Goal: Information Seeking & Learning: Learn about a topic

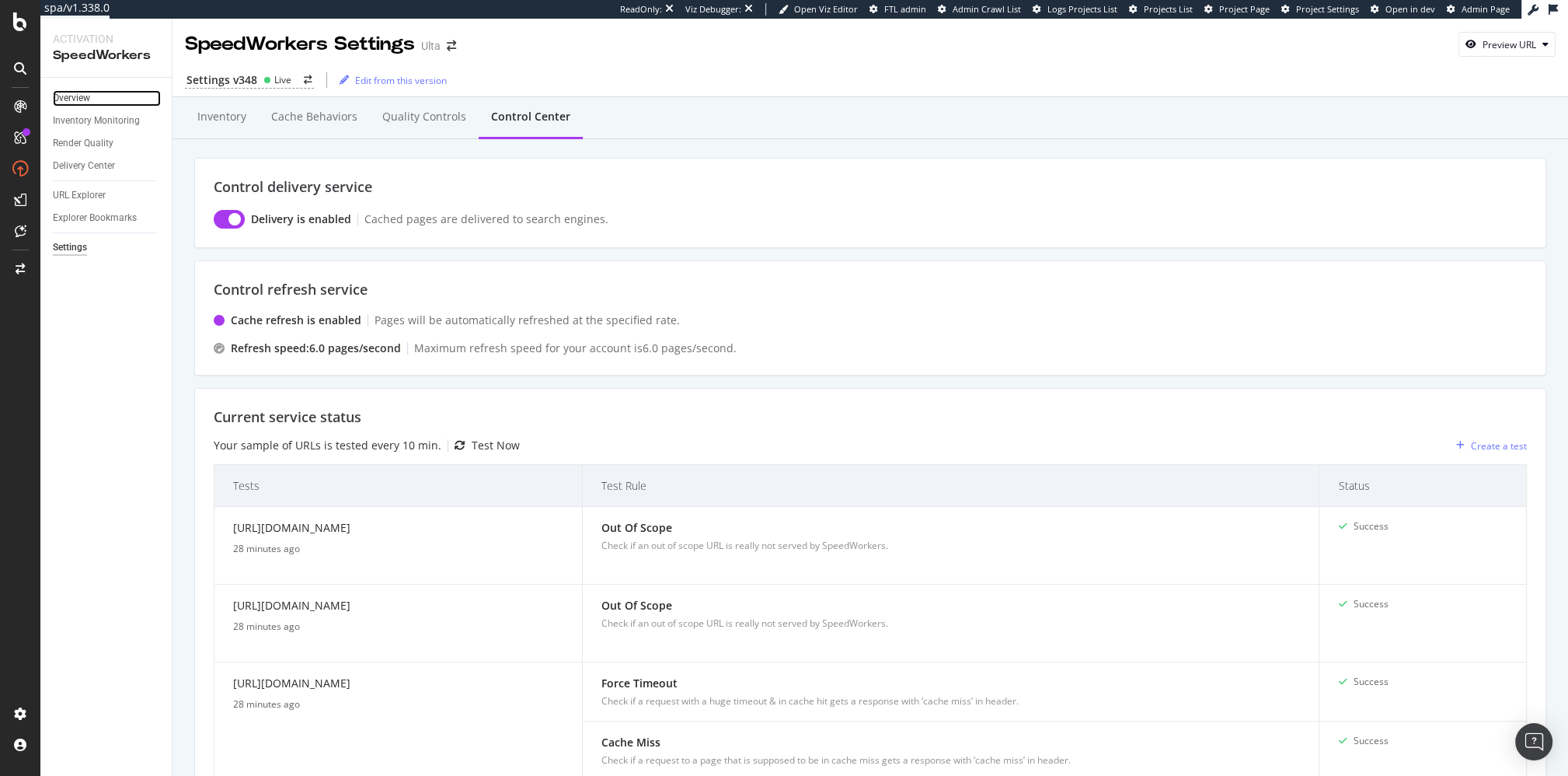
drag, startPoint x: 67, startPoint y: 102, endPoint x: 108, endPoint y: 102, distance: 41.0
click at [67, 102] on div "Overview" at bounding box center [71, 98] width 37 height 16
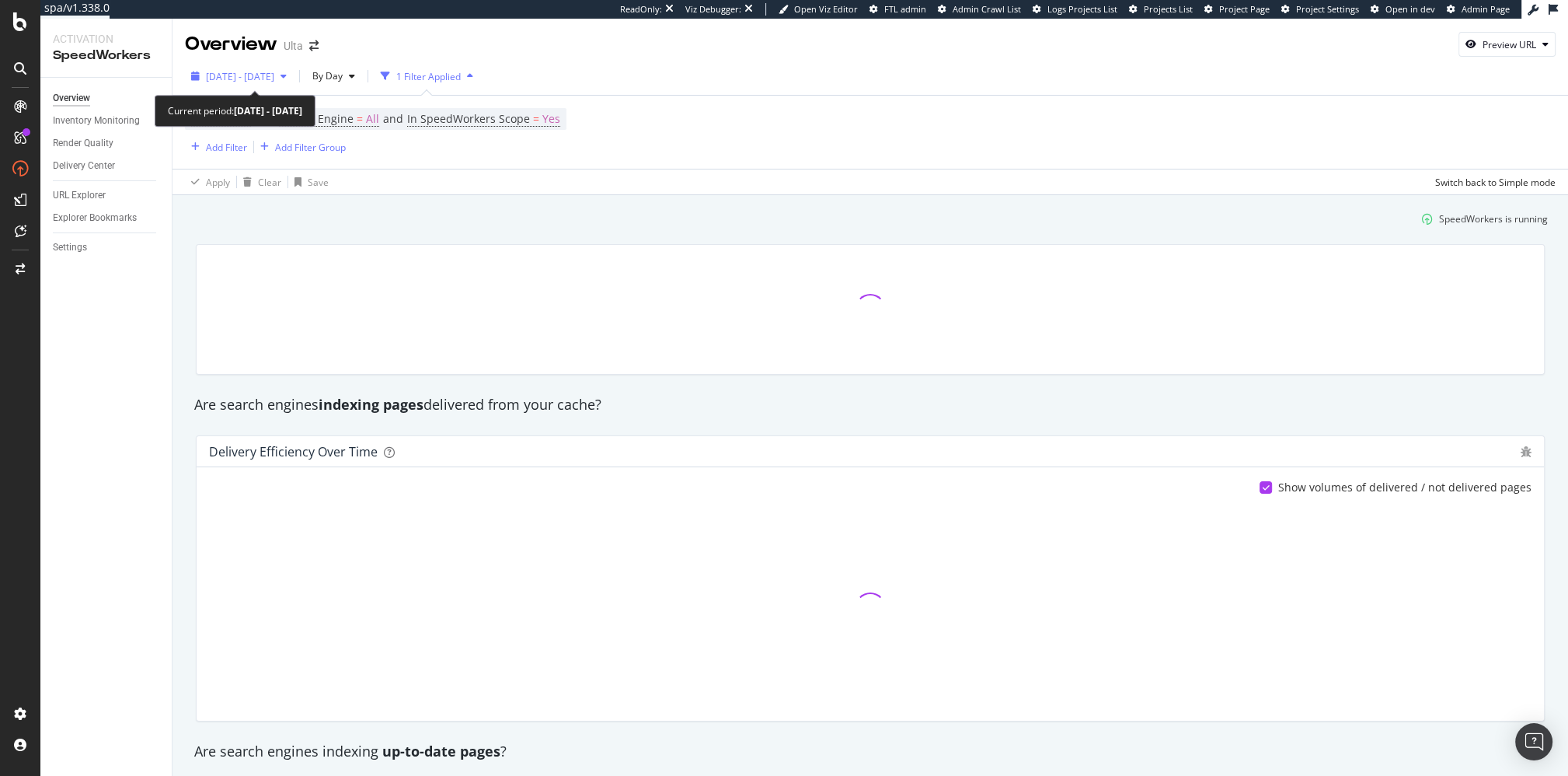
click at [272, 76] on span "[DATE] - [DATE]" at bounding box center [239, 76] width 68 height 13
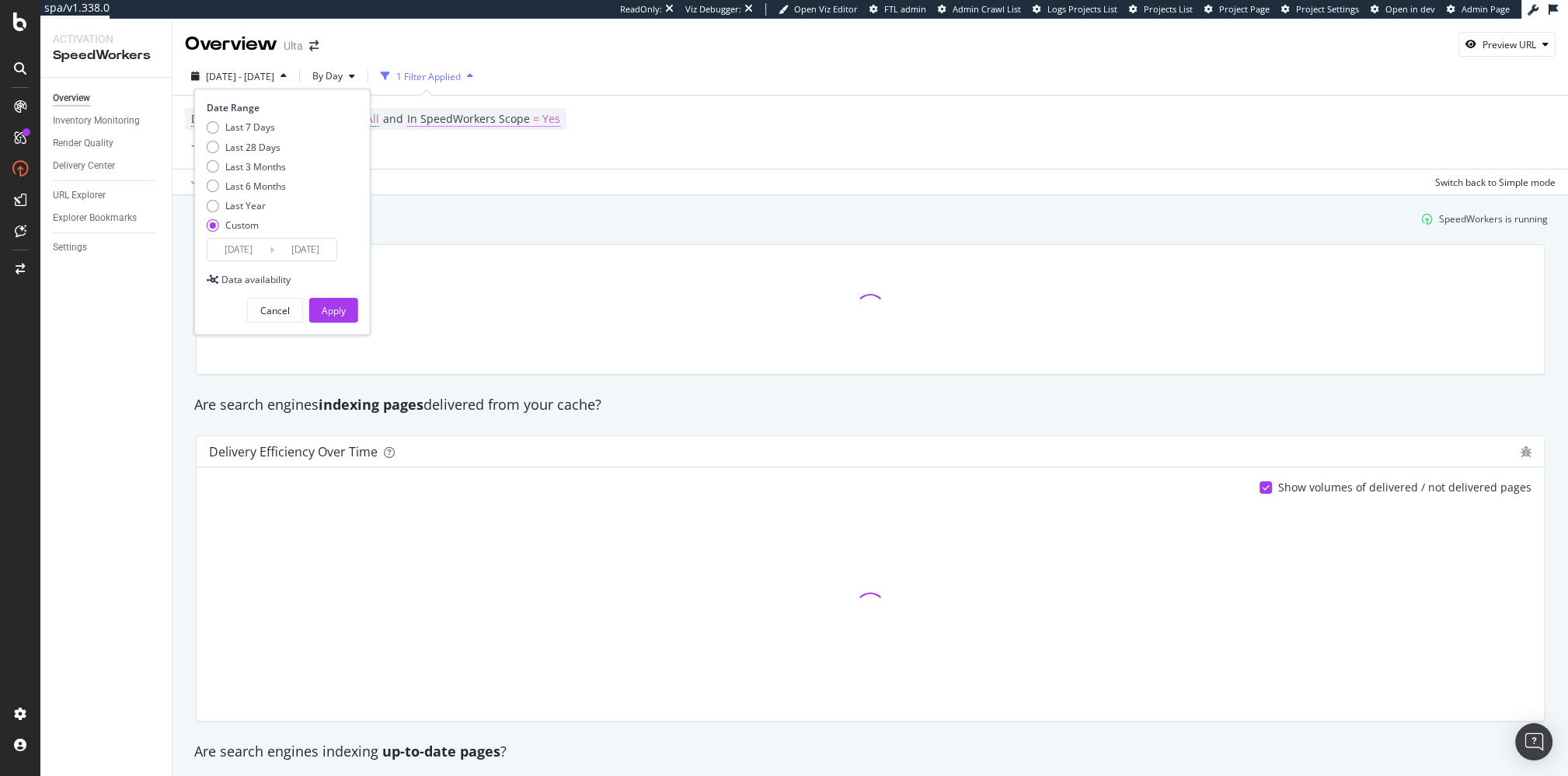
drag, startPoint x: 462, startPoint y: 221, endPoint x: 536, endPoint y: 116, distance: 128.5
click at [462, 221] on div "SpeedWorkers is running" at bounding box center [870, 219] width 1367 height 26
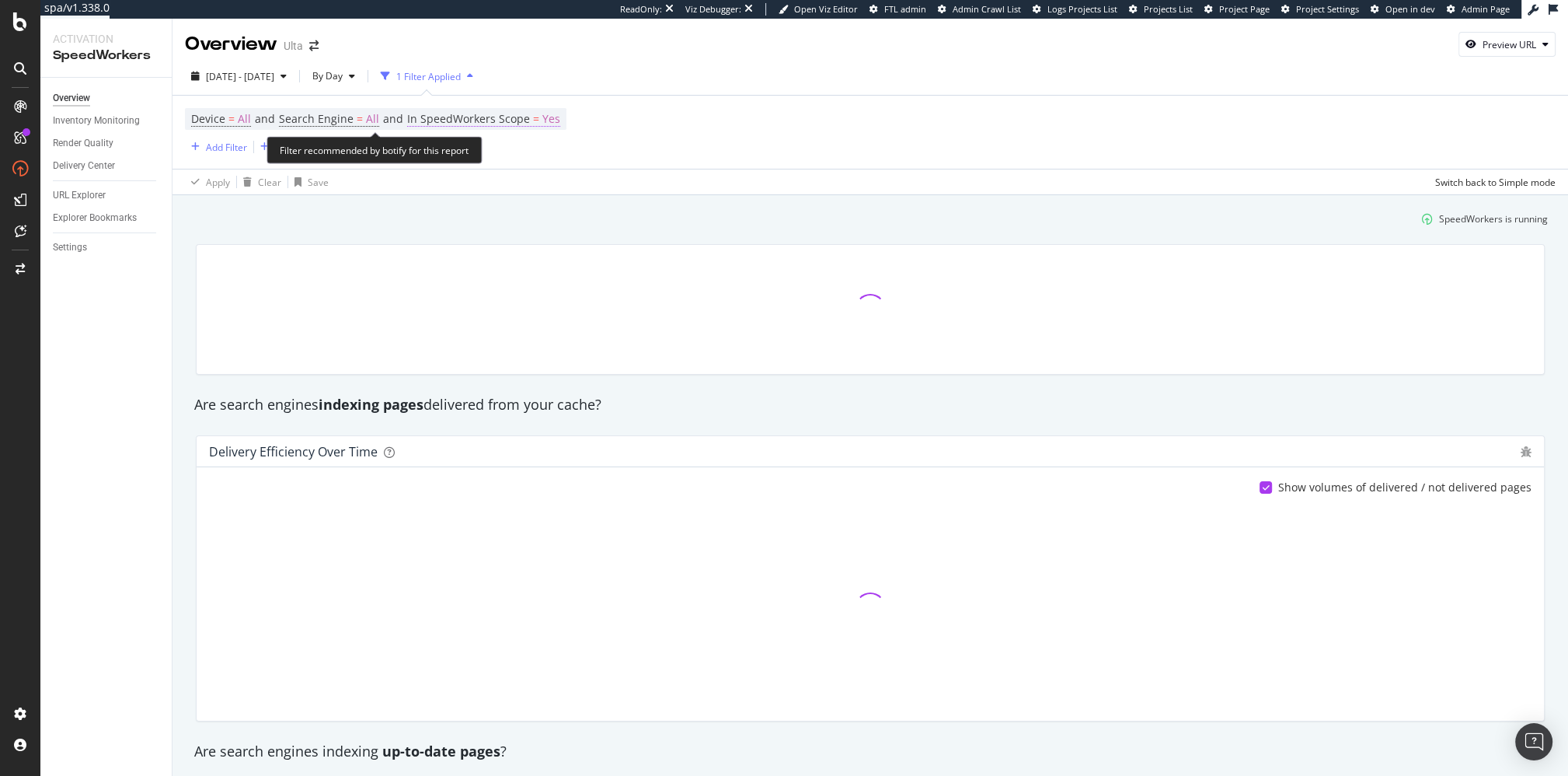
click at [540, 115] on span "In SpeedWorkers Scope = Yes" at bounding box center [483, 118] width 153 height 15
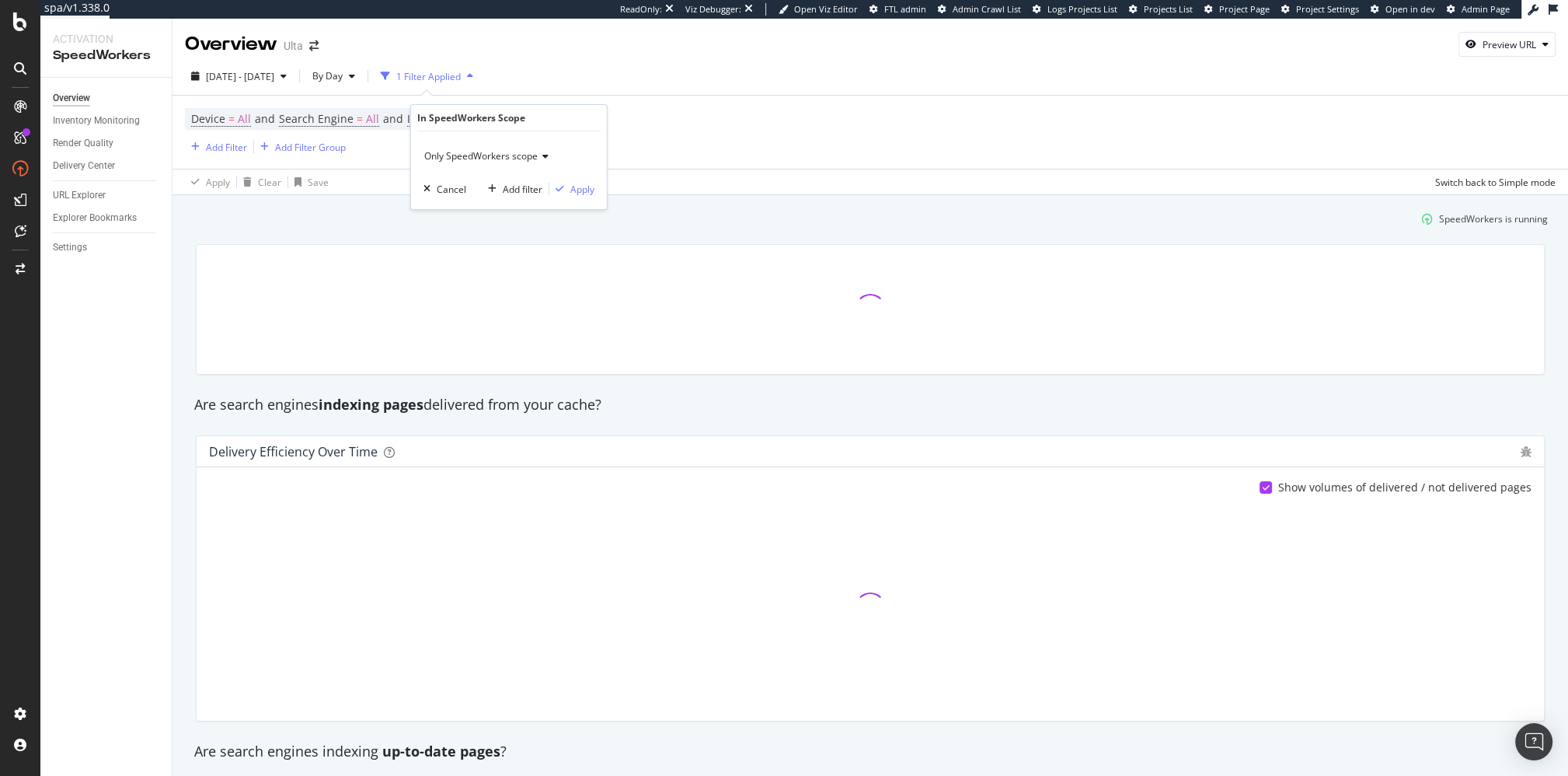
click at [499, 157] on span "Only SpeedWorkers scope" at bounding box center [480, 156] width 113 height 13
drag, startPoint x: 502, startPoint y: 192, endPoint x: 523, endPoint y: 189, distance: 21.2
click at [503, 192] on span "All requested pages" at bounding box center [474, 188] width 86 height 13
click at [582, 189] on div "Apply" at bounding box center [582, 188] width 24 height 13
click at [512, 219] on div "SpeedWorkers is running" at bounding box center [870, 219] width 1367 height 26
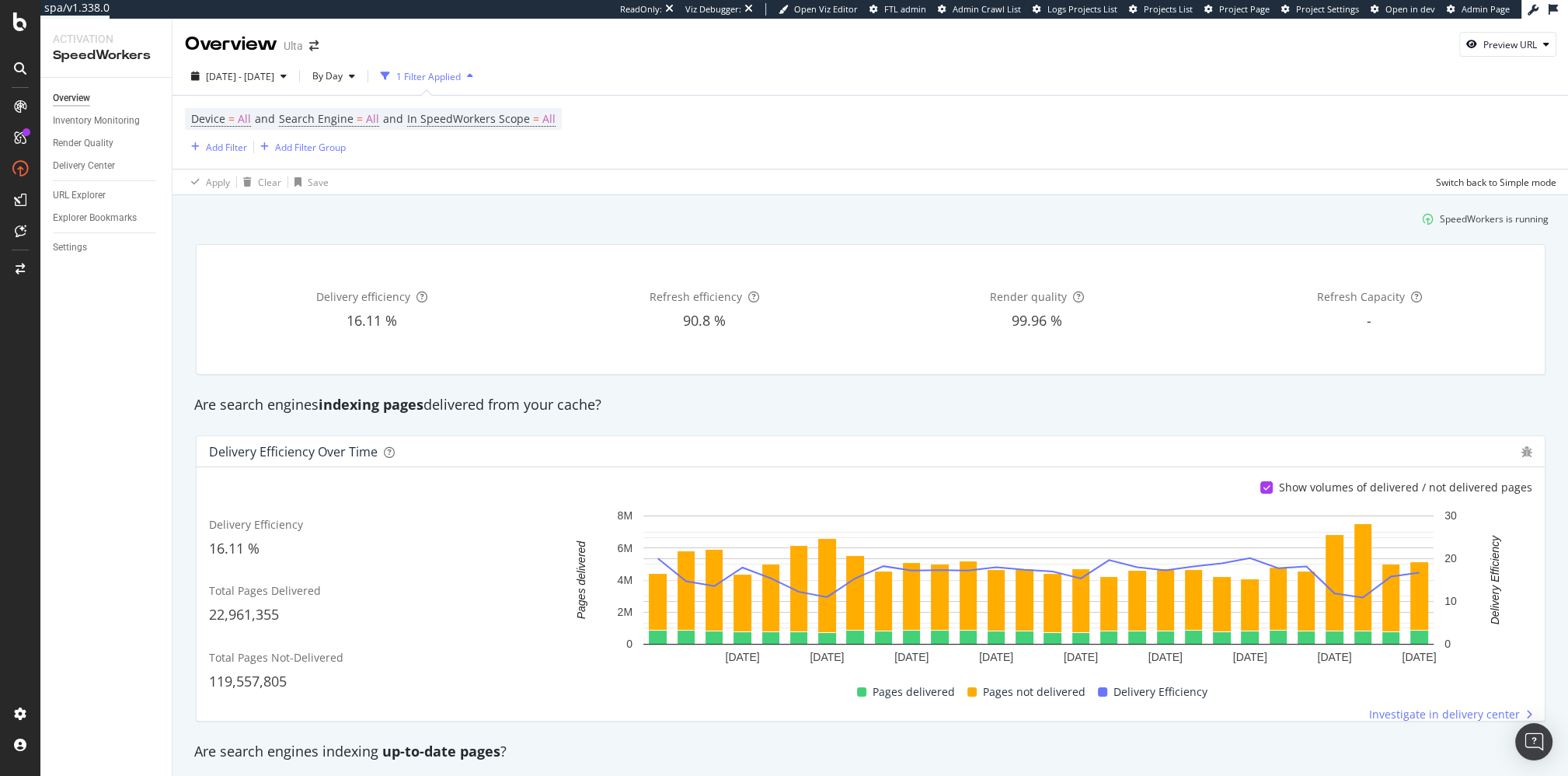
drag, startPoint x: 531, startPoint y: 227, endPoint x: 525, endPoint y: 218, distance: 10.8
click at [531, 227] on div "SpeedWorkers is running" at bounding box center [870, 219] width 1368 height 26
click at [226, 146] on div "Add Filter" at bounding box center [226, 147] width 41 height 13
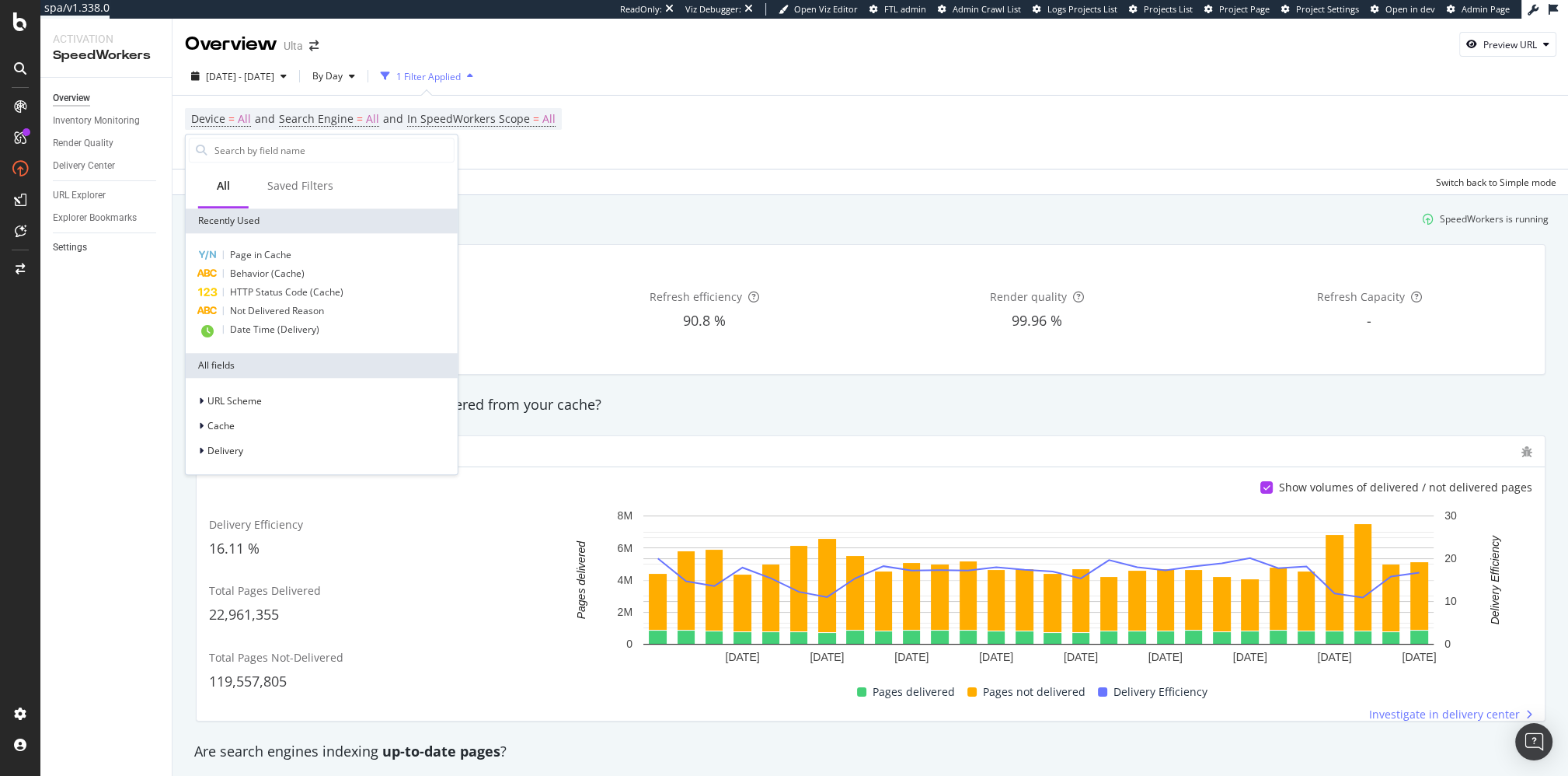
drag, startPoint x: 559, startPoint y: 226, endPoint x: 97, endPoint y: 243, distance: 462.3
click at [556, 226] on div "SpeedWorkers is running" at bounding box center [870, 219] width 1368 height 26
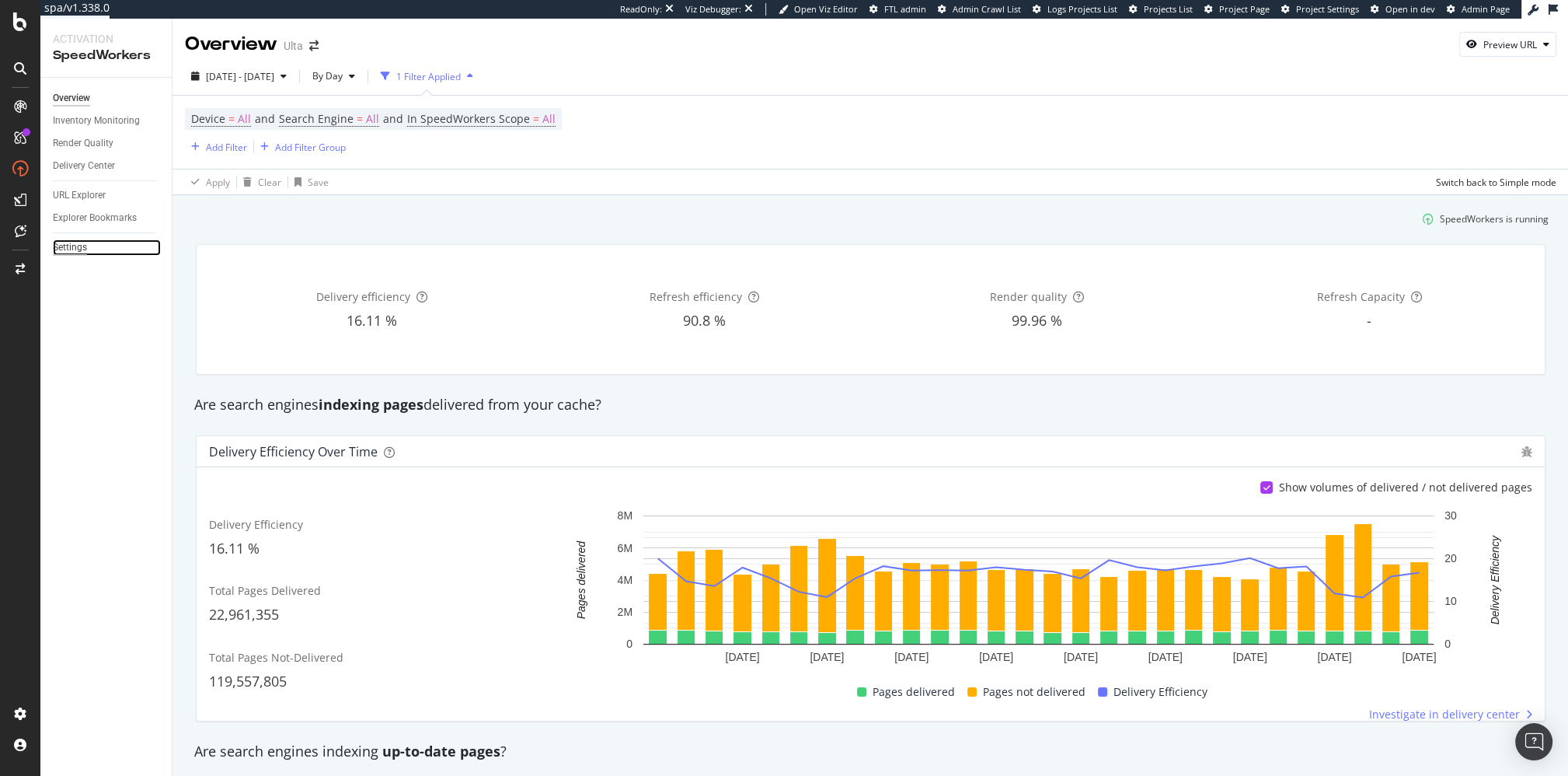
click at [65, 247] on div "Settings" at bounding box center [70, 247] width 35 height 16
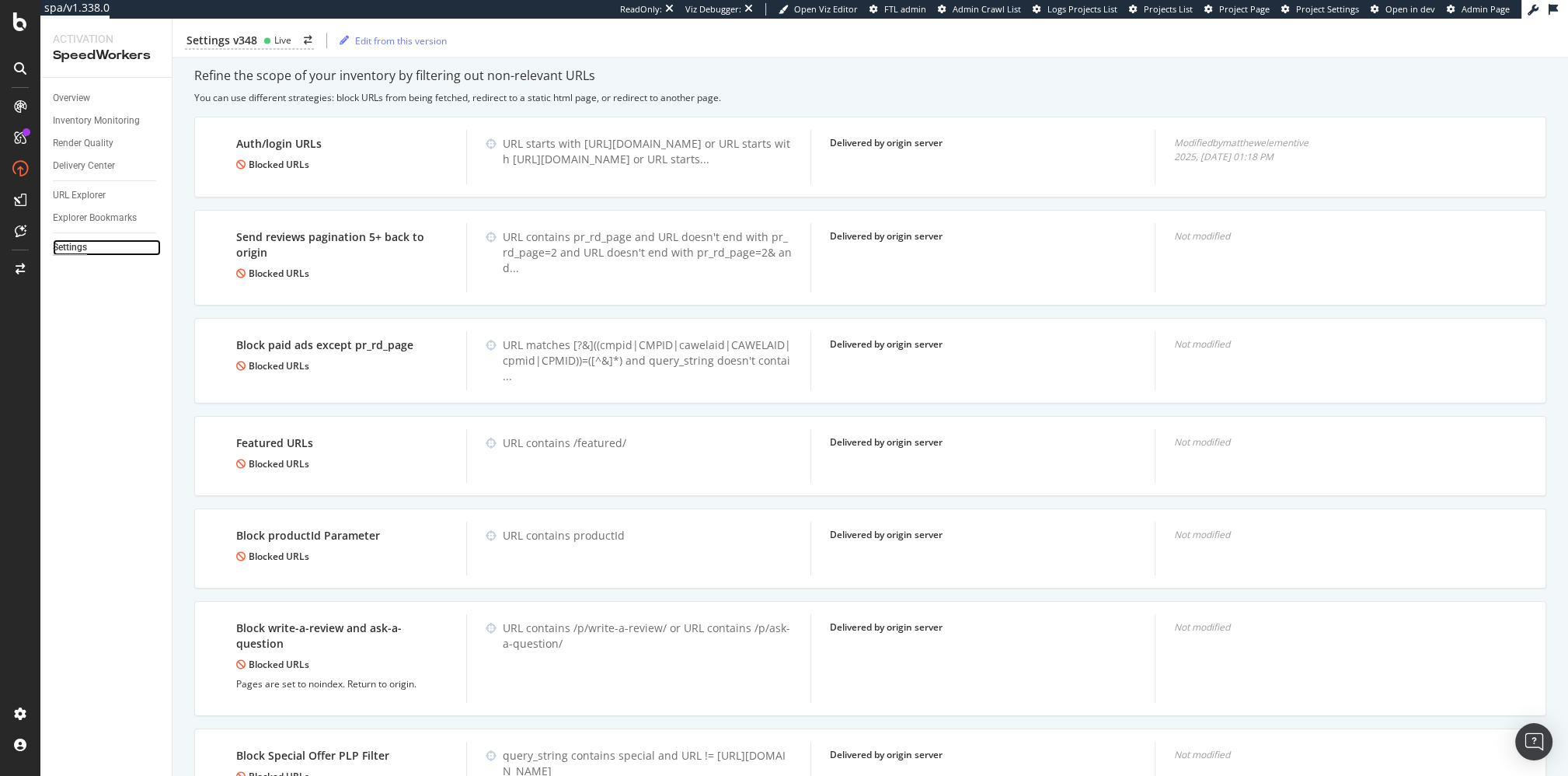
scroll to position [2816, 0]
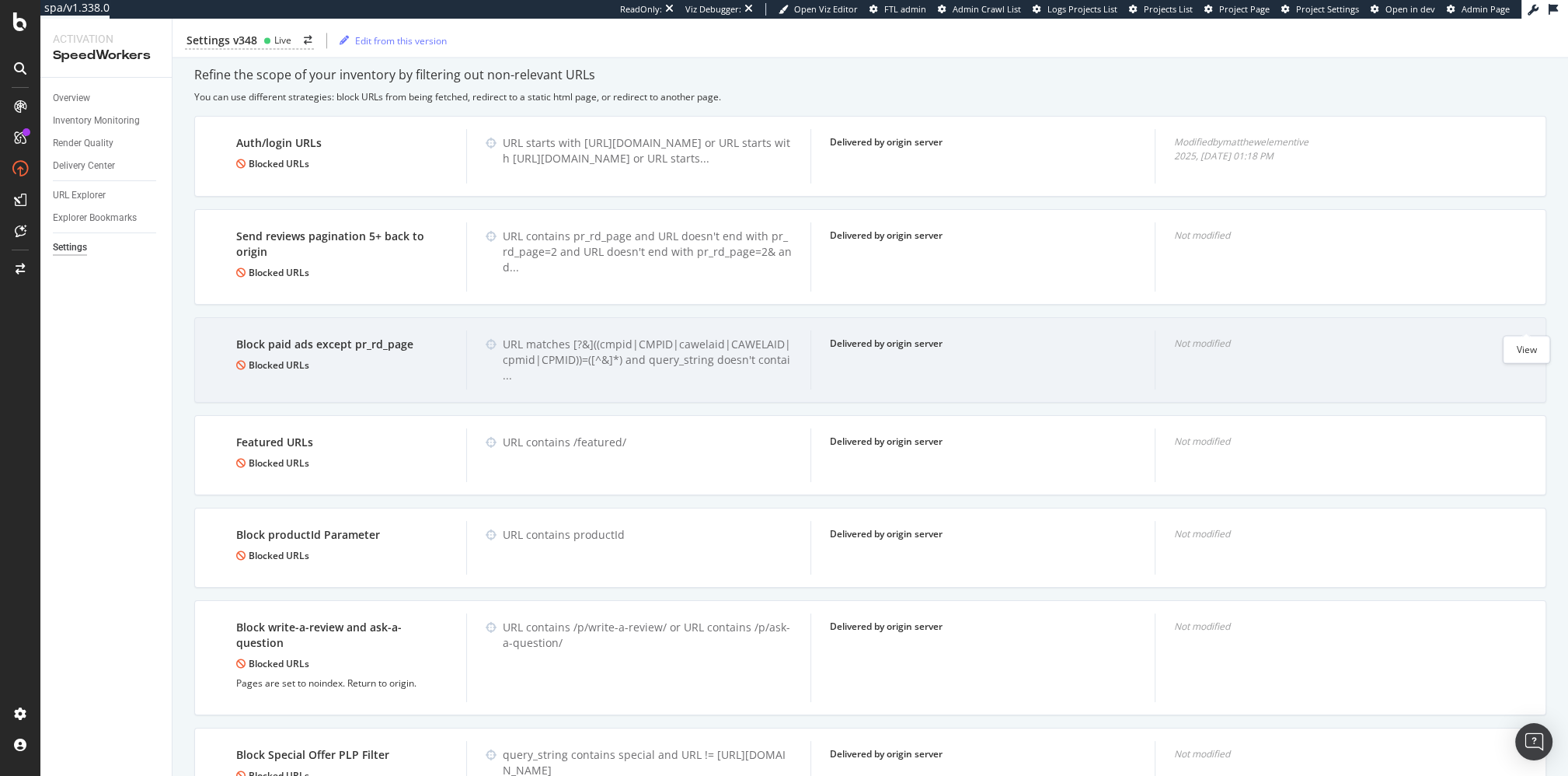
click at [980, 337] on icon "eye" at bounding box center [1525, 342] width 14 height 12
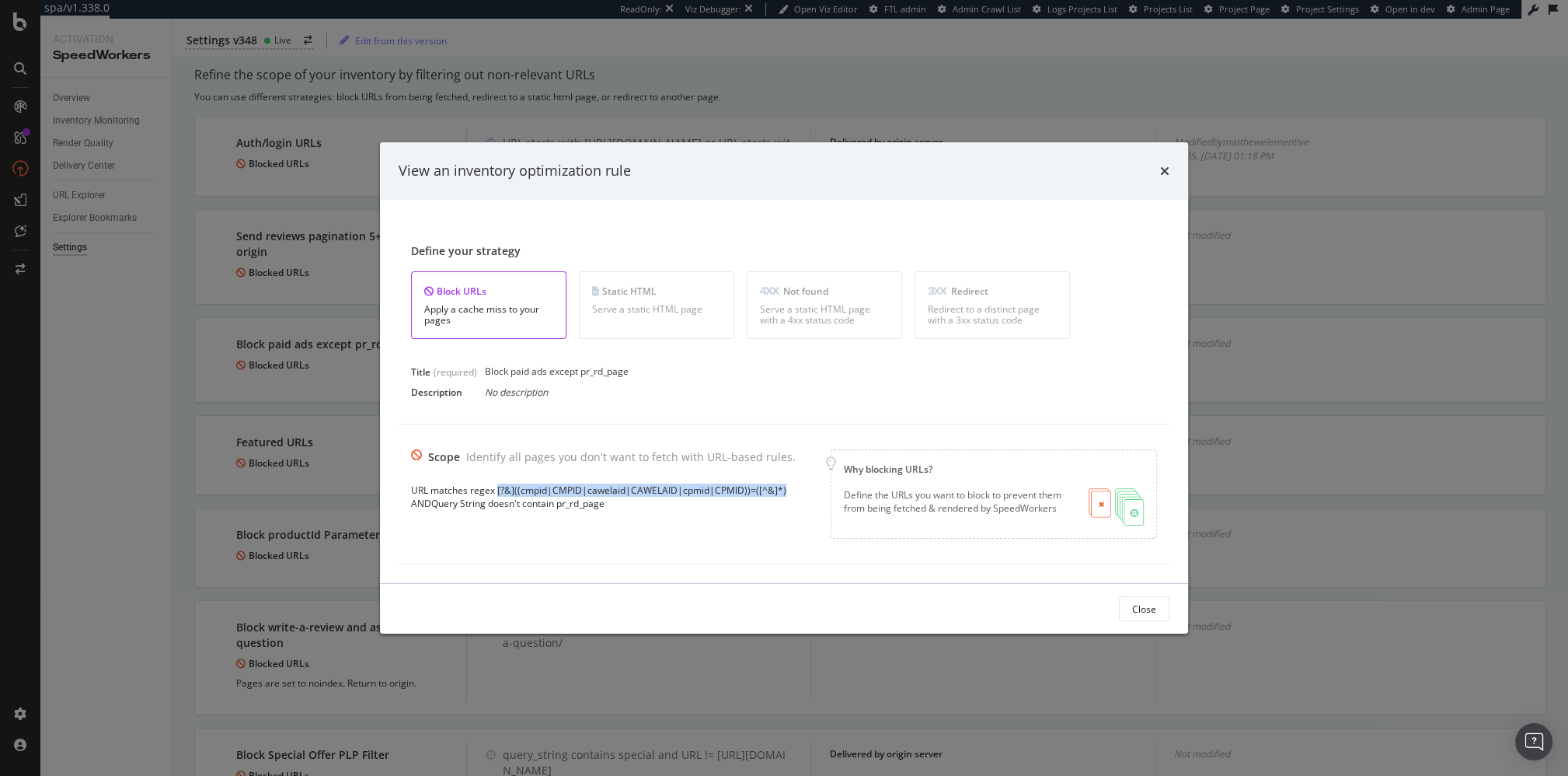
copy div "[?&]((cmpid|CMPID|cawelaid|CAWELAID|cpmid|CPMID))=([^&]*)"
drag, startPoint x: 786, startPoint y: 491, endPoint x: 501, endPoint y: 481, distance: 285.2
click at [498, 492] on div "Scope Identify all pages you don't want to fetch with URL-based rules. URL matc…" at bounding box center [609, 479] width 397 height 60
copy div "[?&]((cmpid|CMPID|cawelaid|CAWELAID|cpmid|CPMID))=([^&]*)"
drag, startPoint x: 498, startPoint y: 490, endPoint x: 789, endPoint y: 488, distance: 291.0
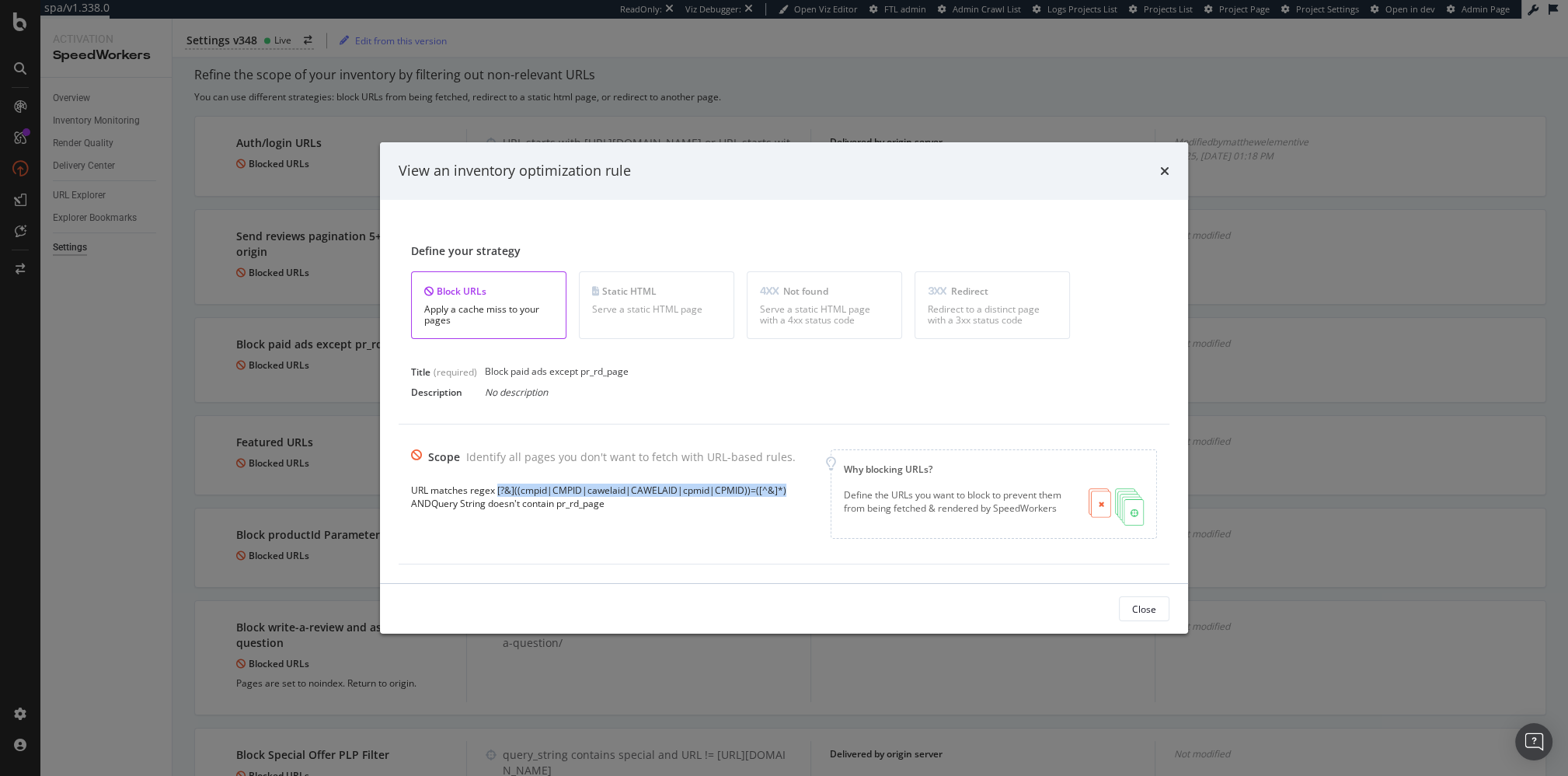
click at [789, 488] on div "Scope Identify all pages you don't want to fetch with URL-based rules. URL matc…" at bounding box center [609, 479] width 397 height 60
drag, startPoint x: 301, startPoint y: 161, endPoint x: 186, endPoint y: 147, distance: 115.8
click at [299, 162] on div "View an inventory optimization rule Define your strategy Block URLs Apply a cac…" at bounding box center [784, 388] width 1568 height 776
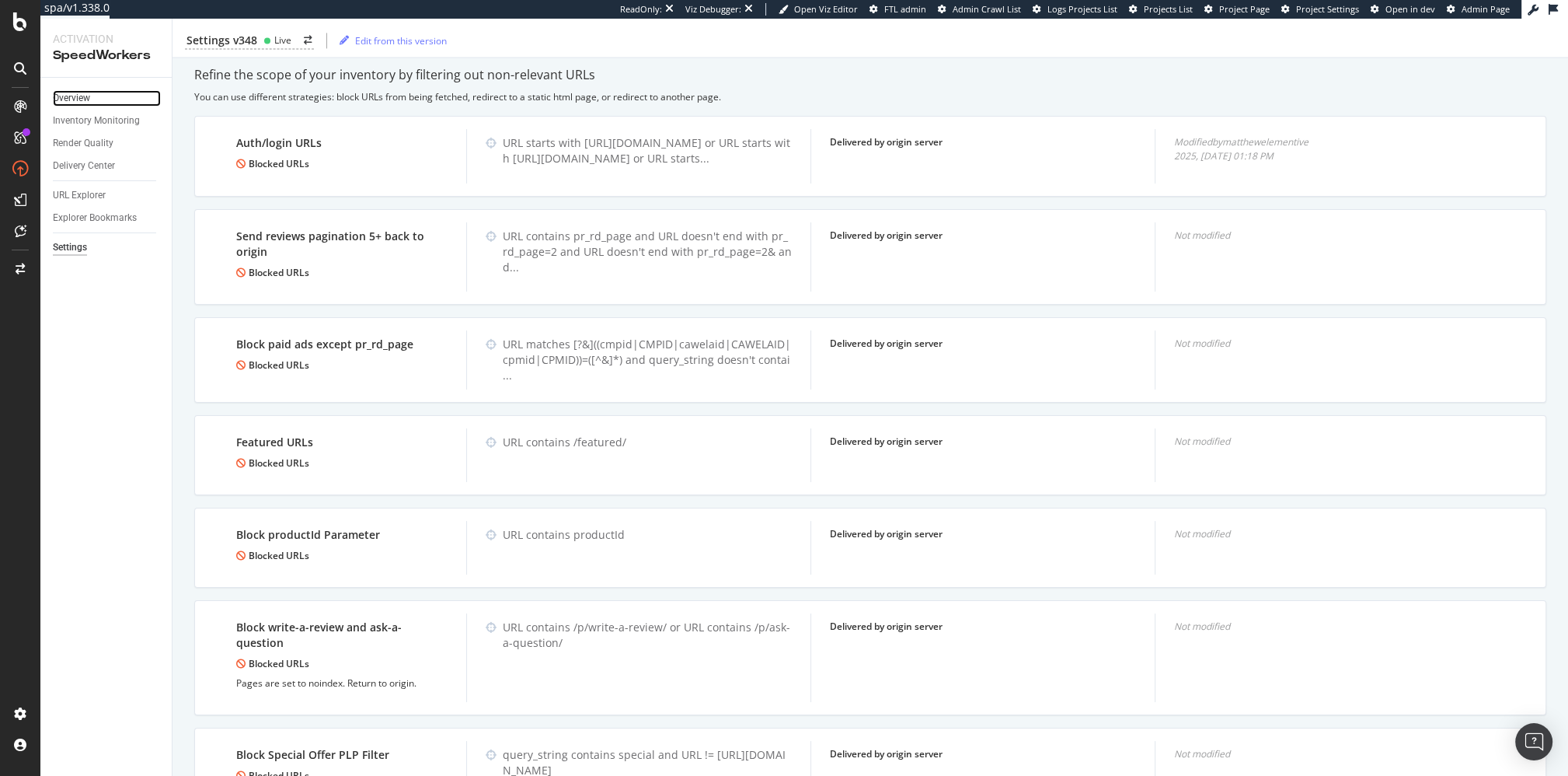
drag, startPoint x: 83, startPoint y: 98, endPoint x: 137, endPoint y: 106, distance: 54.6
click at [83, 98] on div "Overview" at bounding box center [71, 98] width 37 height 16
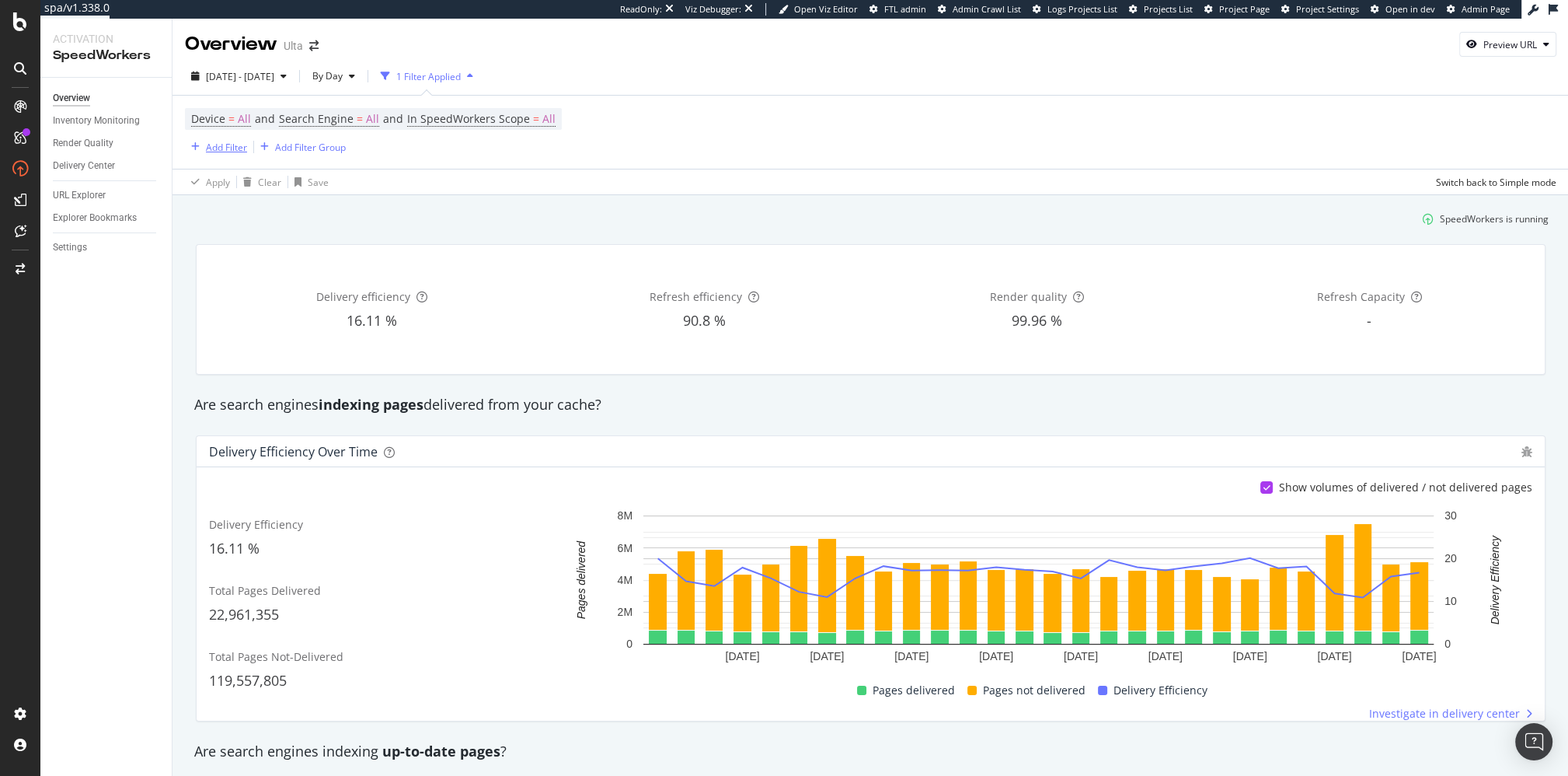
click at [217, 143] on div "Add Filter" at bounding box center [226, 147] width 41 height 13
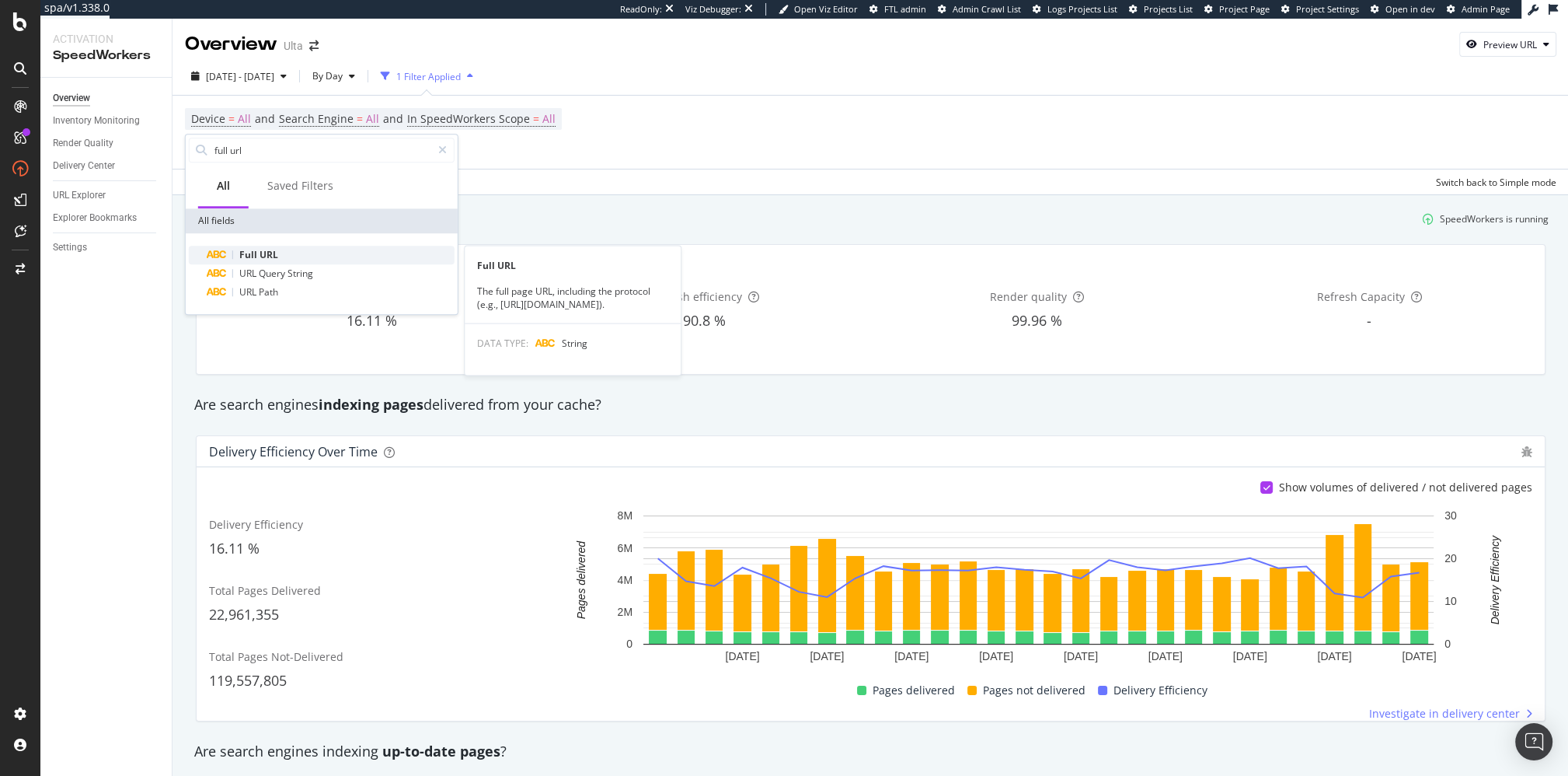
type input "full url"
click at [234, 253] on div "Full URL" at bounding box center [331, 255] width 247 height 18
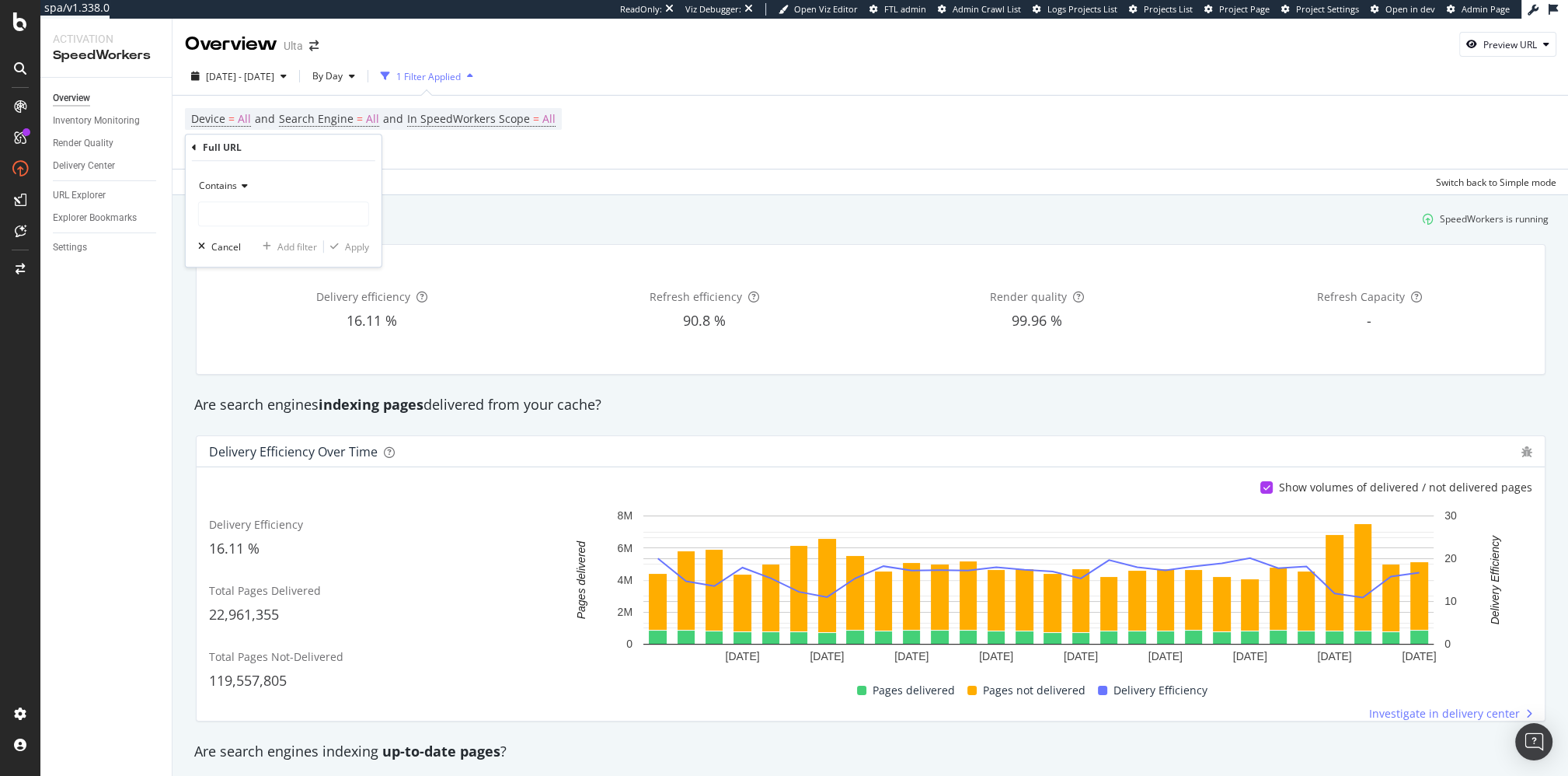
click at [240, 182] on icon at bounding box center [242, 186] width 11 height 10
drag, startPoint x: 273, startPoint y: 375, endPoint x: 272, endPoint y: 235, distance: 140.0
click at [273, 374] on div "Matches regex" at bounding box center [285, 379] width 166 height 20
click at [284, 200] on div "Matches regex" at bounding box center [283, 200] width 171 height 53
drag, startPoint x: 287, startPoint y: 213, endPoint x: 332, endPoint y: 241, distance: 53.0
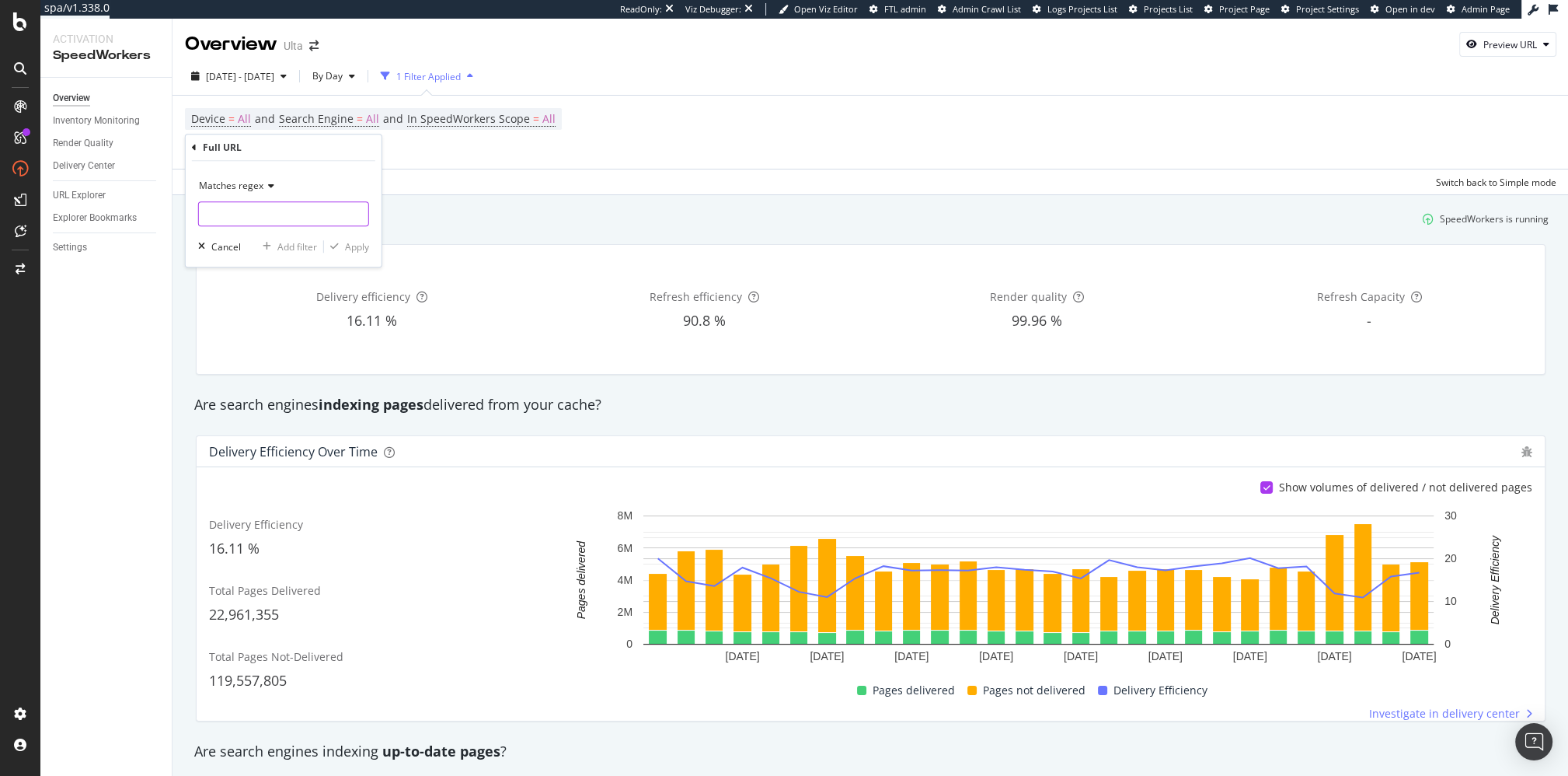
click at [289, 214] on input "text" at bounding box center [283, 214] width 169 height 25
paste input "[?&]((cmpid|CMPID|cawelaid|CAWELAID|cpmid|CPMID))=([^&]*)"
type input "[?&]((cmpid|CMPID|cawelaid|CAWELAID|cpmid|CPMID))=([^&]*)"
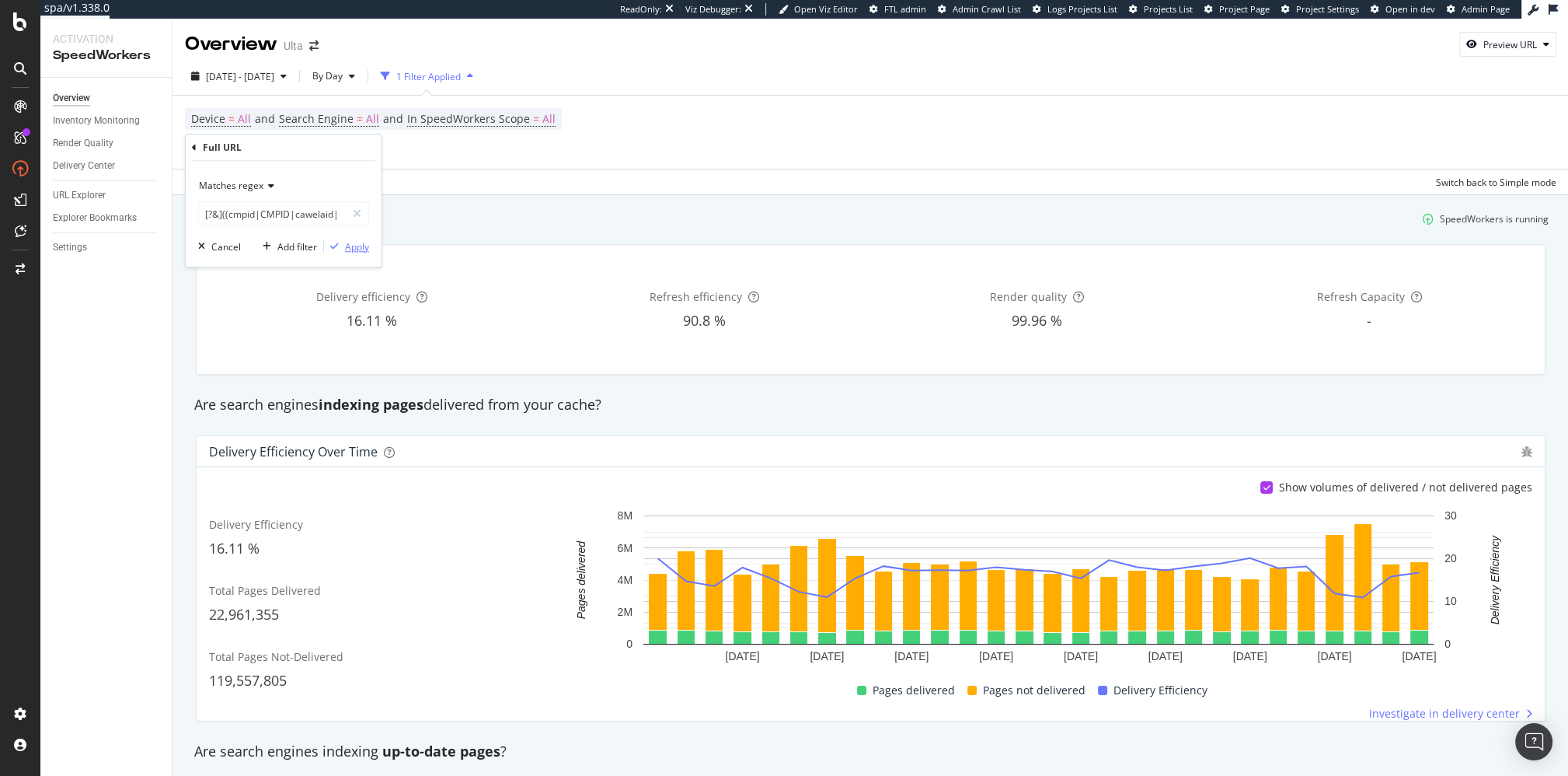
click at [352, 247] on div "Apply" at bounding box center [357, 247] width 24 height 13
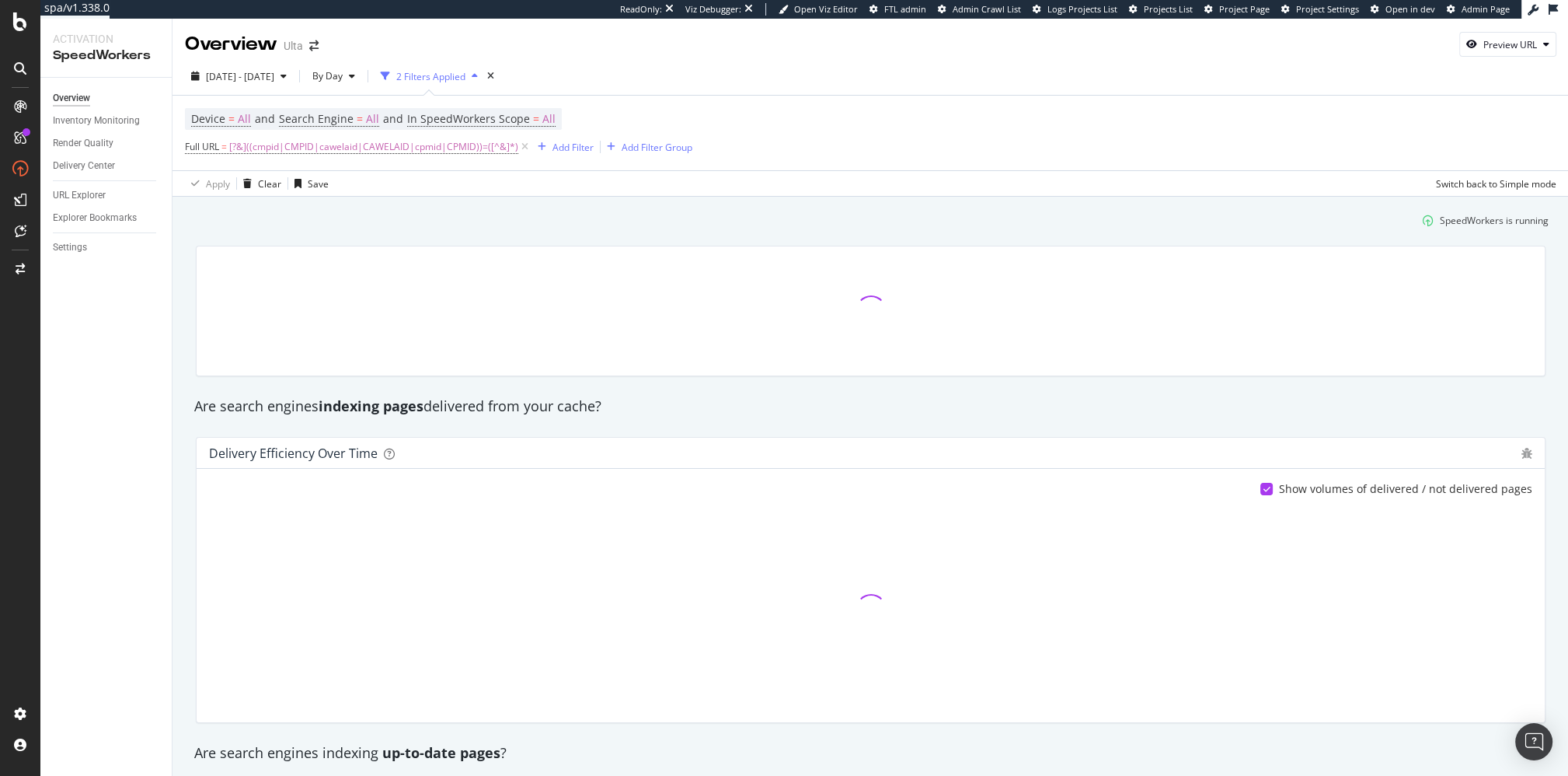
click at [367, 230] on div "SpeedWorkers is running" at bounding box center [870, 220] width 1368 height 26
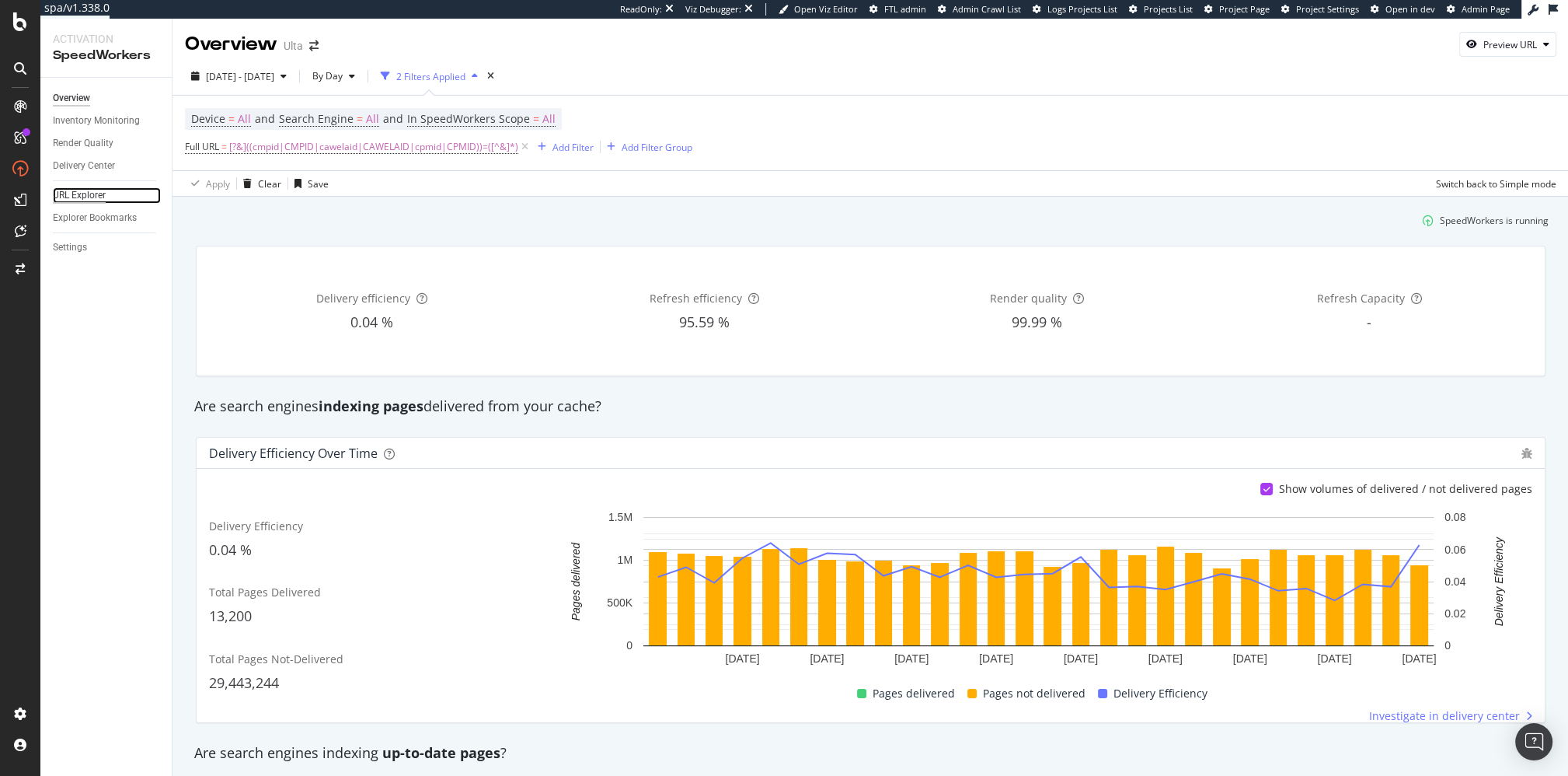
click at [83, 200] on div "URL Explorer" at bounding box center [79, 195] width 53 height 16
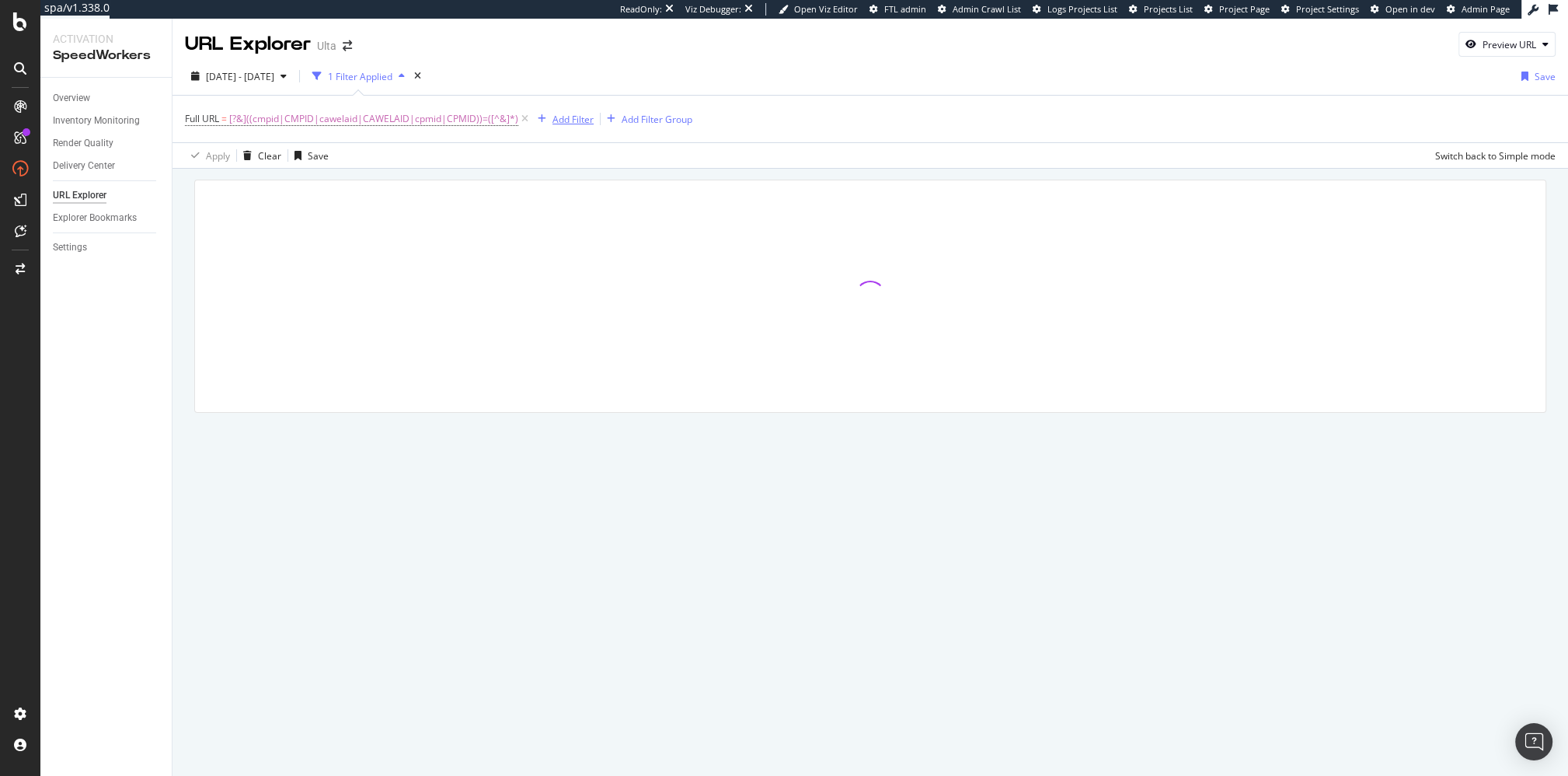
click at [572, 119] on div "Add Filter" at bounding box center [572, 119] width 41 height 13
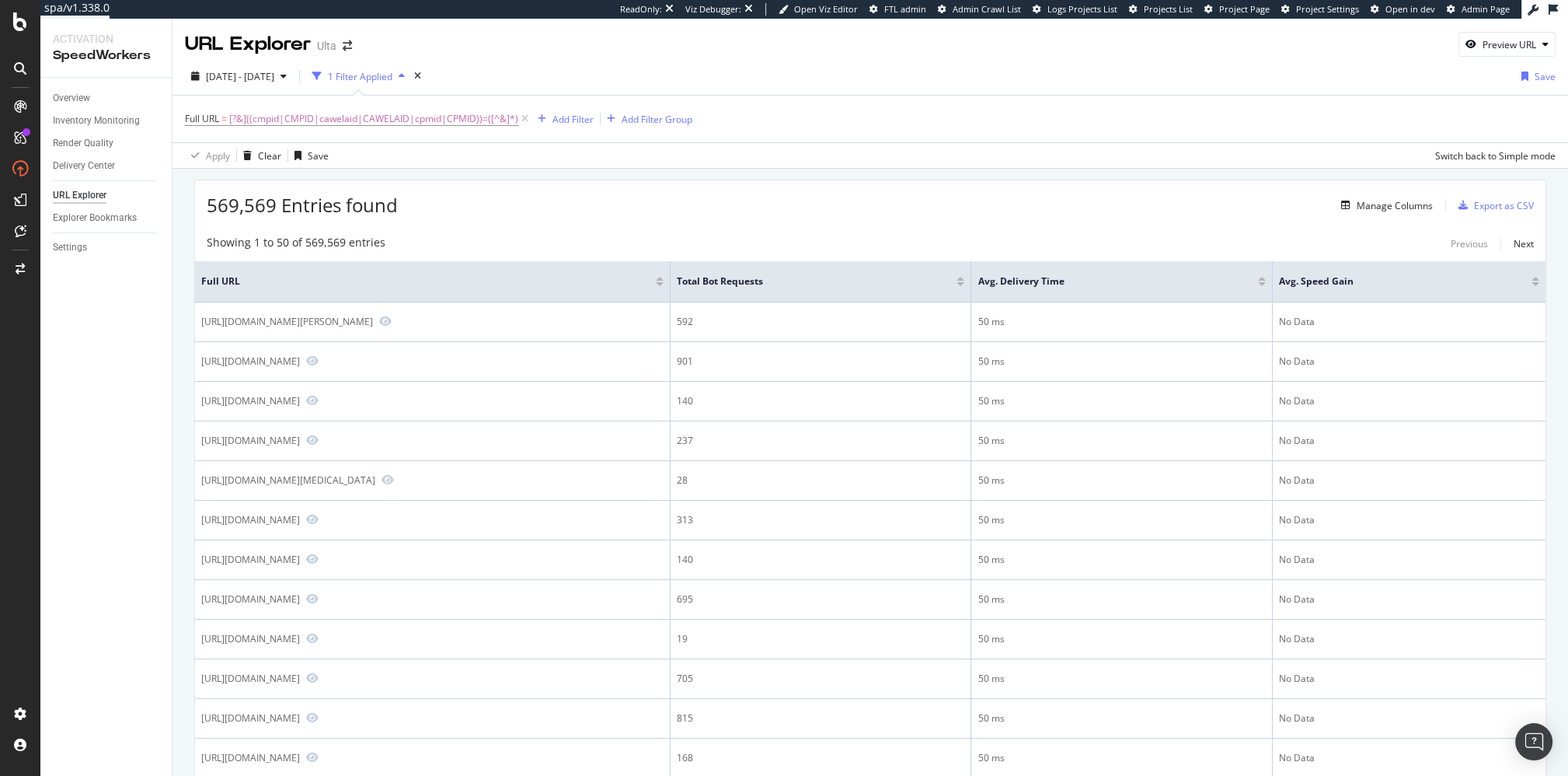
drag, startPoint x: 568, startPoint y: 218, endPoint x: 551, endPoint y: 238, distance: 26.2
click at [562, 125] on div "Add Filter" at bounding box center [562, 118] width 62 height 17
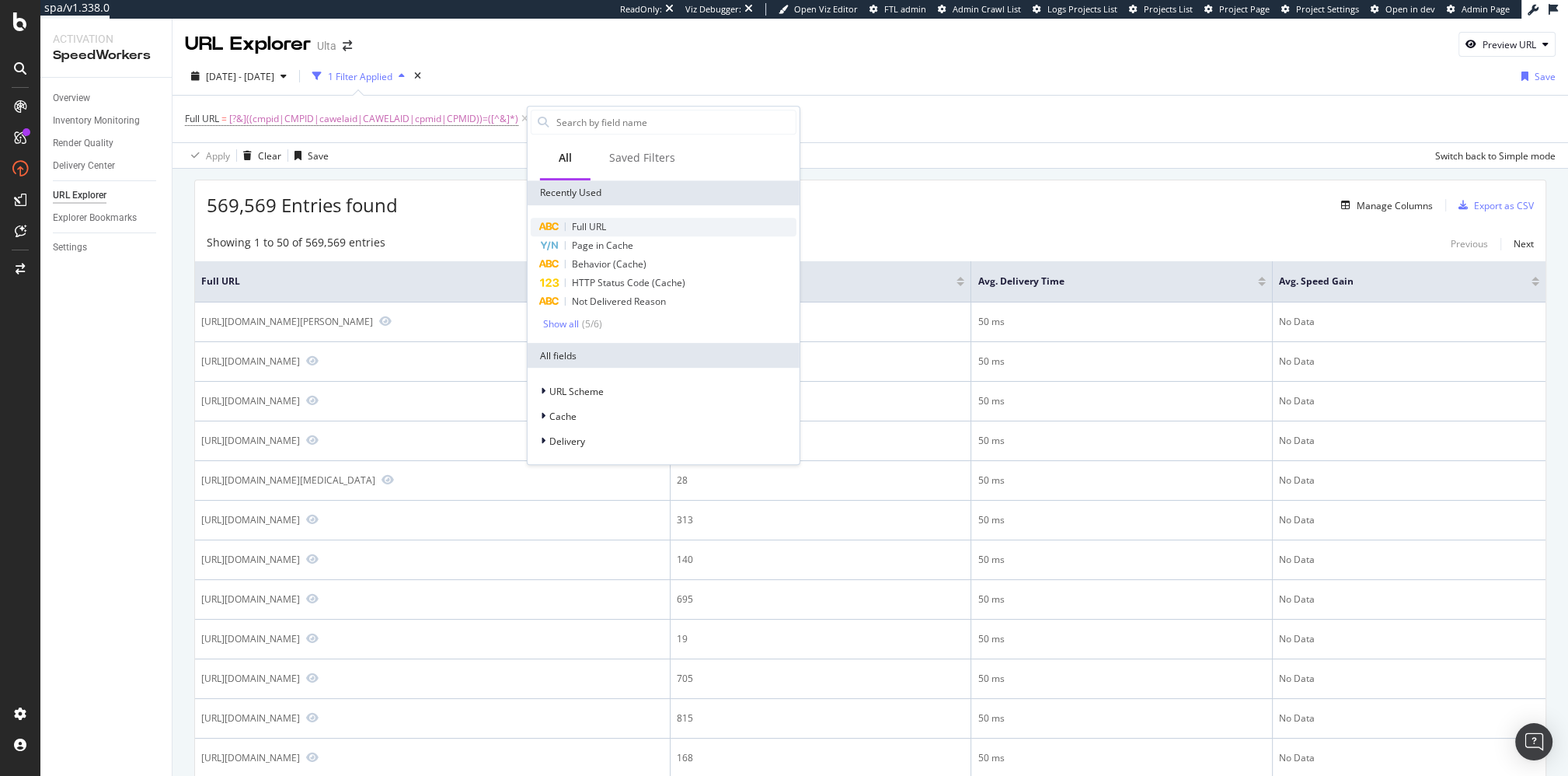
click at [614, 223] on div "Full URL" at bounding box center [663, 227] width 266 height 18
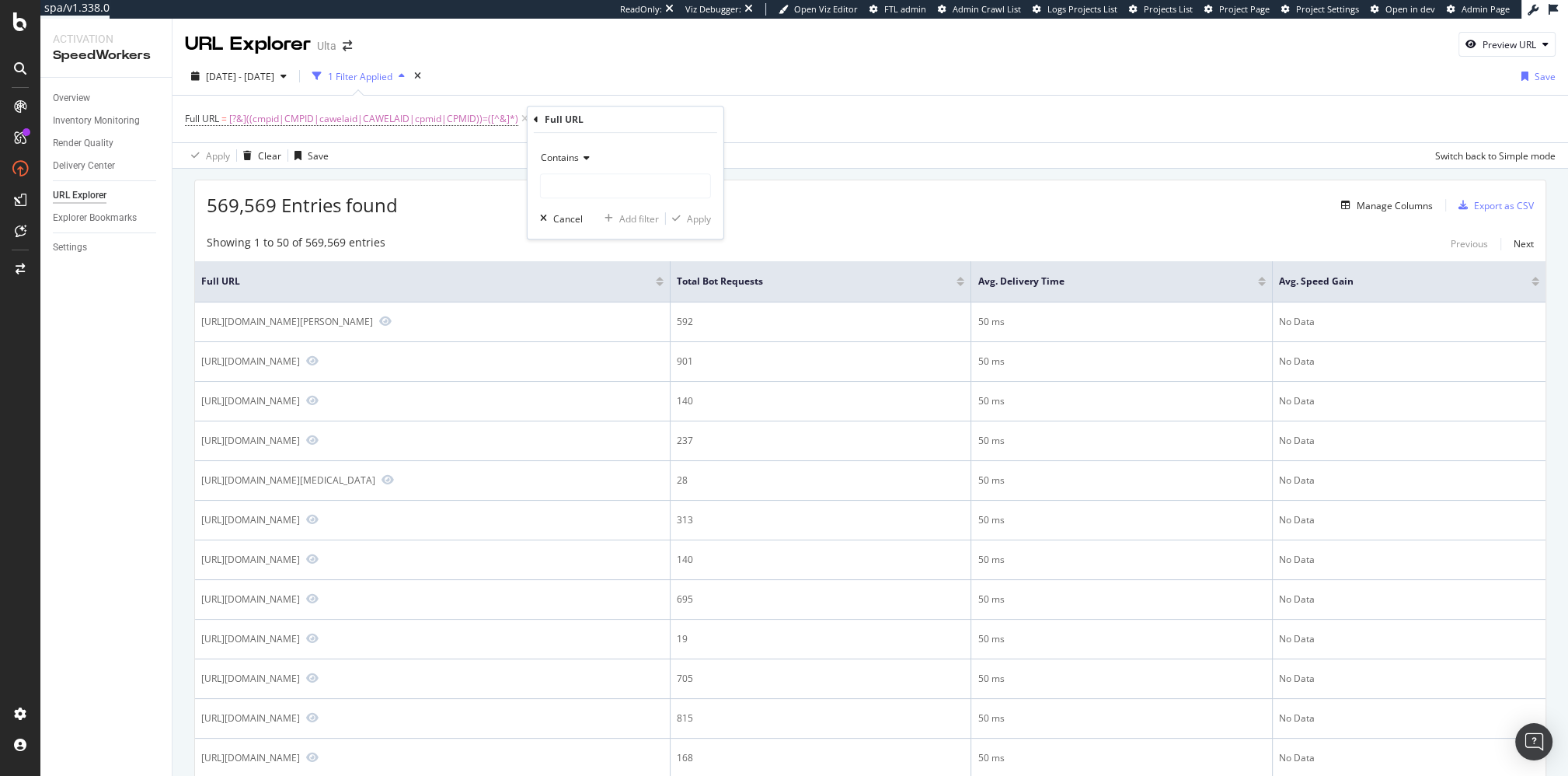
click at [579, 157] on icon at bounding box center [584, 158] width 11 height 10
drag, startPoint x: 600, startPoint y: 329, endPoint x: 604, endPoint y: 228, distance: 101.1
click at [600, 329] on span "Doesn't contain" at bounding box center [581, 332] width 67 height 13
click at [609, 186] on input "text" at bounding box center [625, 186] width 169 height 25
type input "pr_rd"
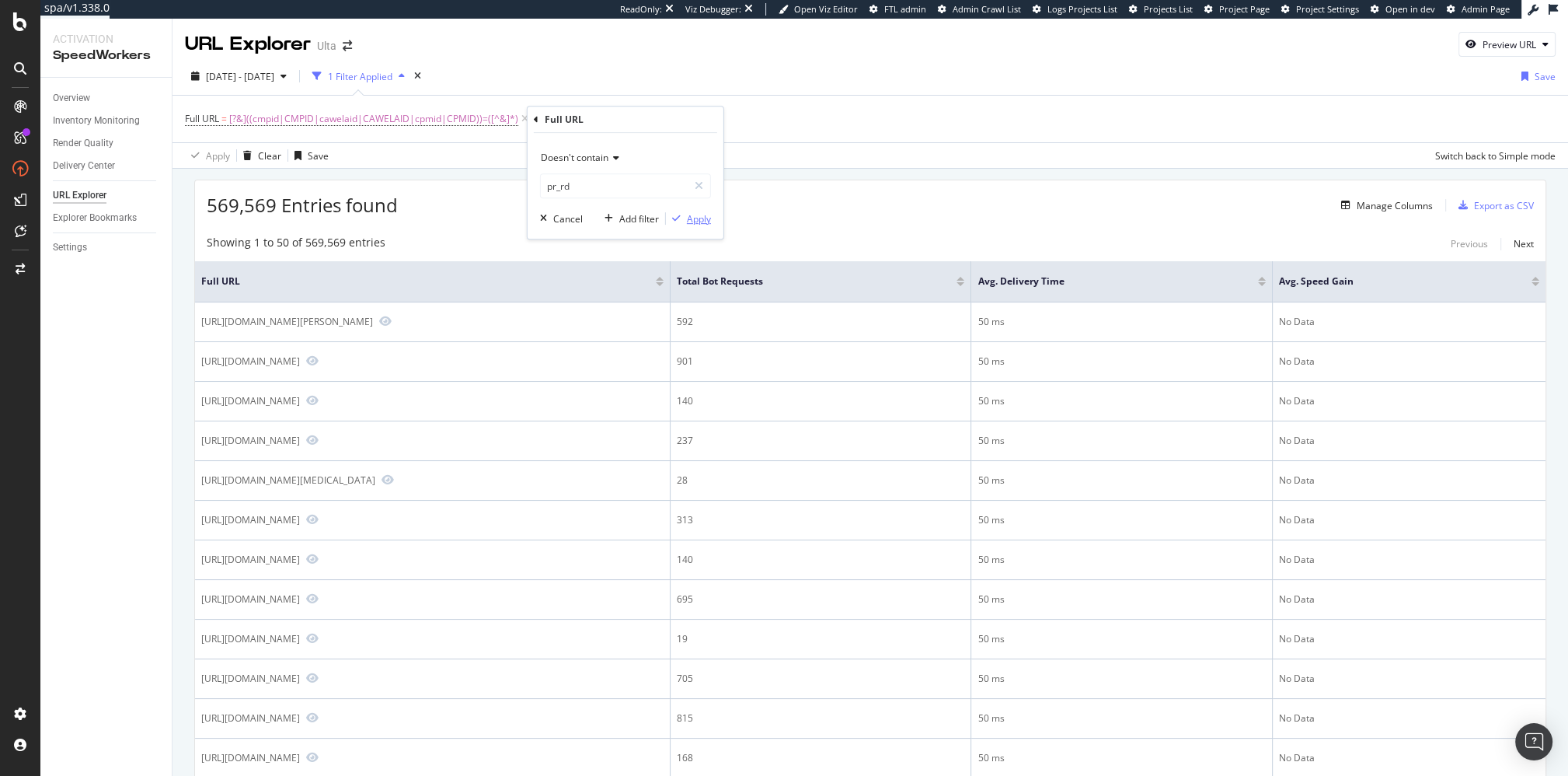
drag, startPoint x: 690, startPoint y: 214, endPoint x: 680, endPoint y: 206, distance: 12.8
click at [690, 214] on div "Apply" at bounding box center [699, 219] width 24 height 13
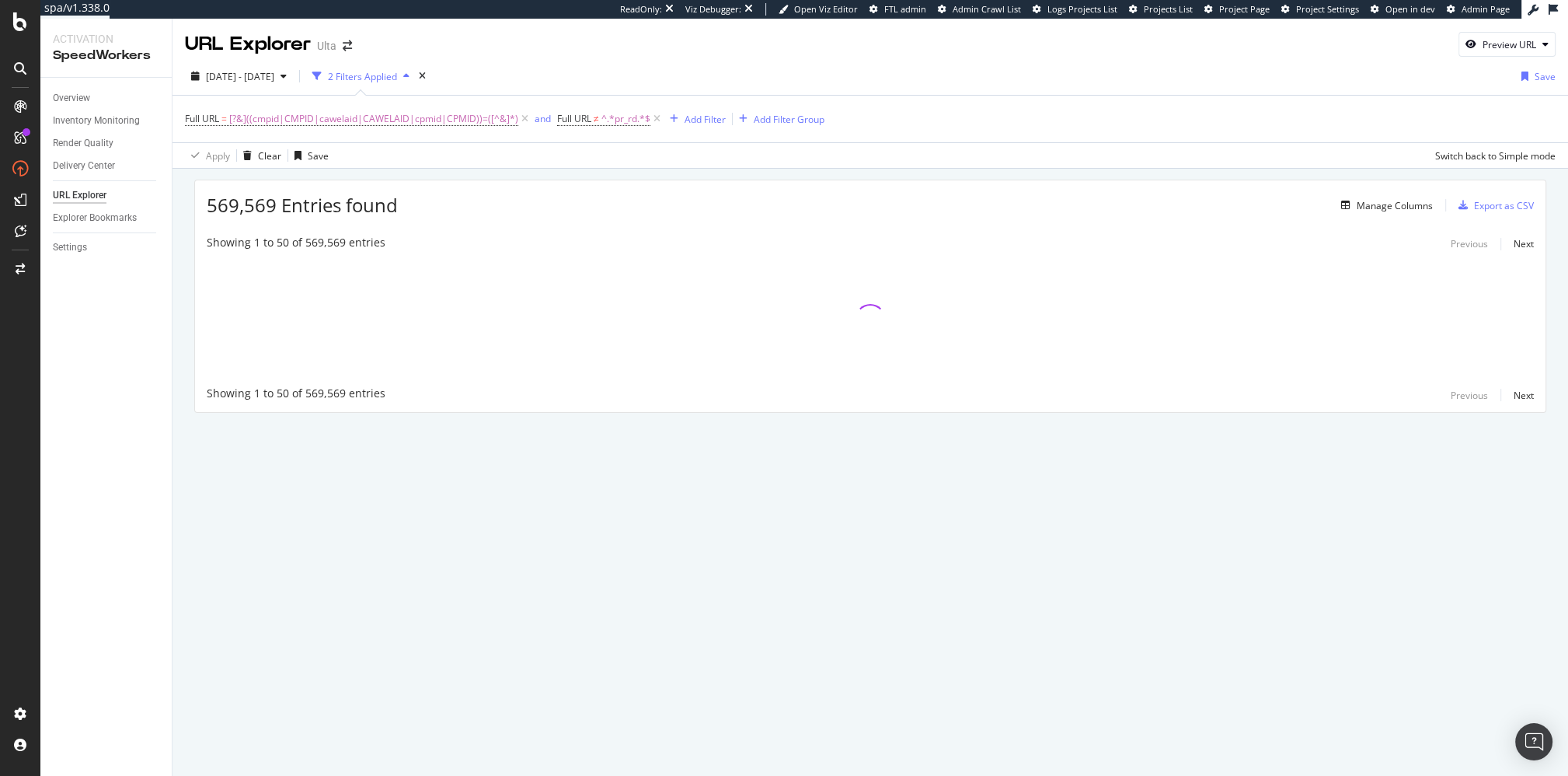
click at [659, 178] on div "569,569 Entries found Manage Columns Export as CSV Showing 1 to 50 of 569,569 e…" at bounding box center [870, 318] width 1395 height 299
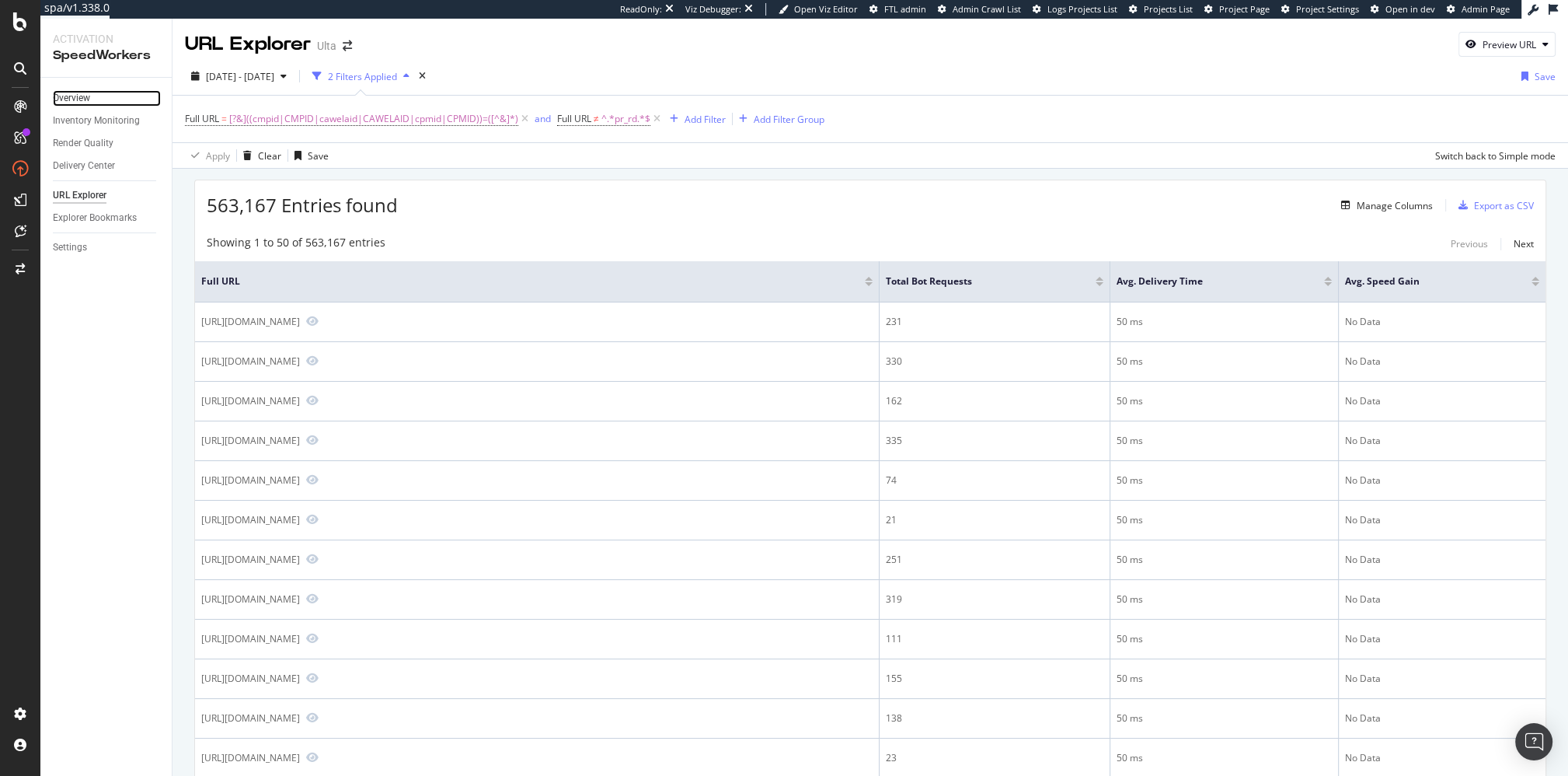
click at [108, 100] on link "Overview" at bounding box center [107, 98] width 108 height 16
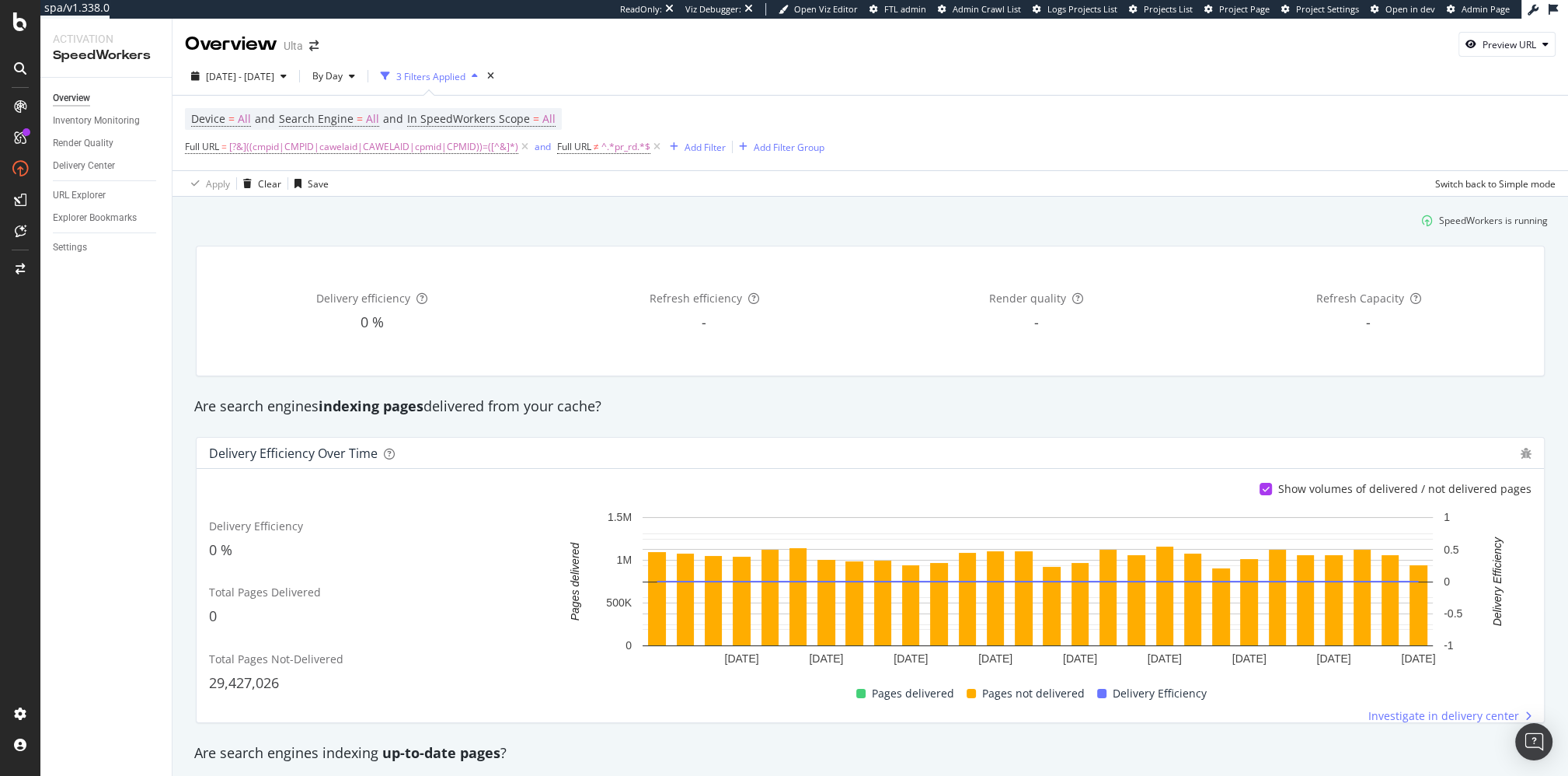
click at [165, 446] on div "Overview Inventory Monitoring Render Quality Delivery Center URL Explorer Explo…" at bounding box center [106, 427] width 132 height 698
click at [263, 182] on div "Clear" at bounding box center [269, 184] width 23 height 13
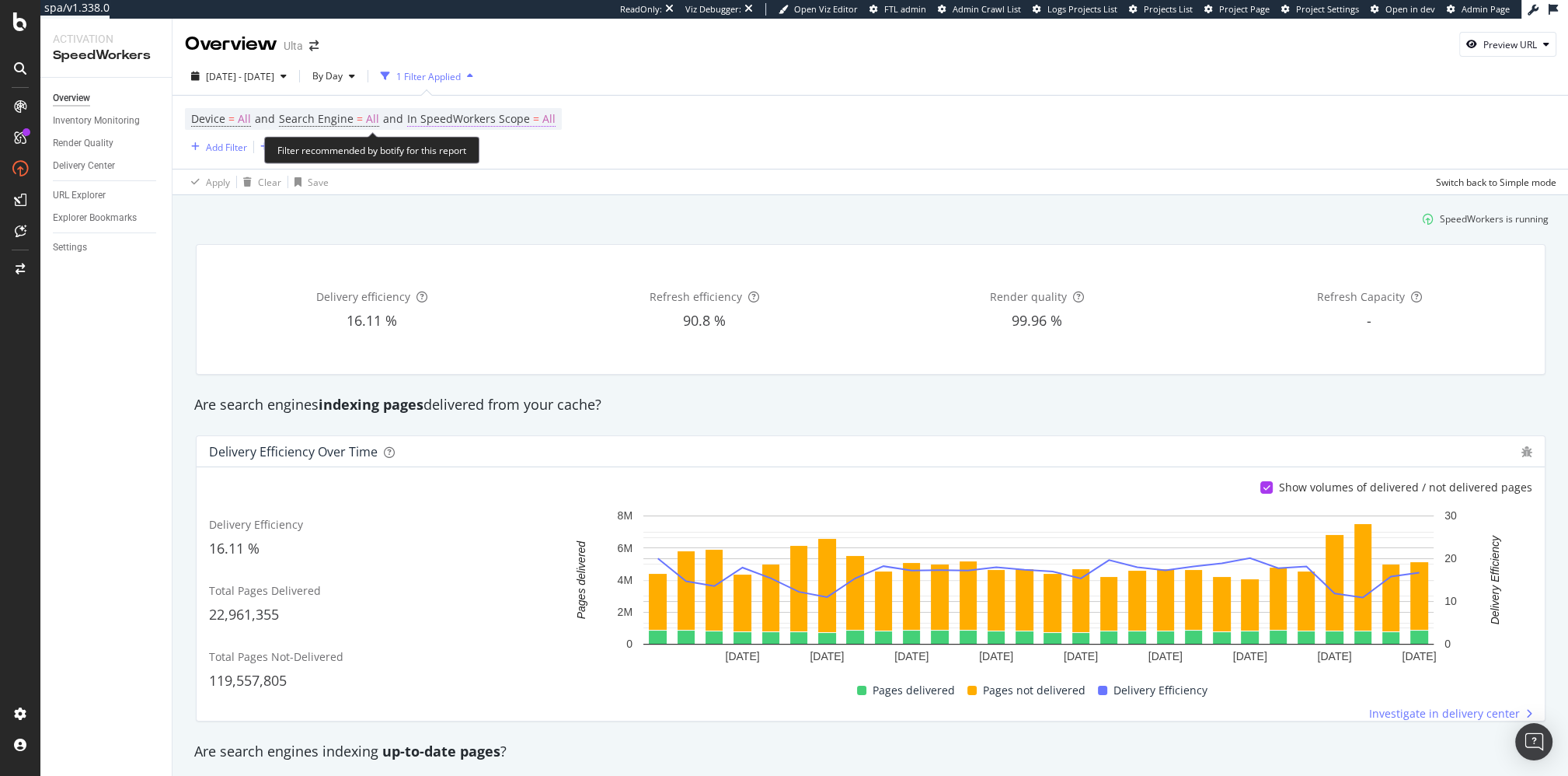
click at [548, 116] on span "All" at bounding box center [549, 119] width 13 height 22
click at [500, 158] on span "All requested pages" at bounding box center [466, 156] width 86 height 13
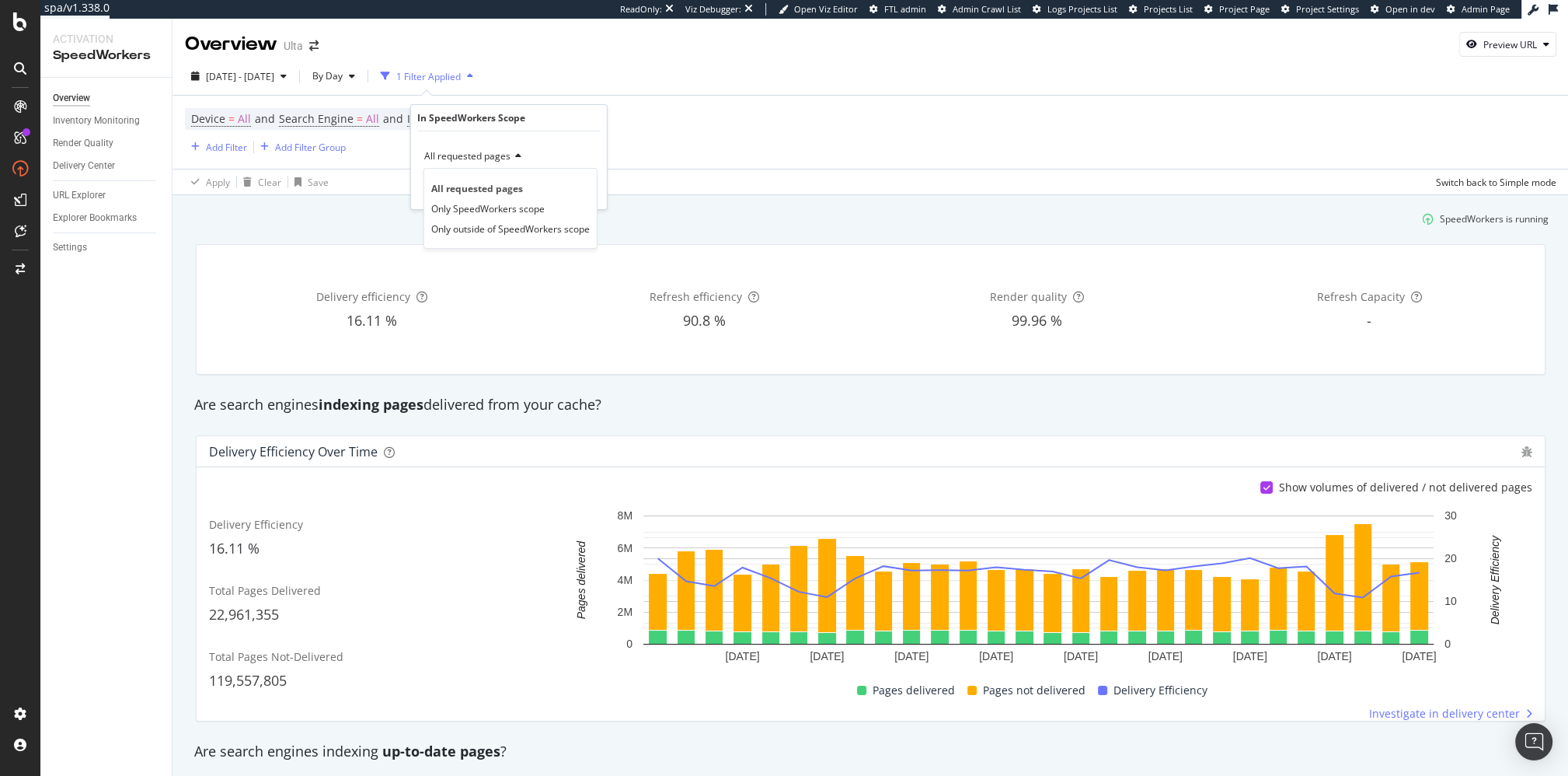
drag, startPoint x: 494, startPoint y: 202, endPoint x: 576, endPoint y: 194, distance: 82.4
click at [494, 202] on span "Only SpeedWorkers scope" at bounding box center [487, 208] width 113 height 13
click at [585, 187] on div "Apply" at bounding box center [582, 188] width 24 height 13
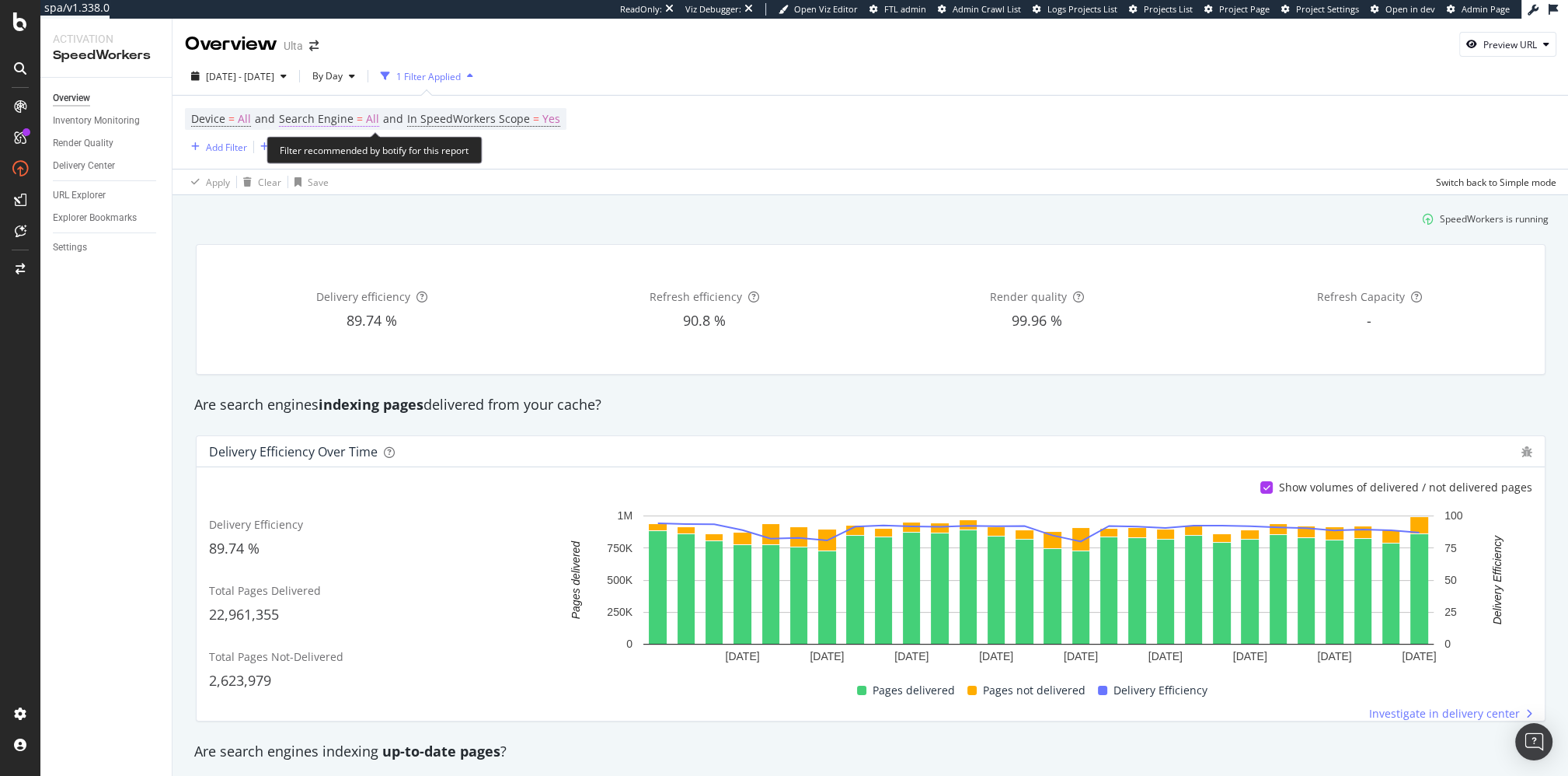
click at [356, 119] on span "=" at bounding box center [360, 118] width 6 height 14
click at [359, 157] on span "All Search Engines" at bounding box center [336, 156] width 80 height 13
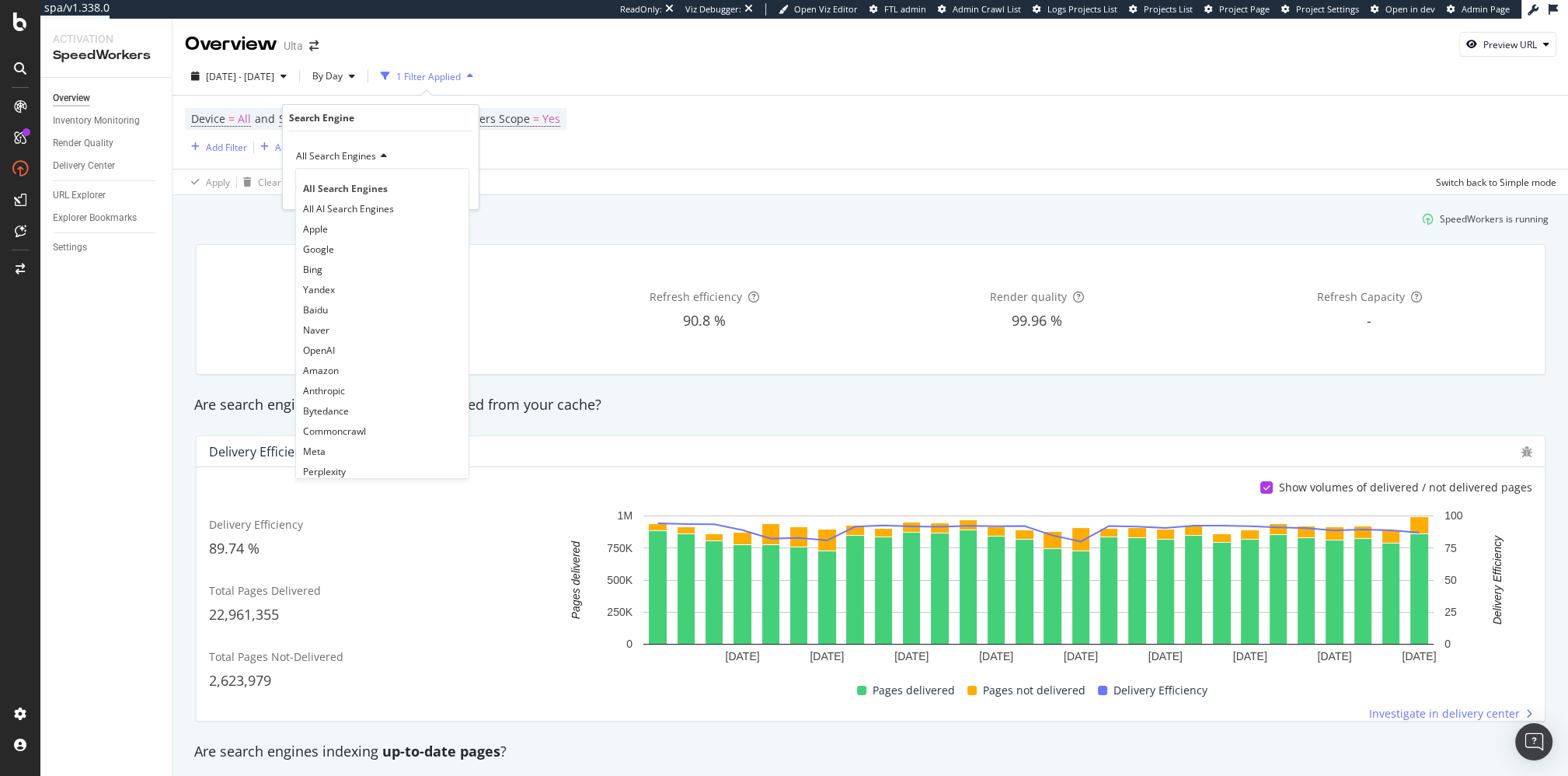
drag, startPoint x: 386, startPoint y: 206, endPoint x: 447, endPoint y: 193, distance: 62.4
click at [389, 206] on span "All AI Search Engines" at bounding box center [348, 208] width 91 height 13
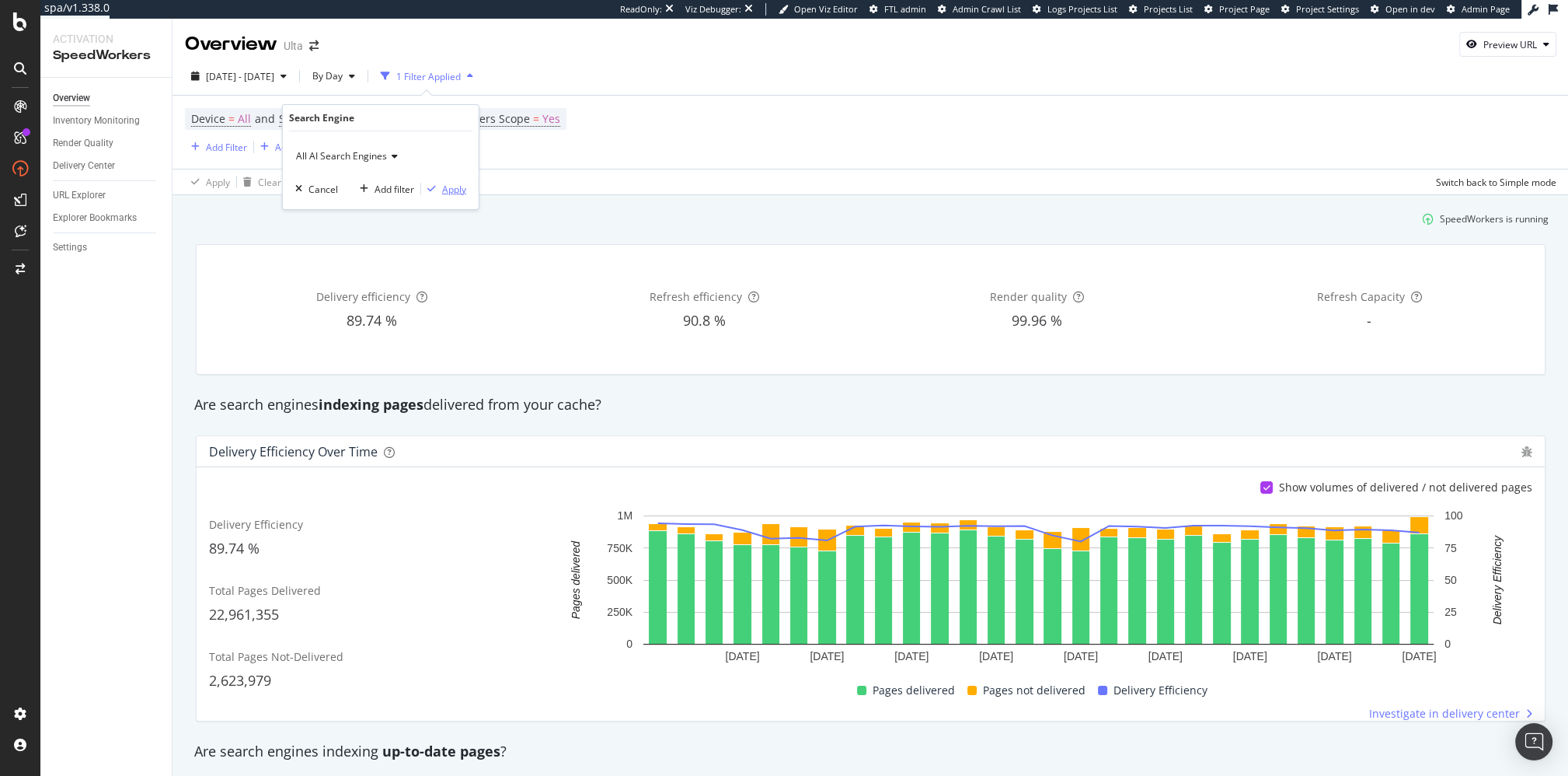
click at [460, 189] on div "Apply" at bounding box center [454, 188] width 24 height 13
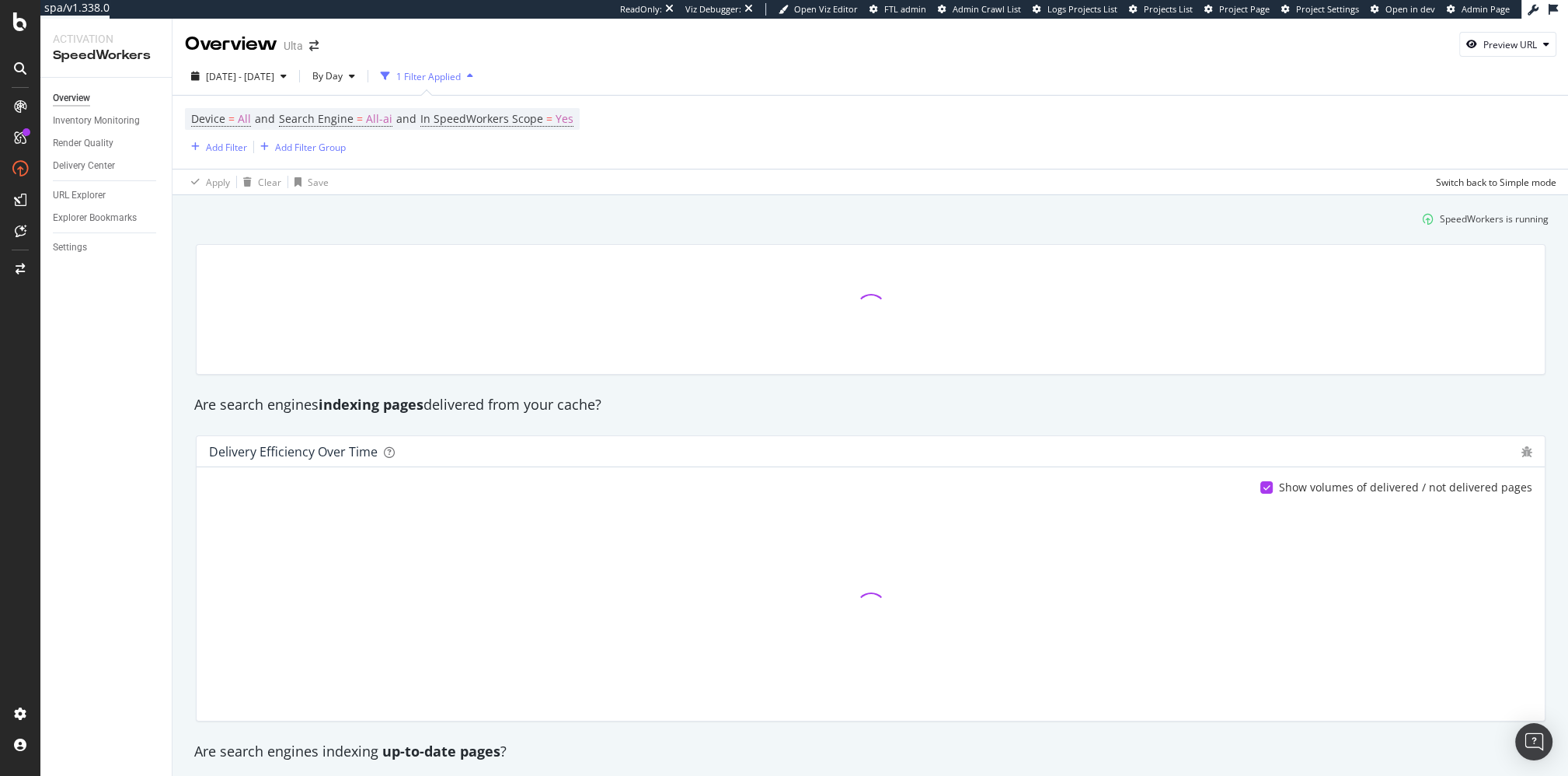
click at [457, 223] on div "SpeedWorkers is running" at bounding box center [870, 219] width 1368 height 26
click at [250, 72] on span "[DATE] - [DATE]" at bounding box center [239, 76] width 68 height 13
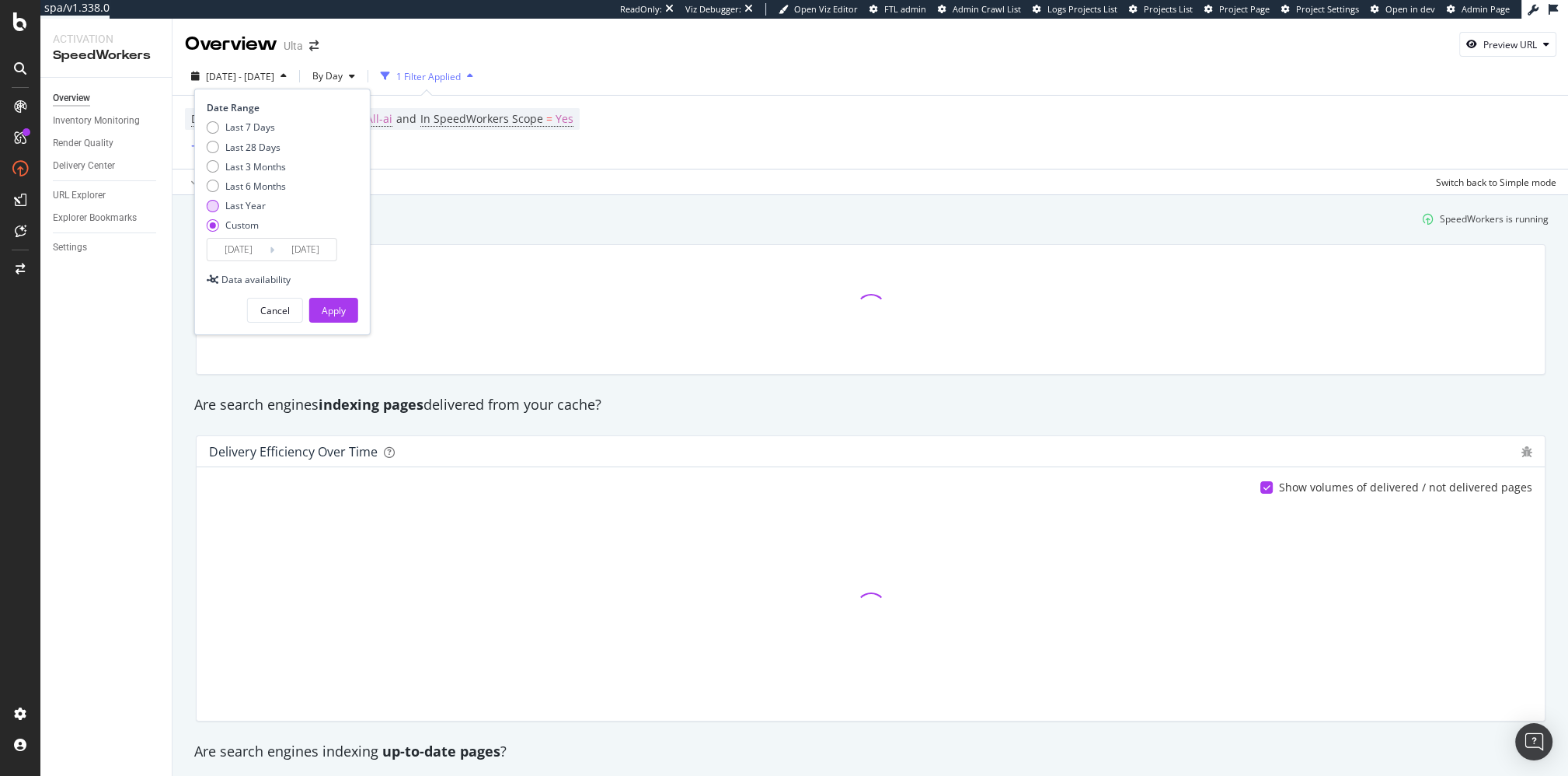
drag, startPoint x: 254, startPoint y: 201, endPoint x: 259, endPoint y: 207, distance: 7.8
click at [254, 201] on div "Last Year" at bounding box center [246, 206] width 40 height 13
type input "[DATE]"
drag, startPoint x: 257, startPoint y: 247, endPoint x: 332, endPoint y: 255, distance: 75.4
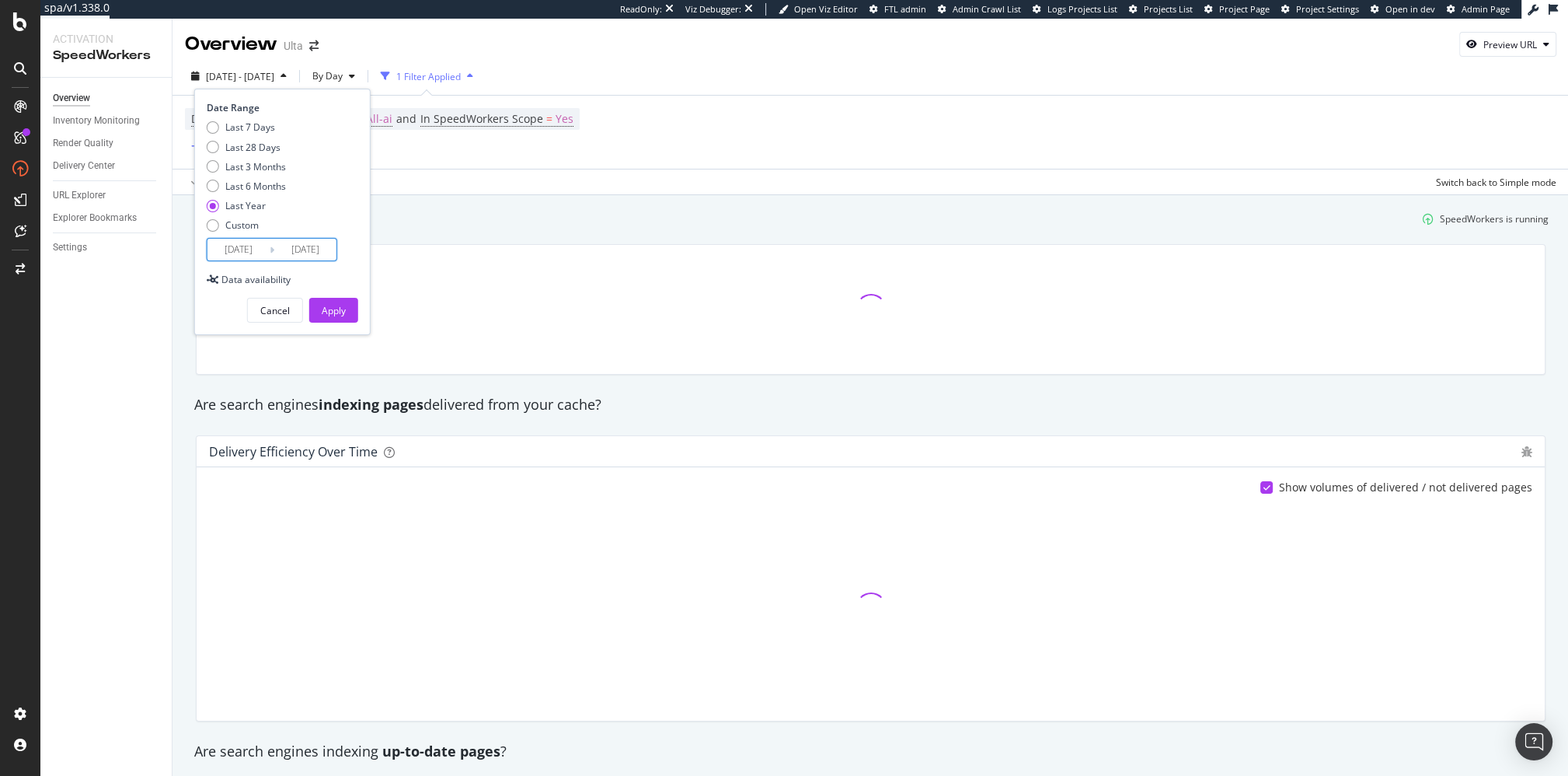
click at [257, 247] on input "[DATE]" at bounding box center [238, 249] width 62 height 22
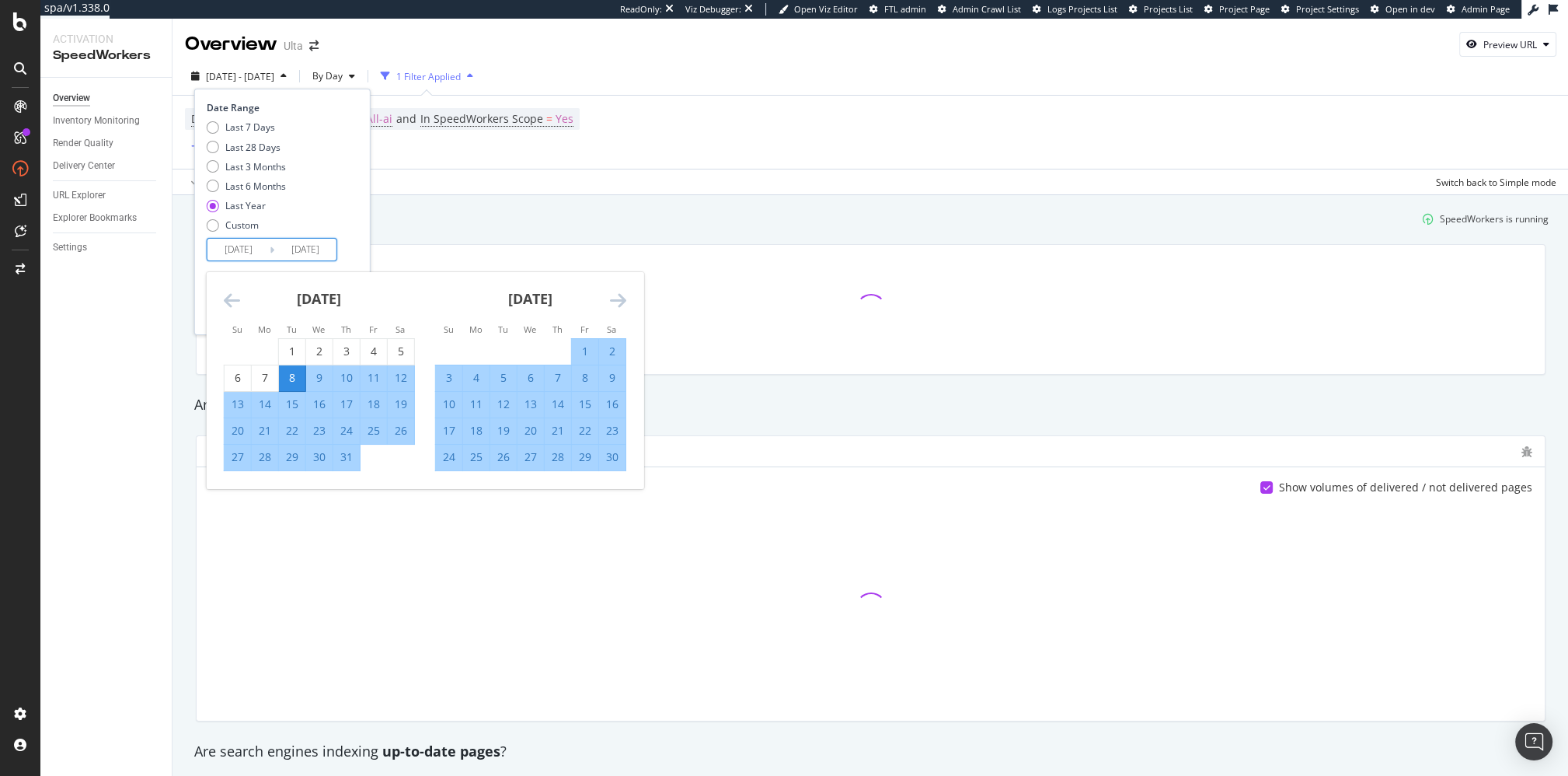
click at [617, 302] on icon "Move forward to switch to the next month." at bounding box center [618, 300] width 16 height 18
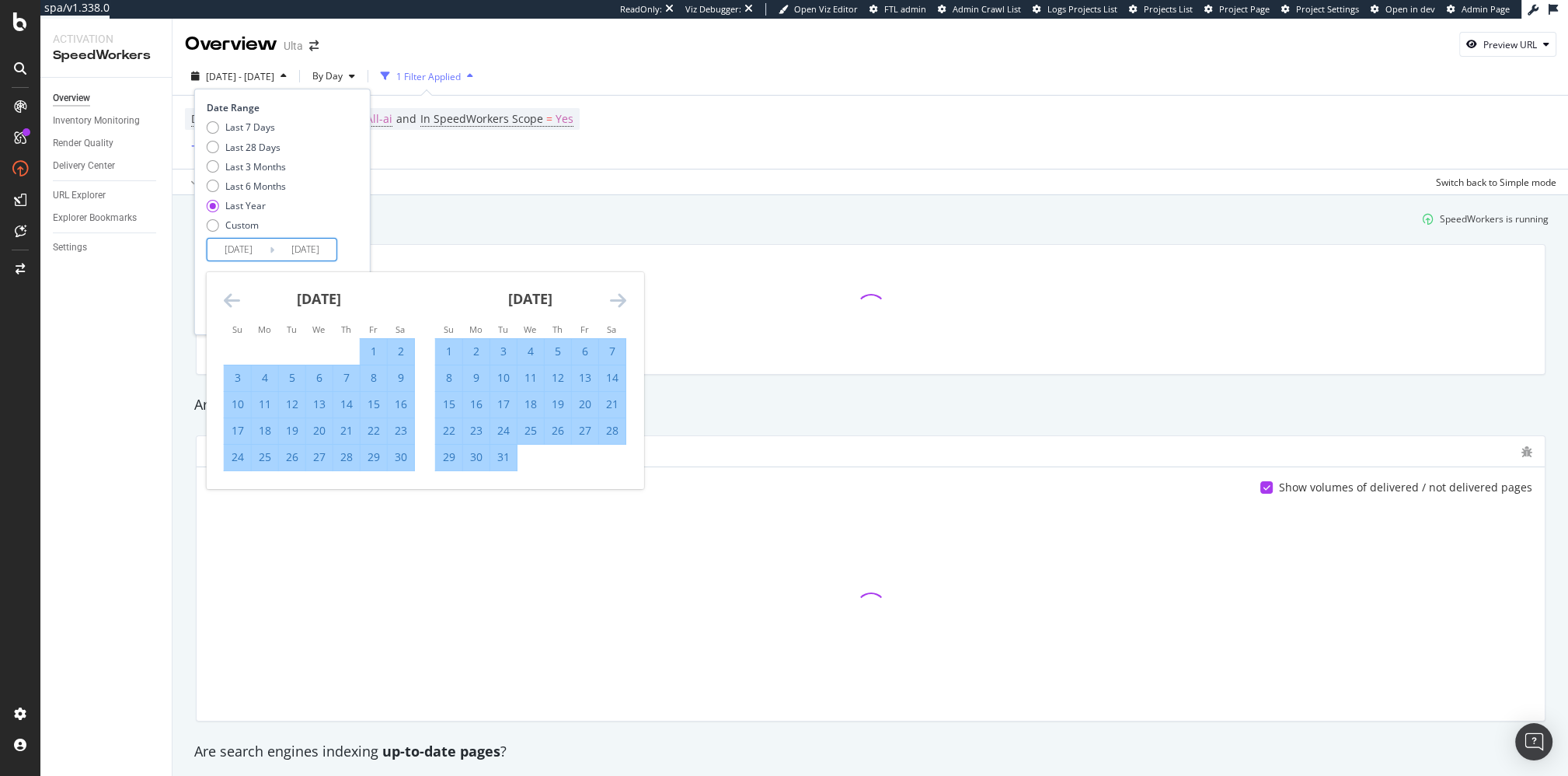
drag, startPoint x: 617, startPoint y: 303, endPoint x: 609, endPoint y: 317, distance: 16.1
click at [617, 303] on icon "Move forward to switch to the next month." at bounding box center [618, 300] width 16 height 18
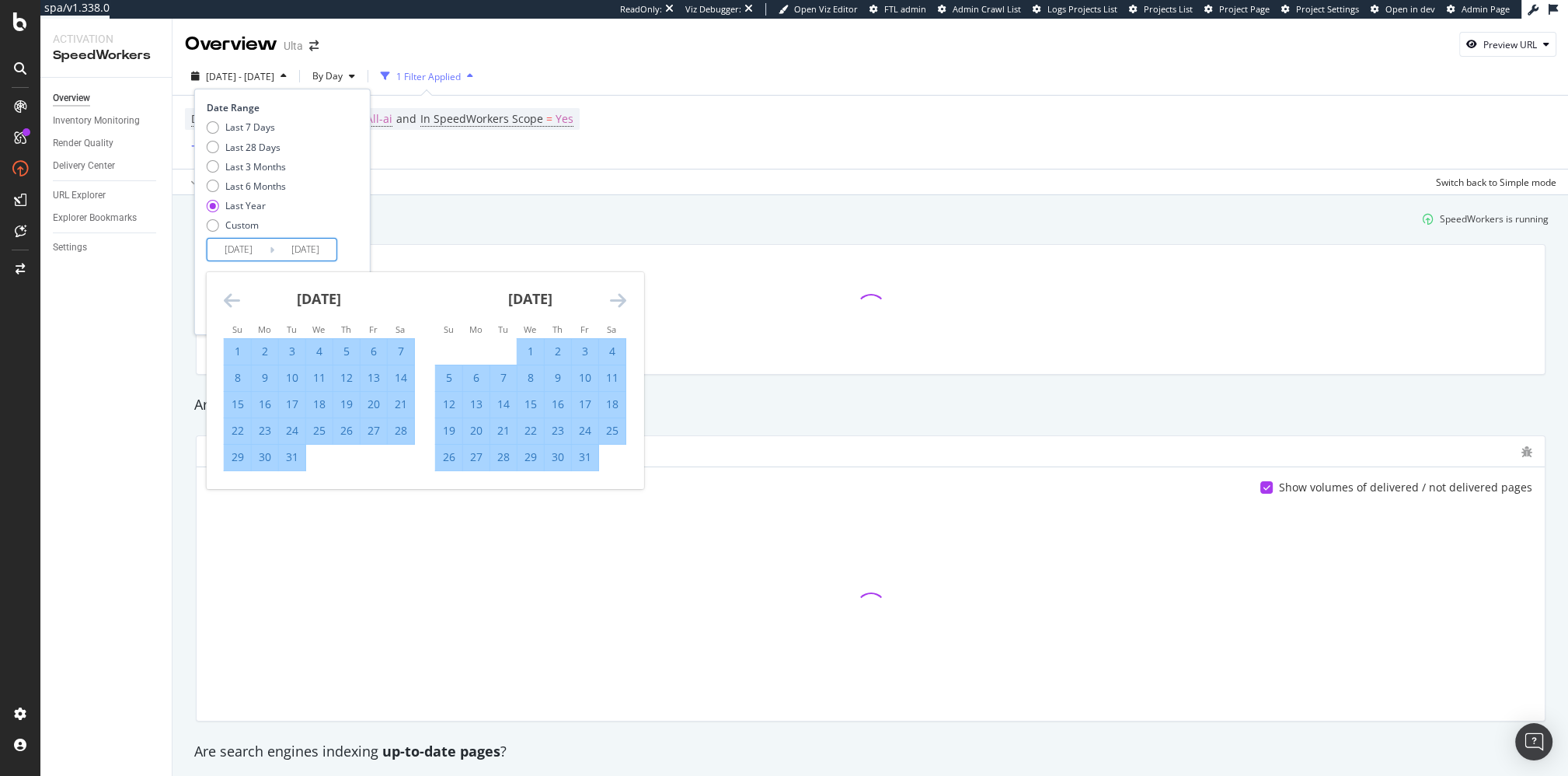
drag, startPoint x: 535, startPoint y: 349, endPoint x: 517, endPoint y: 342, distance: 19.3
click at [534, 349] on div "1" at bounding box center [531, 351] width 26 height 15
type input "[DATE]"
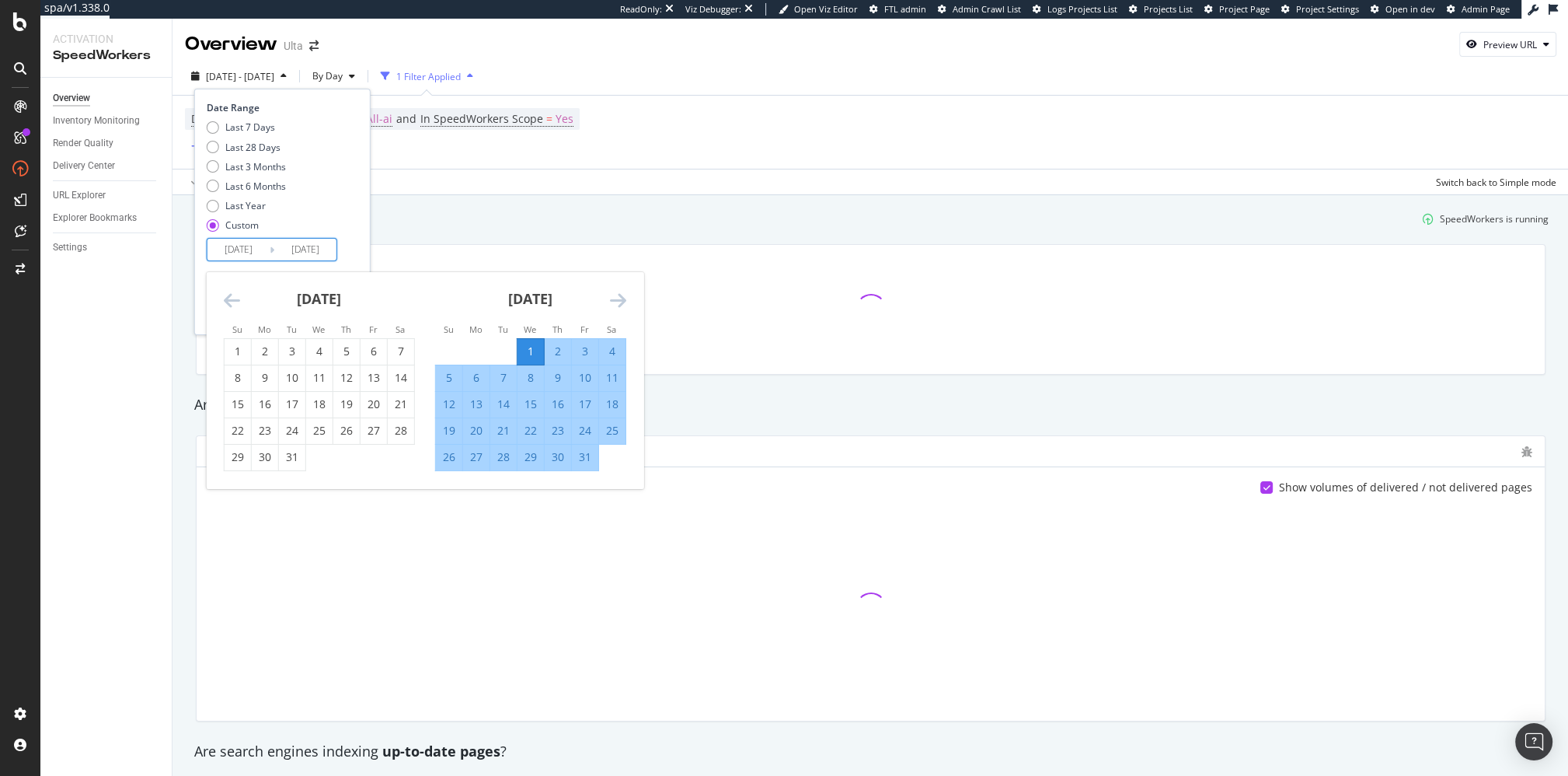
drag, startPoint x: 344, startPoint y: 250, endPoint x: 350, endPoint y: 256, distance: 8.5
click at [344, 250] on div "Date Range Last 7 Days Last 28 Days Last 3 Months Last 6 Months Last Year Custo…" at bounding box center [280, 181] width 148 height 160
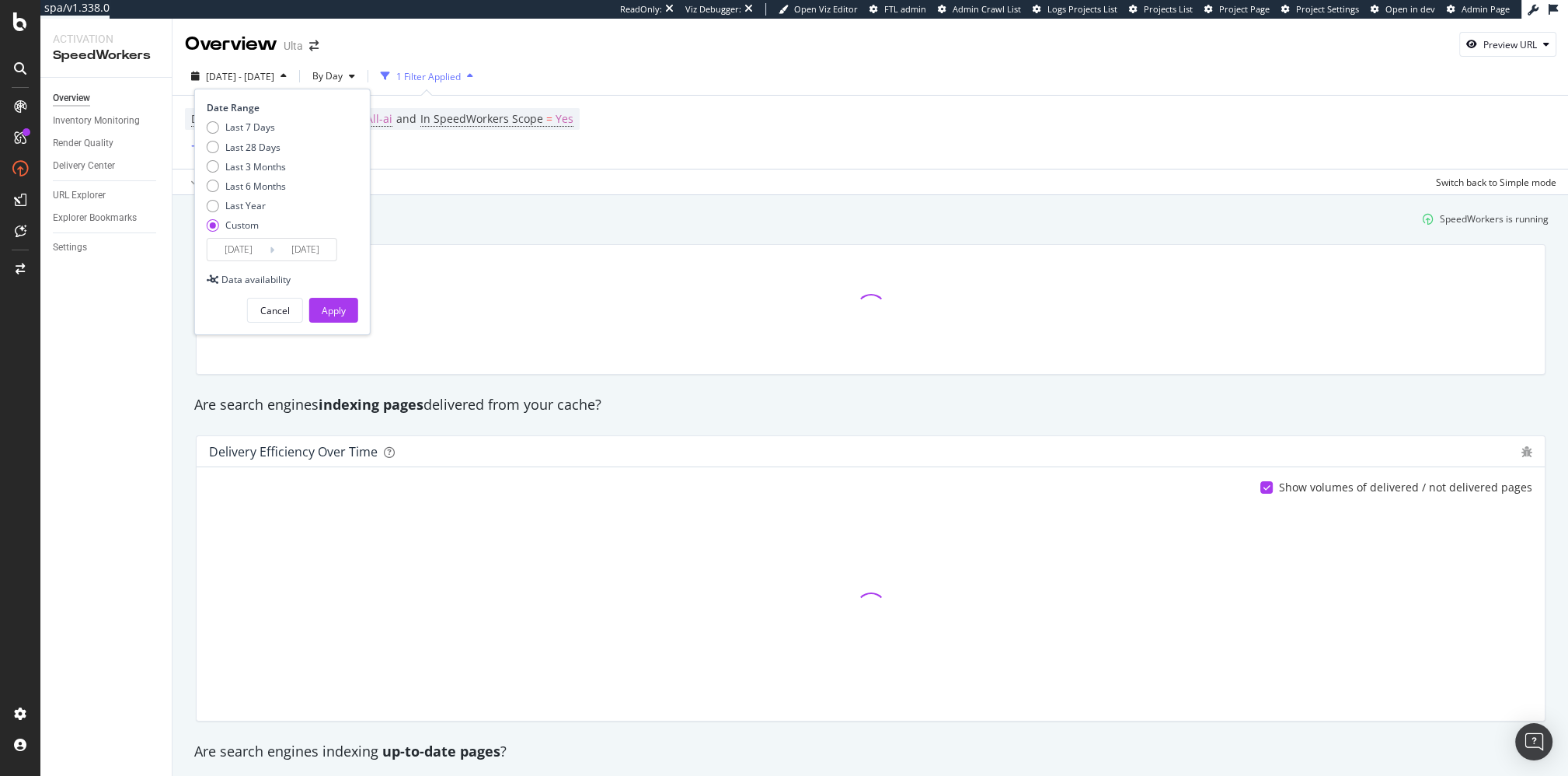
click at [288, 308] on div "Cancel" at bounding box center [275, 310] width 30 height 13
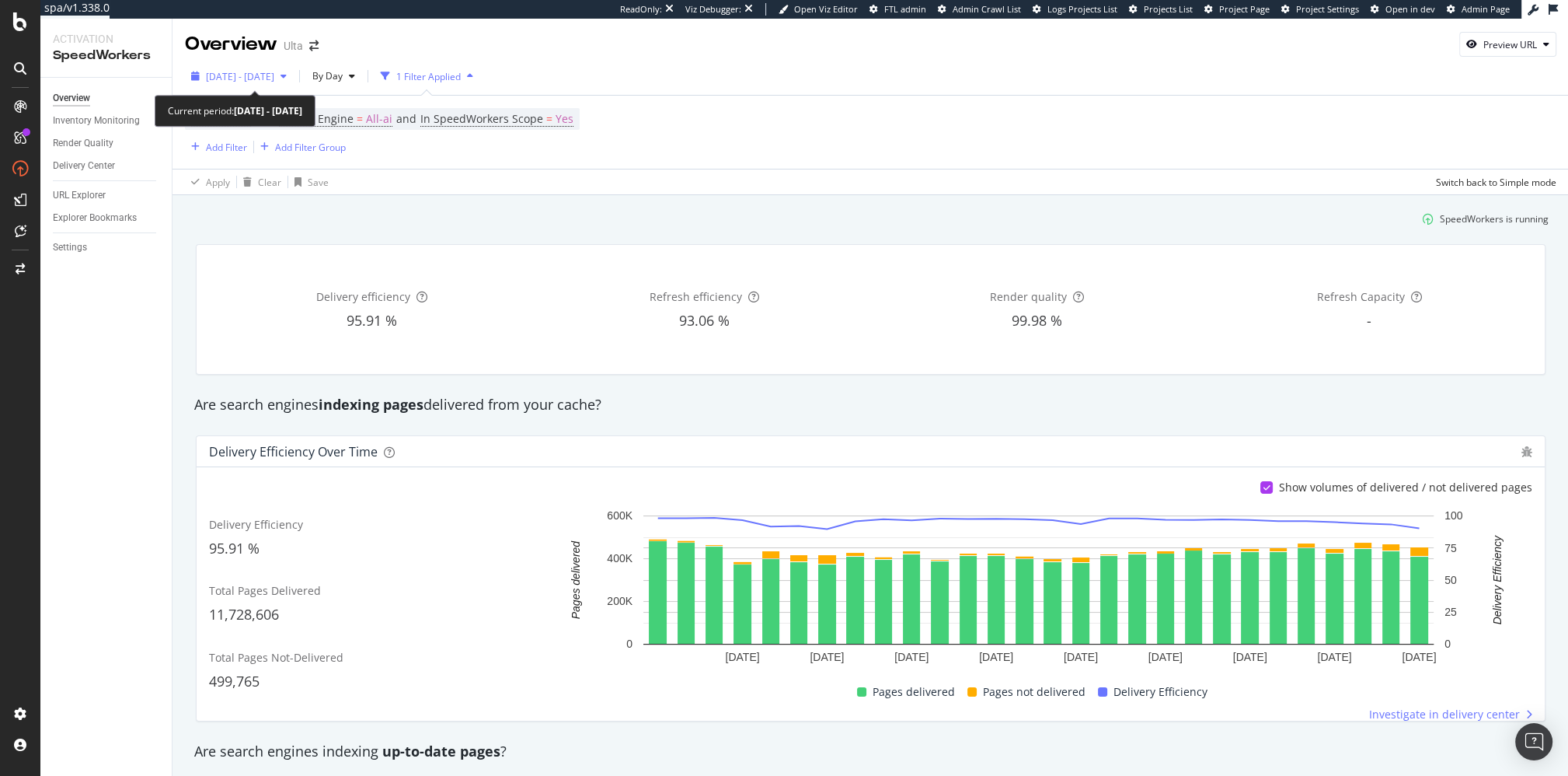
click at [249, 68] on div "[DATE] - [DATE]" at bounding box center [238, 76] width 108 height 23
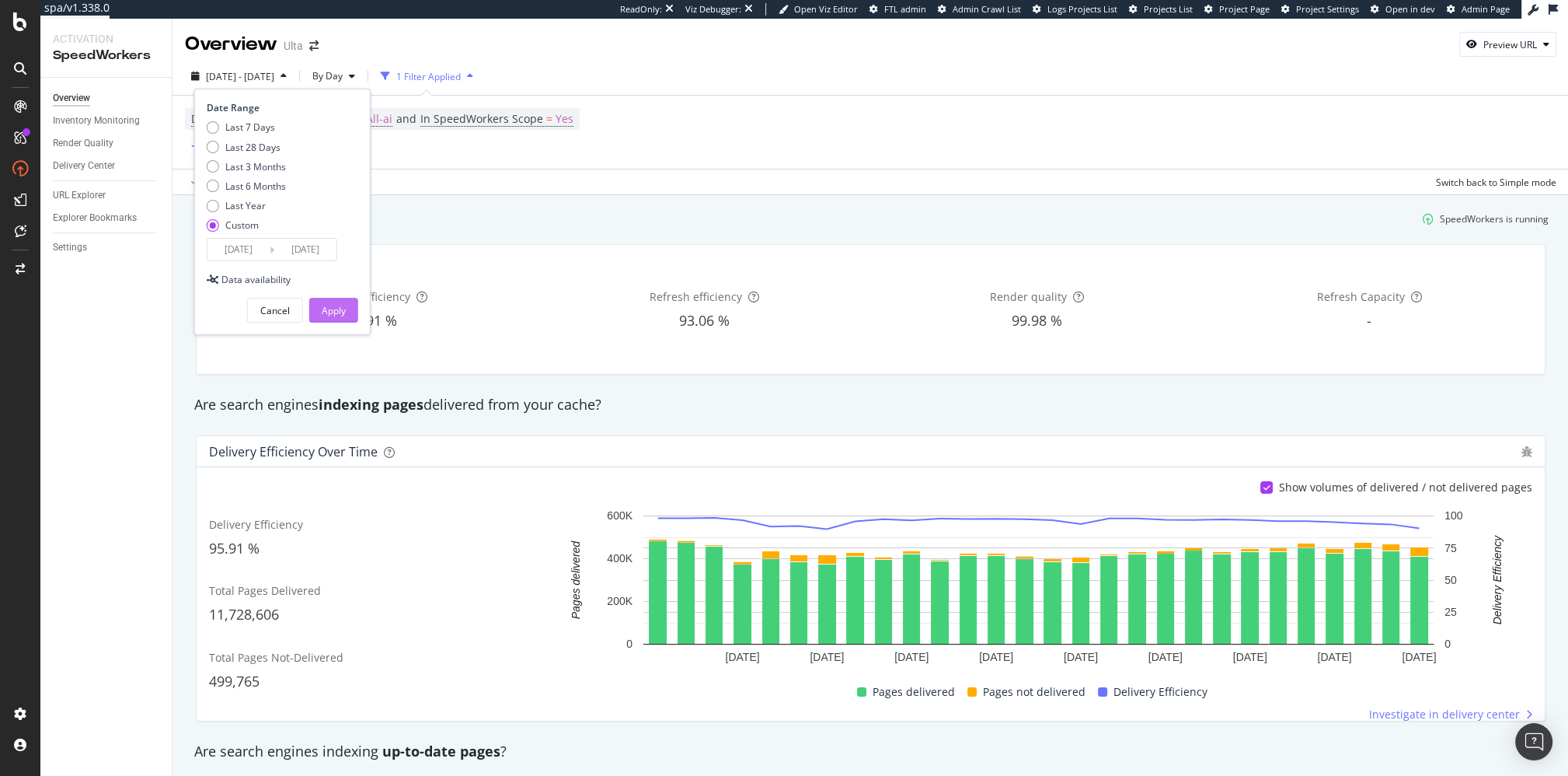
click at [341, 304] on div "Apply" at bounding box center [334, 310] width 24 height 13
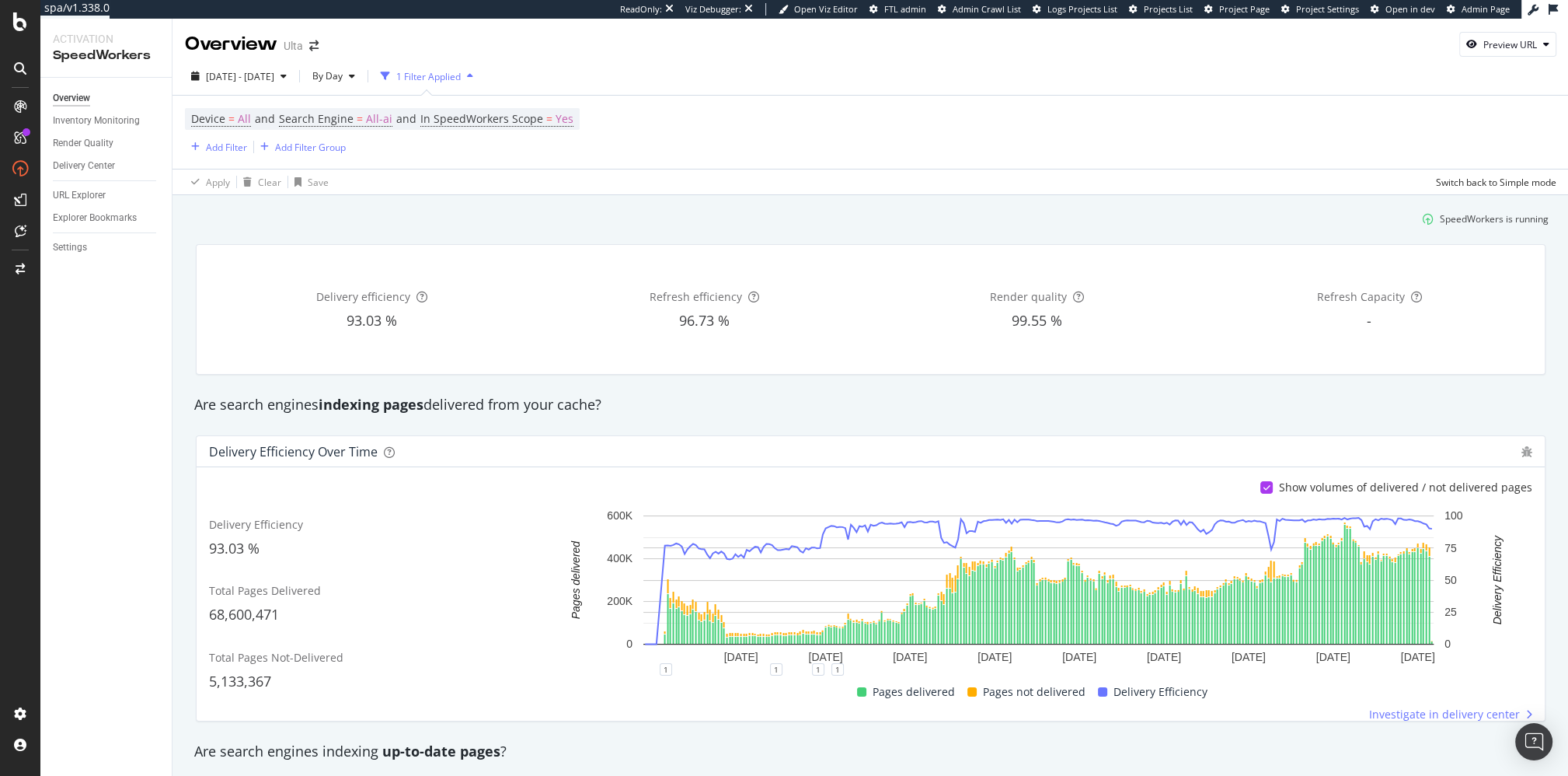
click at [798, 208] on div "SpeedWorkers is running" at bounding box center [870, 219] width 1368 height 26
click at [806, 399] on div "Are search engines indexing pages delivered from your cache?" at bounding box center [870, 405] width 1368 height 20
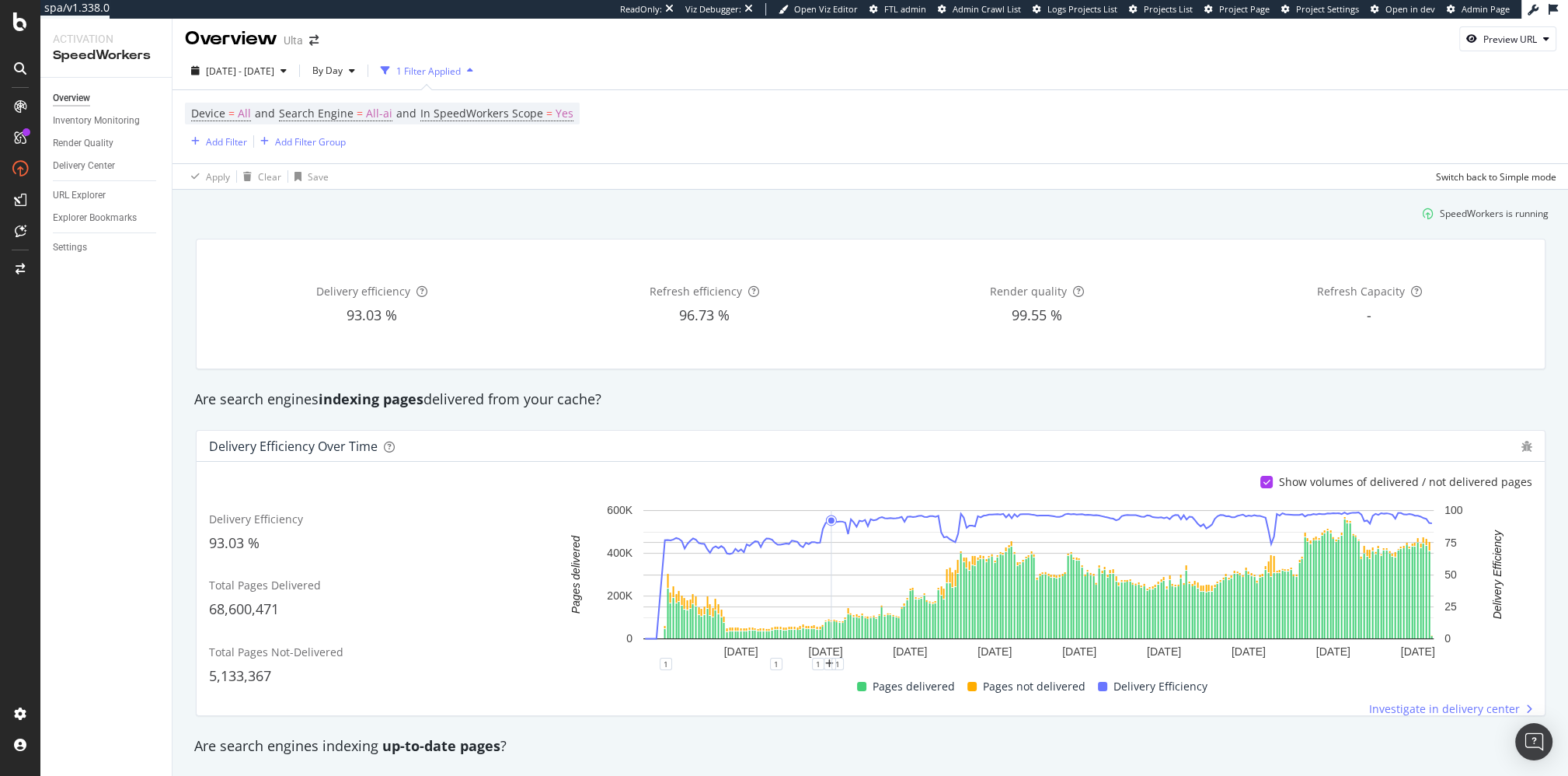
click at [779, 697] on div "Are search engines indexing up-to-date pages ?" at bounding box center [870, 746] width 1368 height 20
drag, startPoint x: 769, startPoint y: 386, endPoint x: 1155, endPoint y: 488, distance: 399.2
click at [770, 386] on div "Are search engines indexing pages delivered from your cache?" at bounding box center [870, 399] width 1368 height 36
click at [980, 478] on icon at bounding box center [1267, 482] width 7 height 8
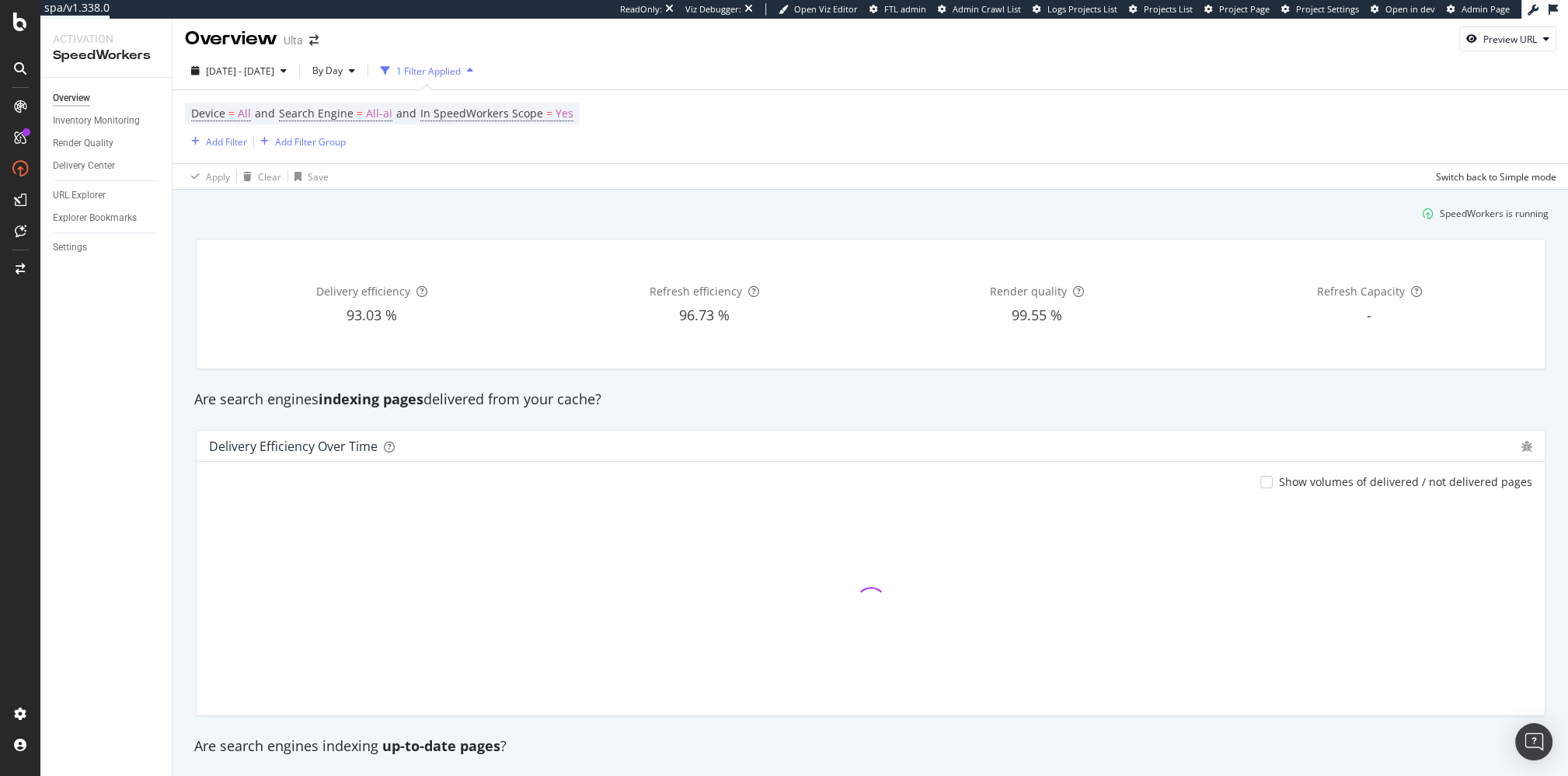
click at [980, 697] on div "Are search engines indexing up-to-date pages ?" at bounding box center [870, 746] width 1368 height 36
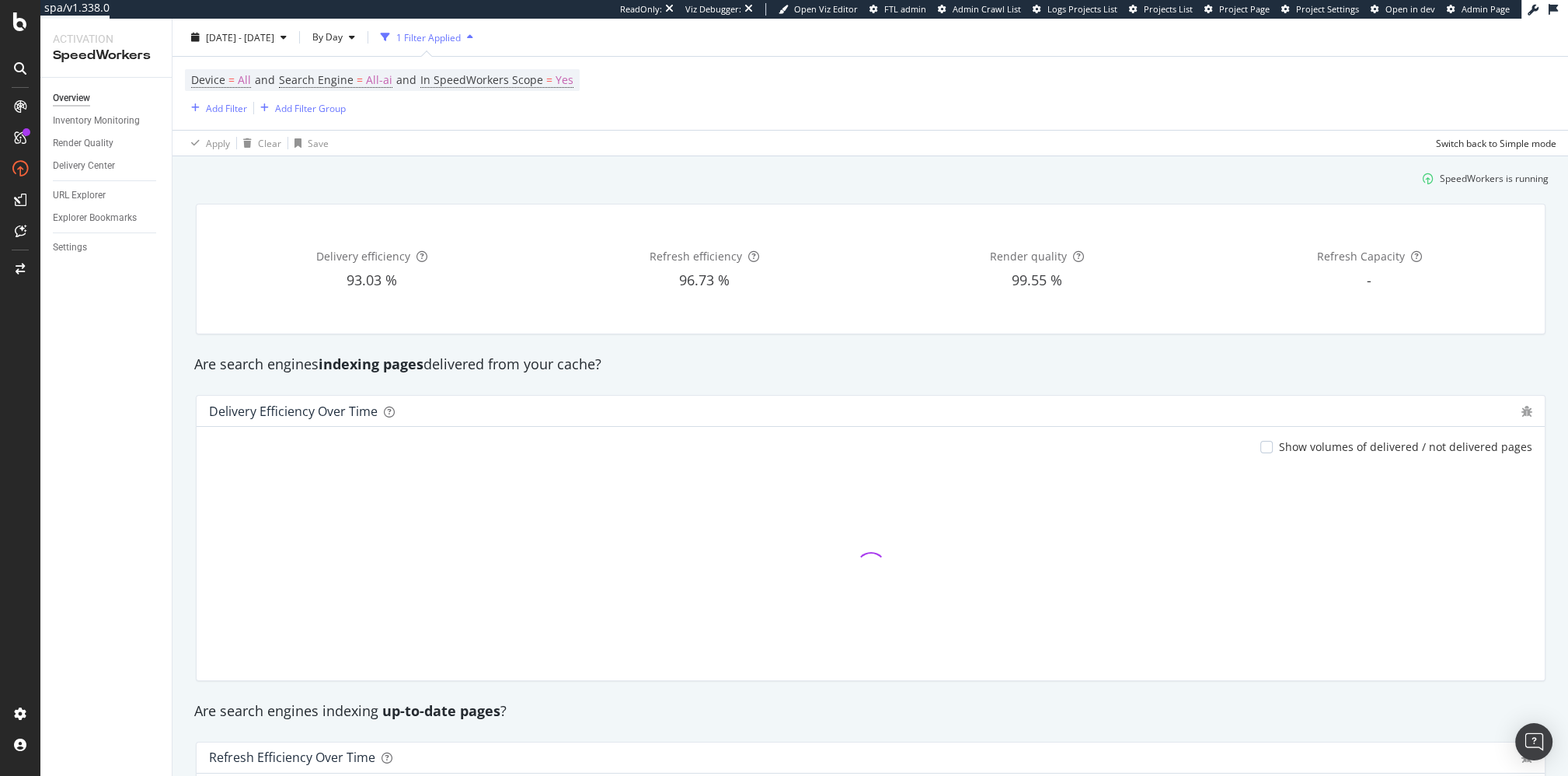
scroll to position [56, 0]
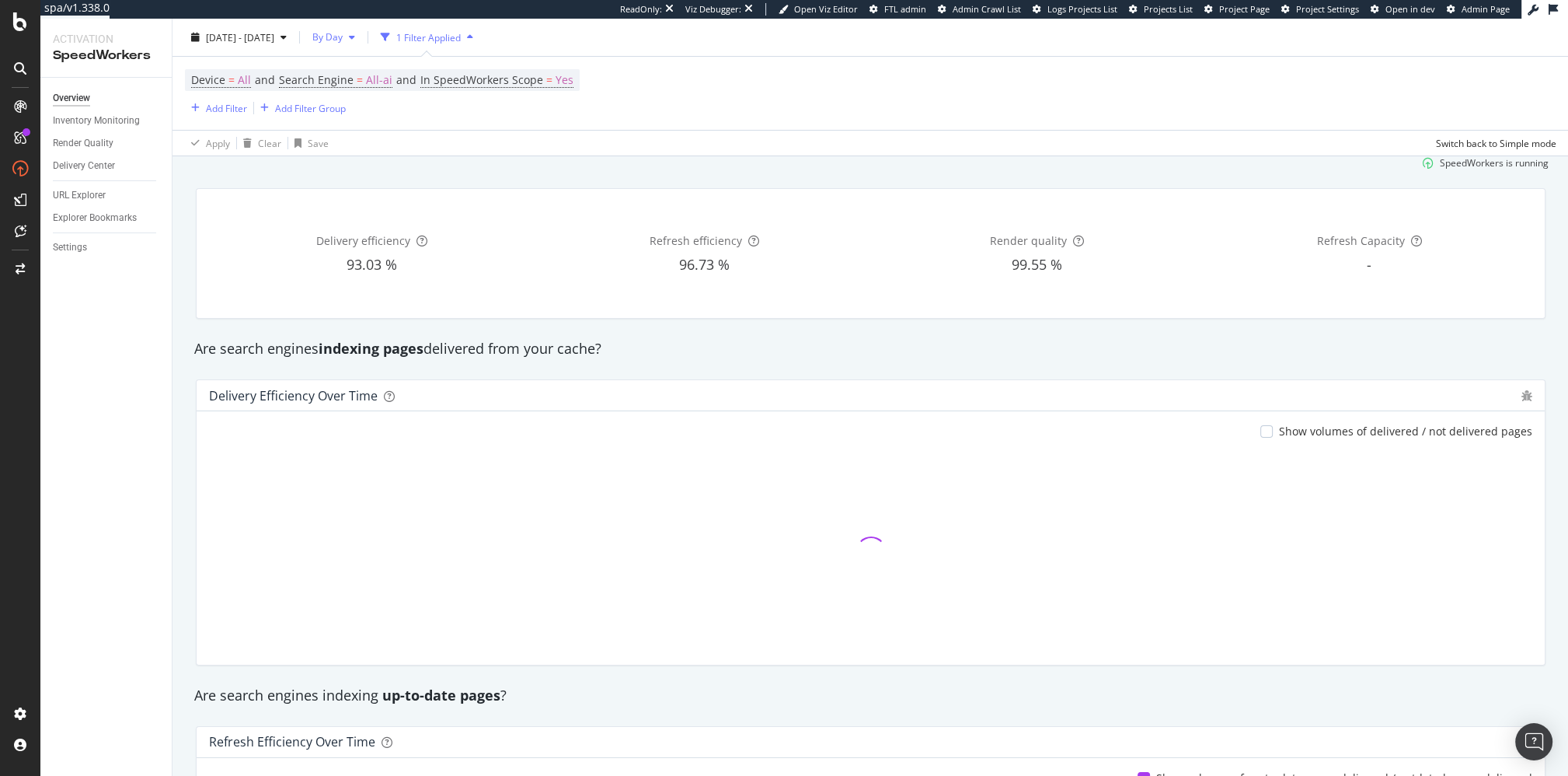
drag, startPoint x: 382, startPoint y: 35, endPoint x: 392, endPoint y: 46, distance: 14.9
click at [343, 35] on span "By Day" at bounding box center [324, 37] width 36 height 13
click at [387, 120] on span "By Week" at bounding box center [378, 125] width 41 height 14
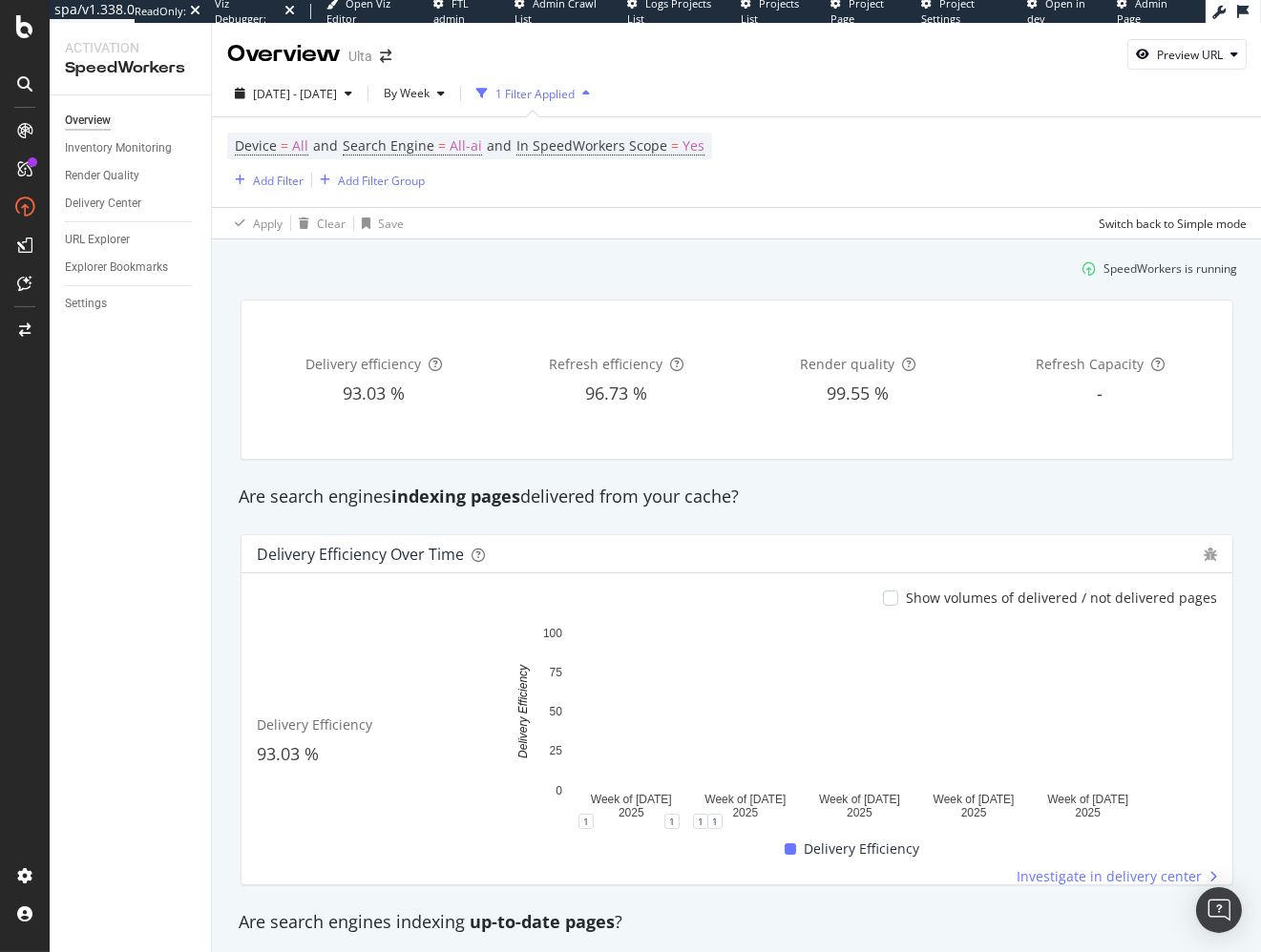
scroll to position [81, 0]
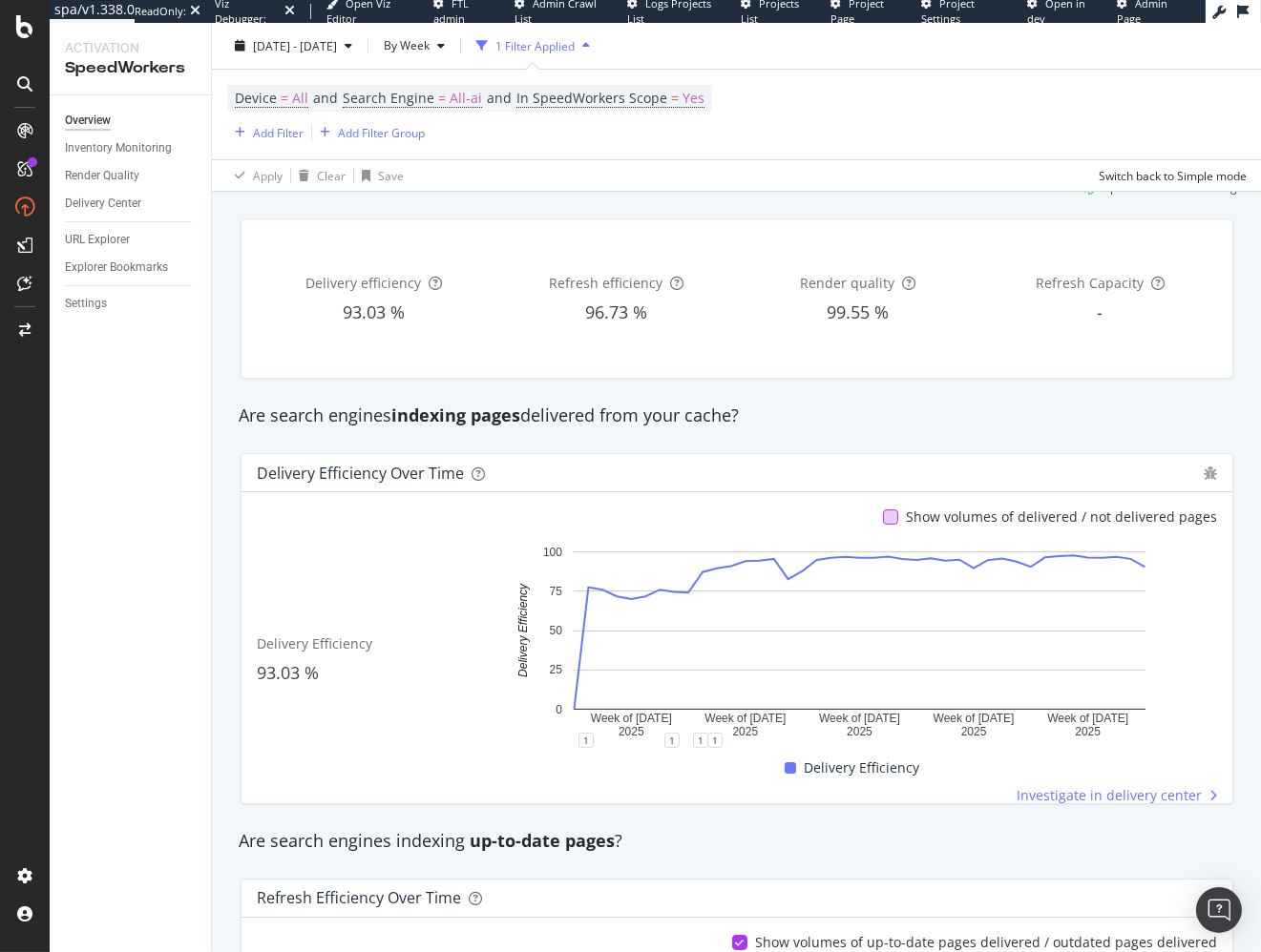
click at [898, 516] on div at bounding box center [889, 516] width 15 height 15
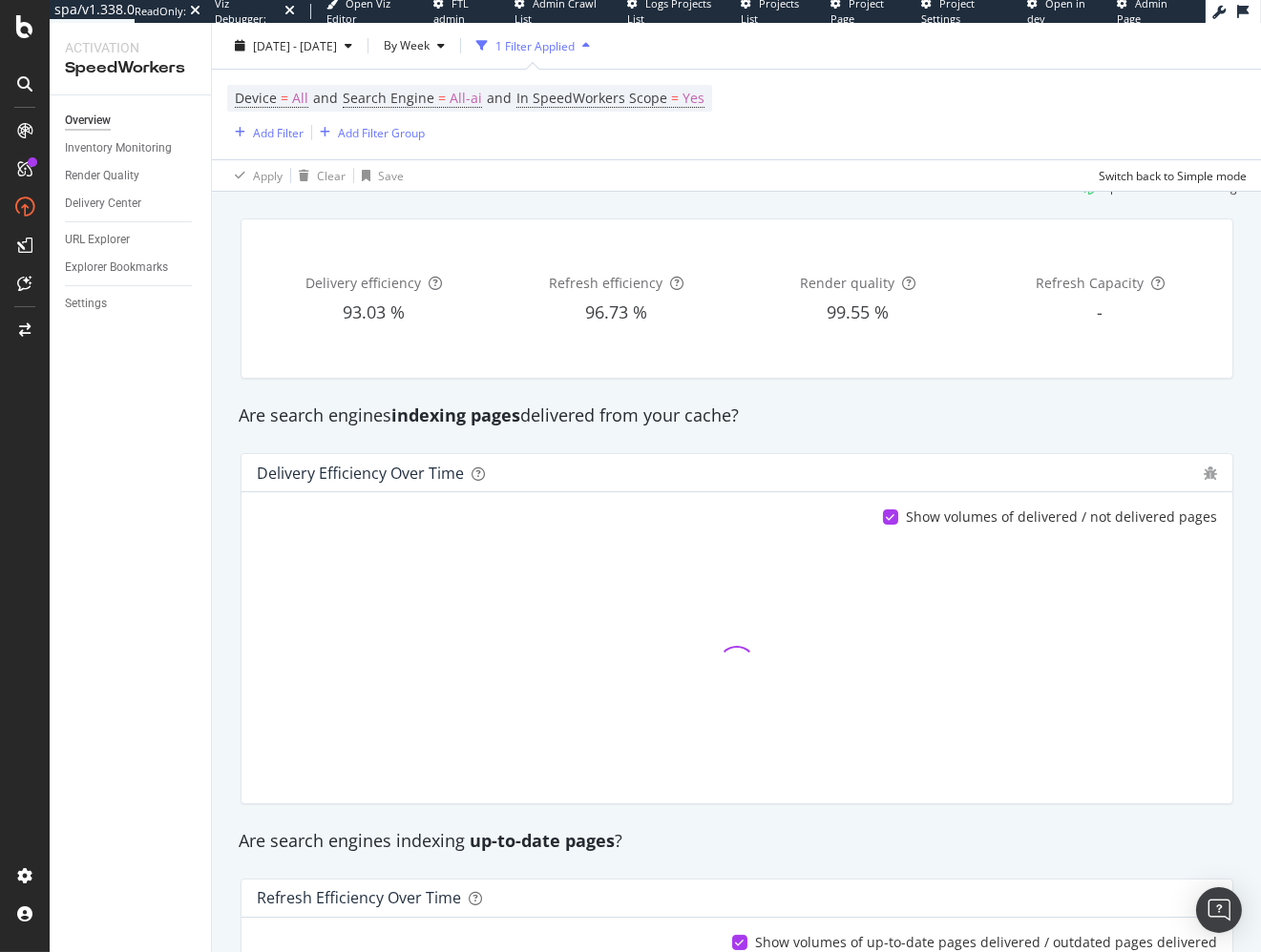
click at [822, 414] on div "Are search engines indexing pages delivered from your cache?" at bounding box center [736, 415] width 1016 height 25
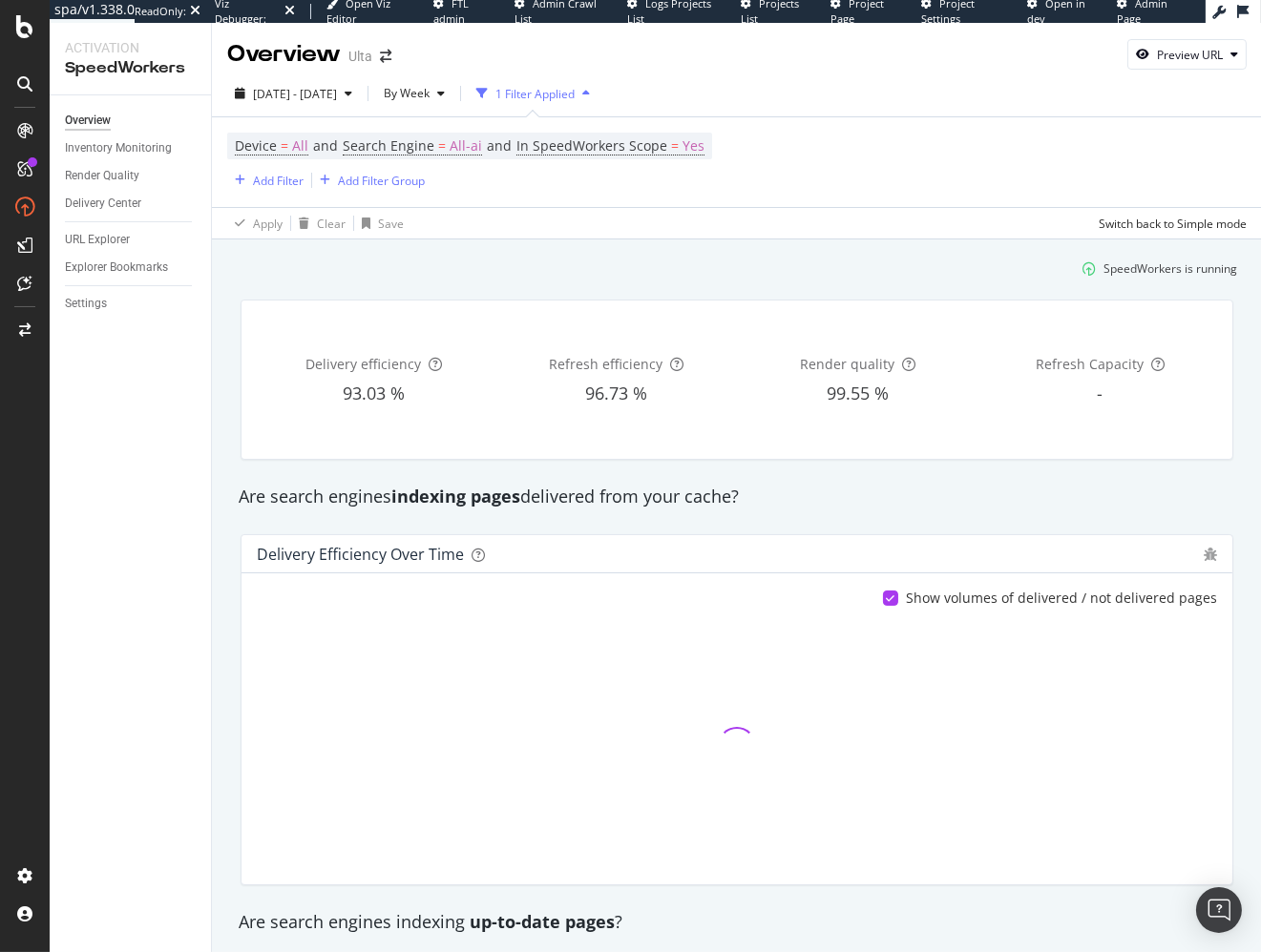
scroll to position [96, 0]
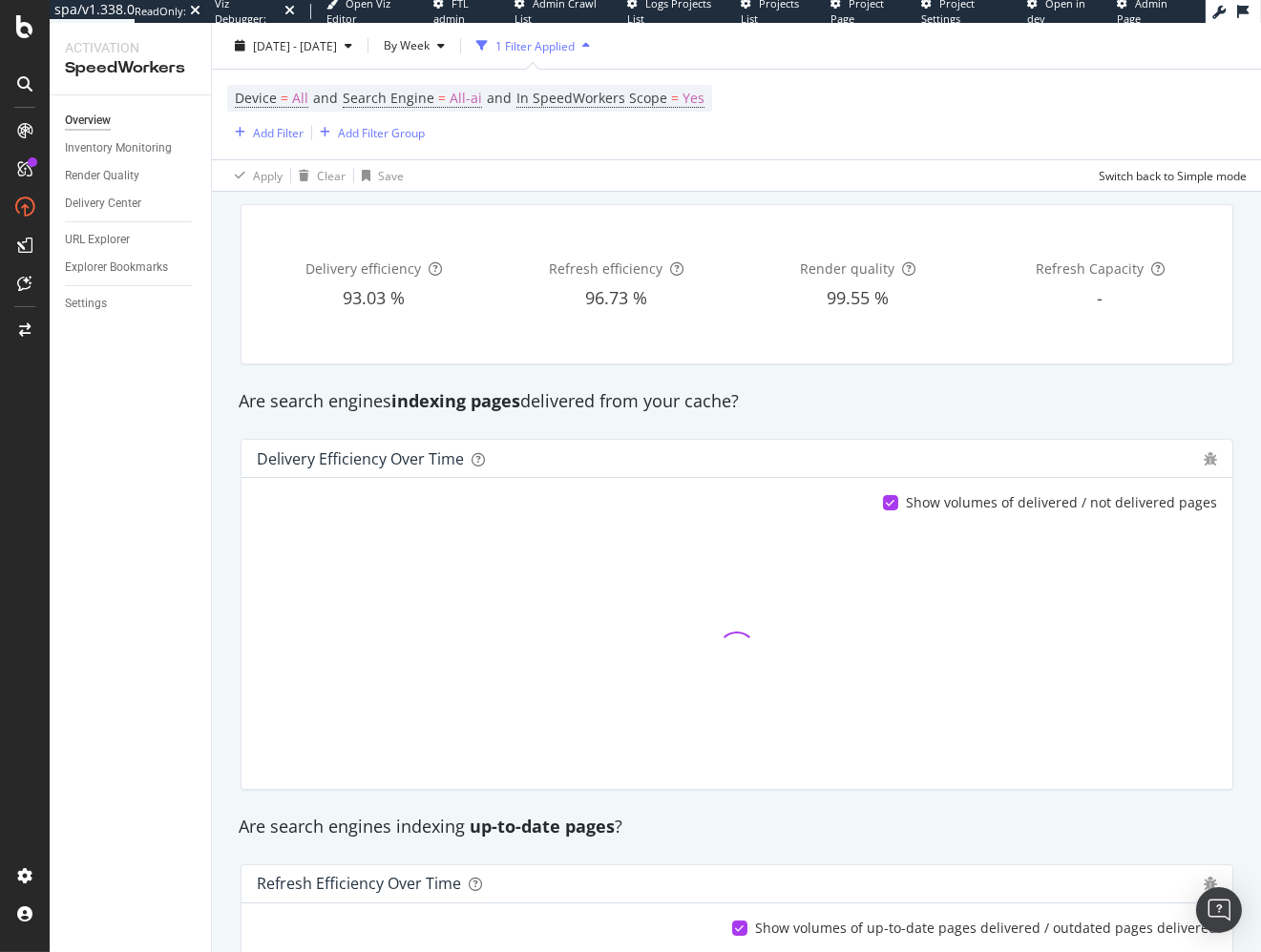
click at [713, 805] on div "Are search engines indexing up-to-date pages ?" at bounding box center [736, 827] width 1016 height 44
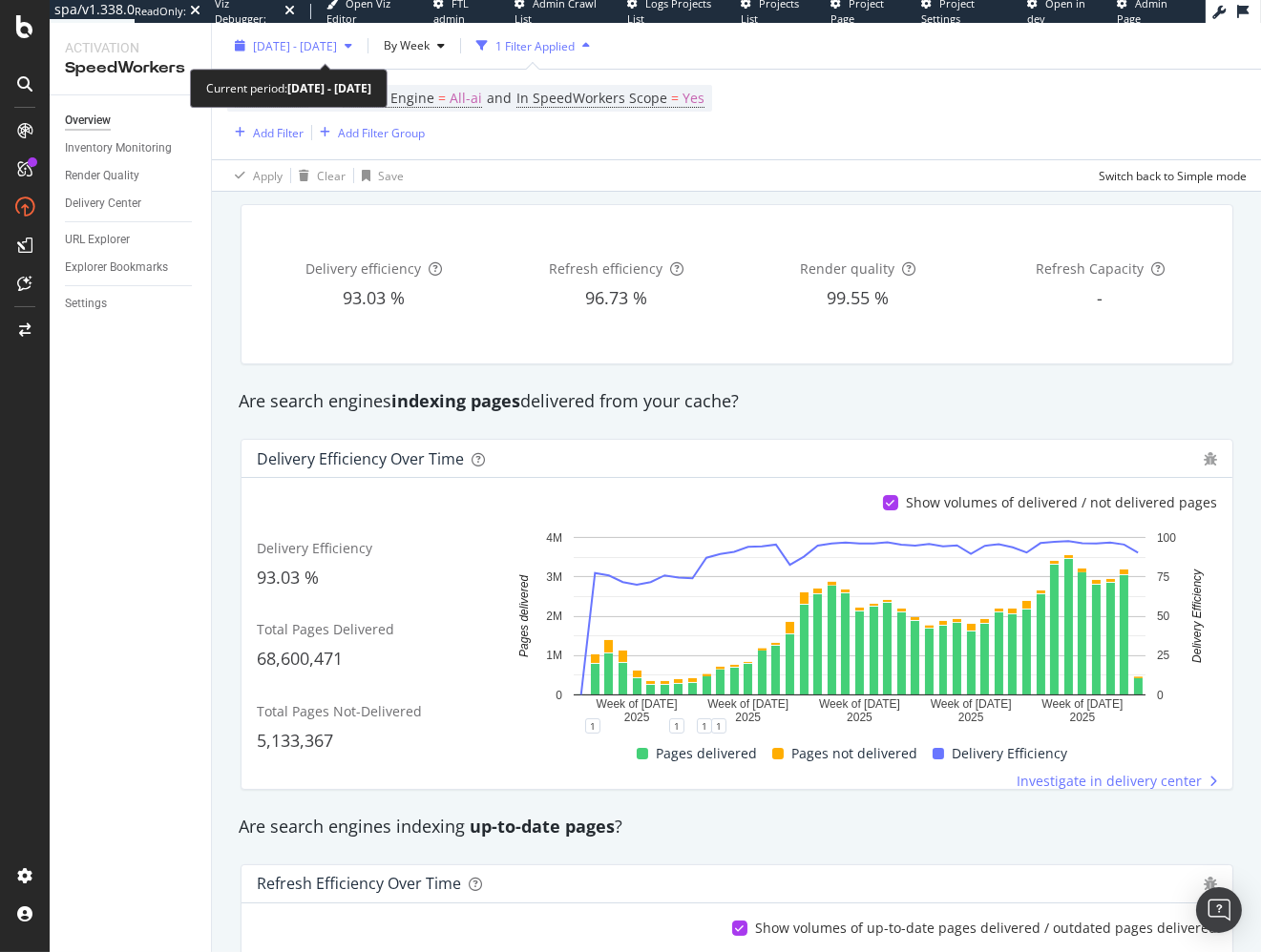
click at [305, 53] on div "[DATE] - [DATE]" at bounding box center [294, 45] width 84 height 16
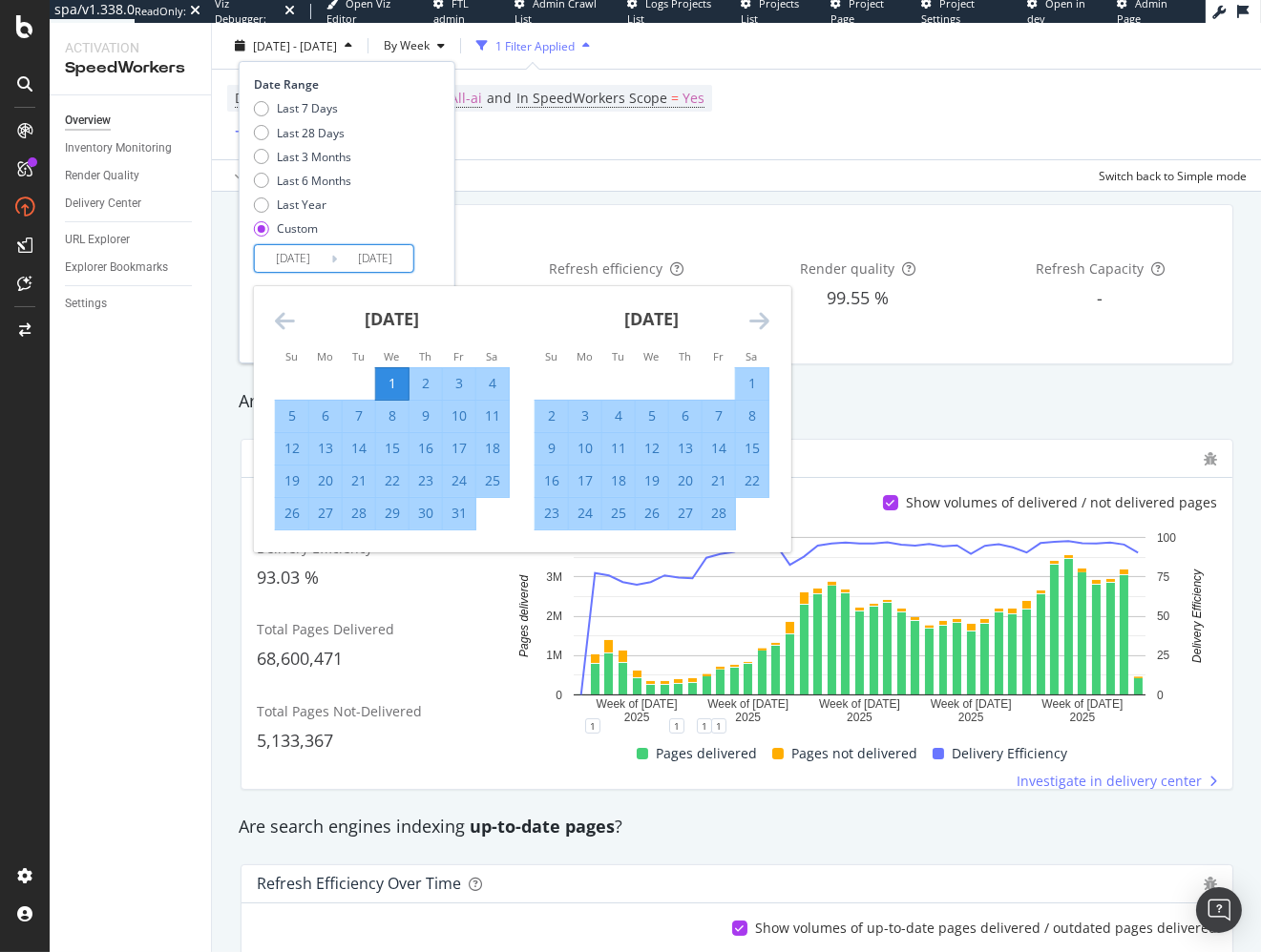
click at [315, 259] on input "[DATE]" at bounding box center [292, 258] width 76 height 27
click at [496, 382] on div "4" at bounding box center [492, 382] width 33 height 19
type input "[DATE]"
click at [437, 264] on div "Date Range Last 7 Days Last 28 Days Last 3 Months Last 6 Months Last Year Custo…" at bounding box center [346, 173] width 186 height 196
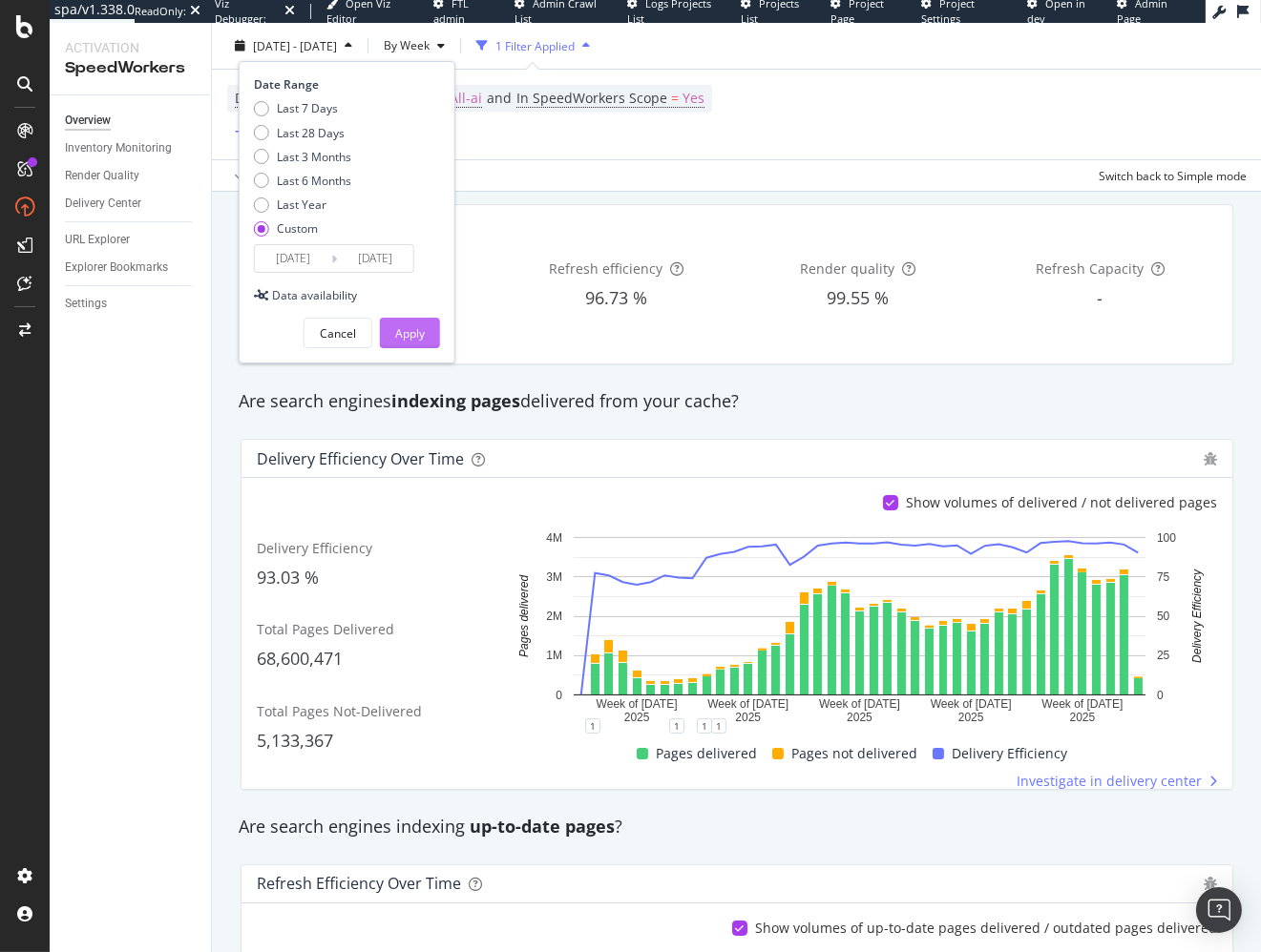
click at [430, 328] on button "Apply" at bounding box center [409, 332] width 60 height 31
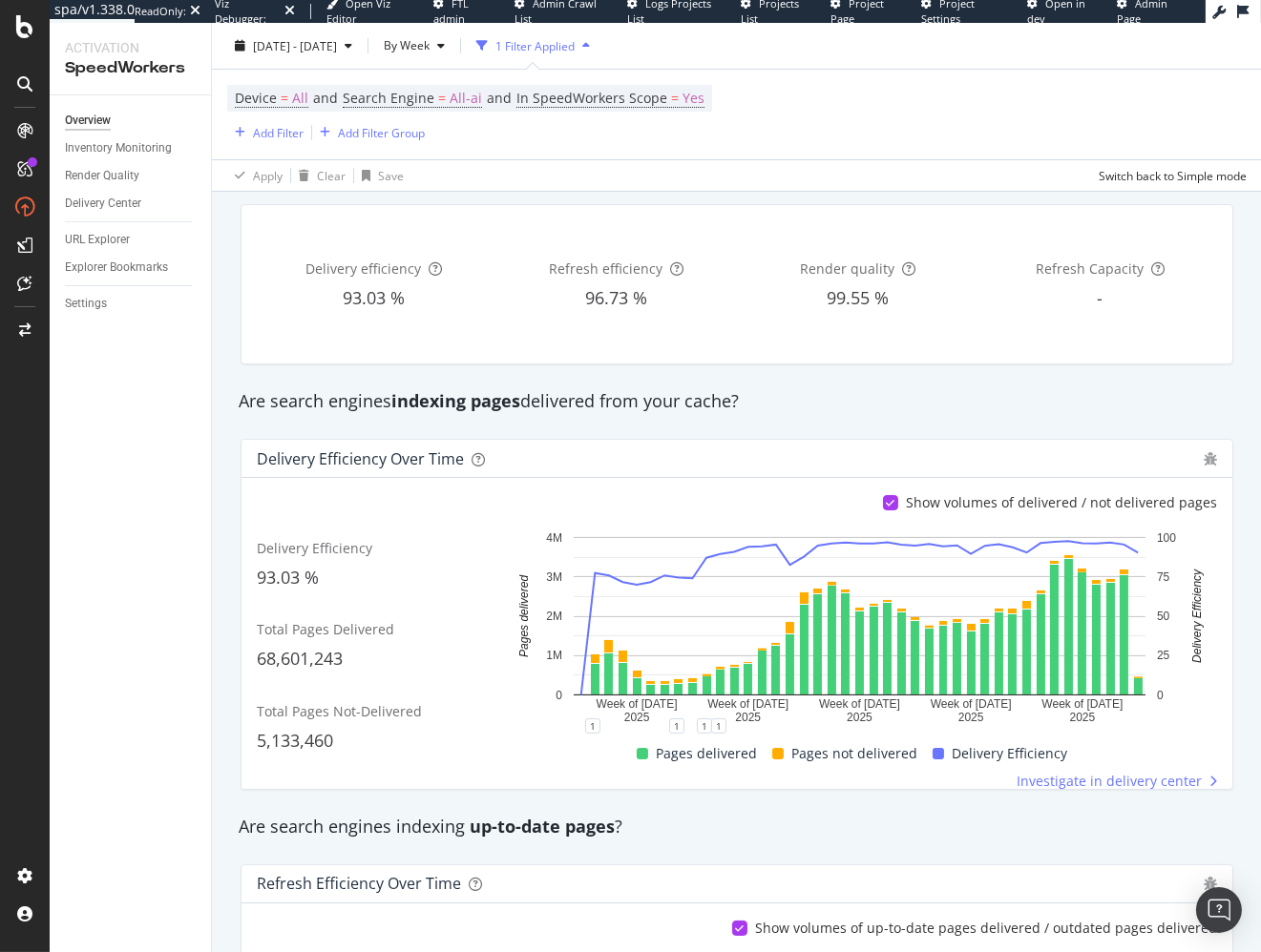
click at [692, 414] on div "Are search engines indexing pages delivered from your cache?" at bounding box center [736, 401] width 1016 height 44
click at [690, 402] on div "Are search engines indexing pages delivered from your cache?" at bounding box center [736, 401] width 1016 height 25
click at [282, 49] on span "[DATE] - [DATE]" at bounding box center [294, 45] width 84 height 16
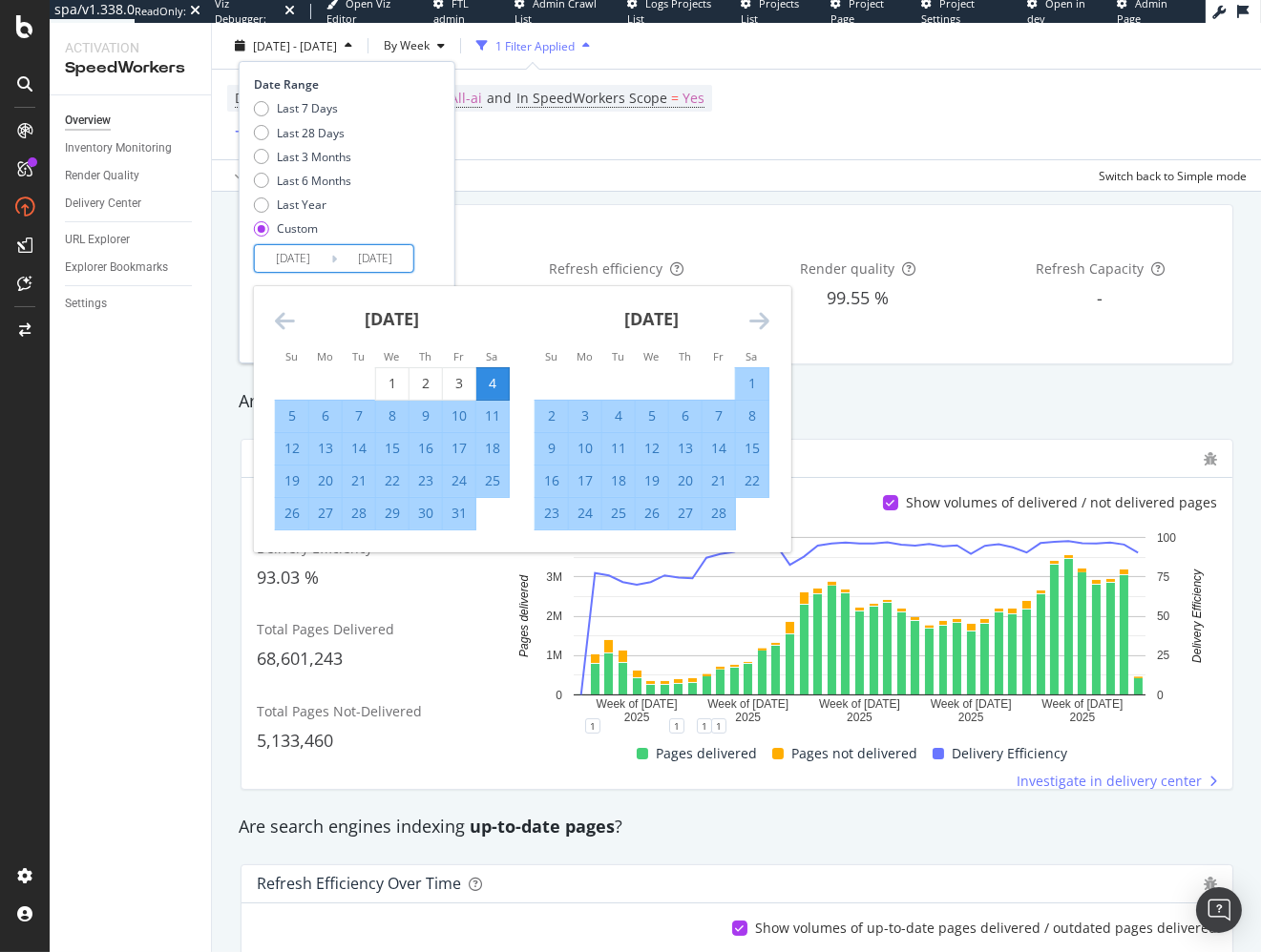
drag, startPoint x: 313, startPoint y: 262, endPoint x: 314, endPoint y: 297, distance: 35.0
click at [313, 262] on input "[DATE]" at bounding box center [292, 258] width 76 height 27
drag, startPoint x: 315, startPoint y: 411, endPoint x: 359, endPoint y: 377, distance: 55.6
click at [315, 411] on div "6" at bounding box center [325, 415] width 33 height 19
type input "[DATE]"
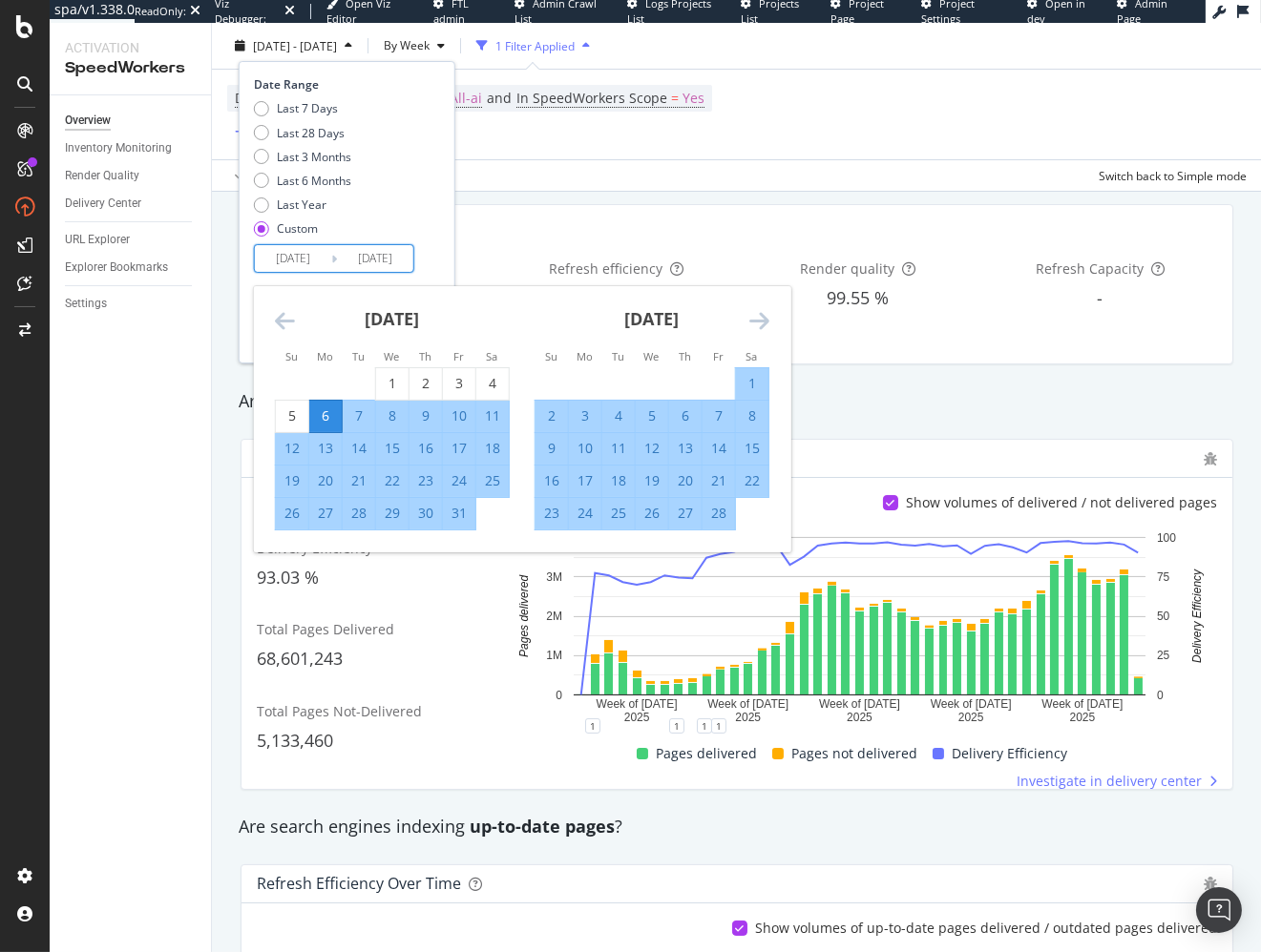
drag, startPoint x: 440, startPoint y: 256, endPoint x: 433, endPoint y: 285, distance: 29.8
click at [440, 256] on div "Date Range Last 7 Days Last 28 Days Last 3 Months Last 6 Months Last Year Custo…" at bounding box center [347, 212] width 217 height 303
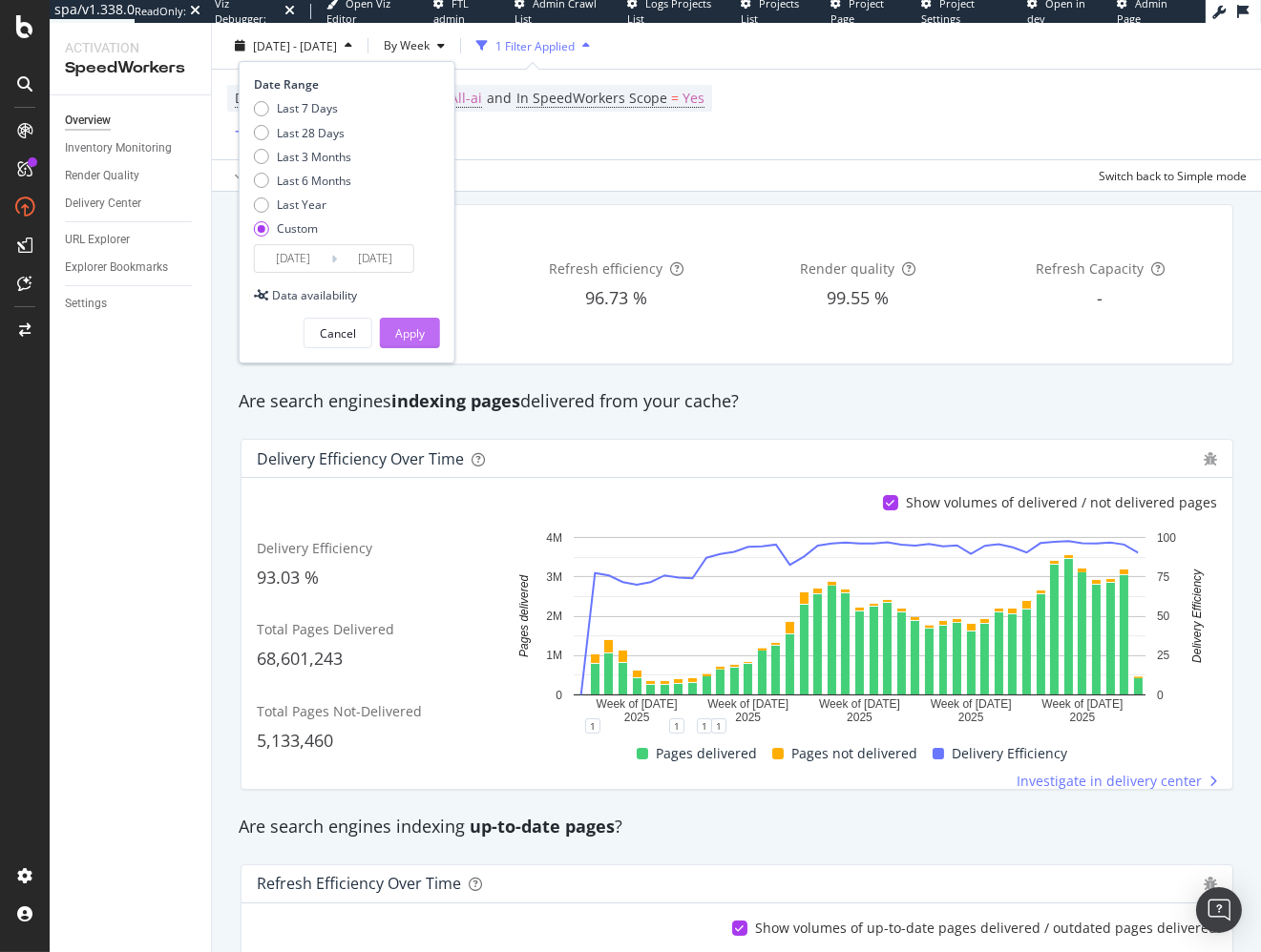
click at [416, 331] on div "Apply" at bounding box center [410, 333] width 30 height 16
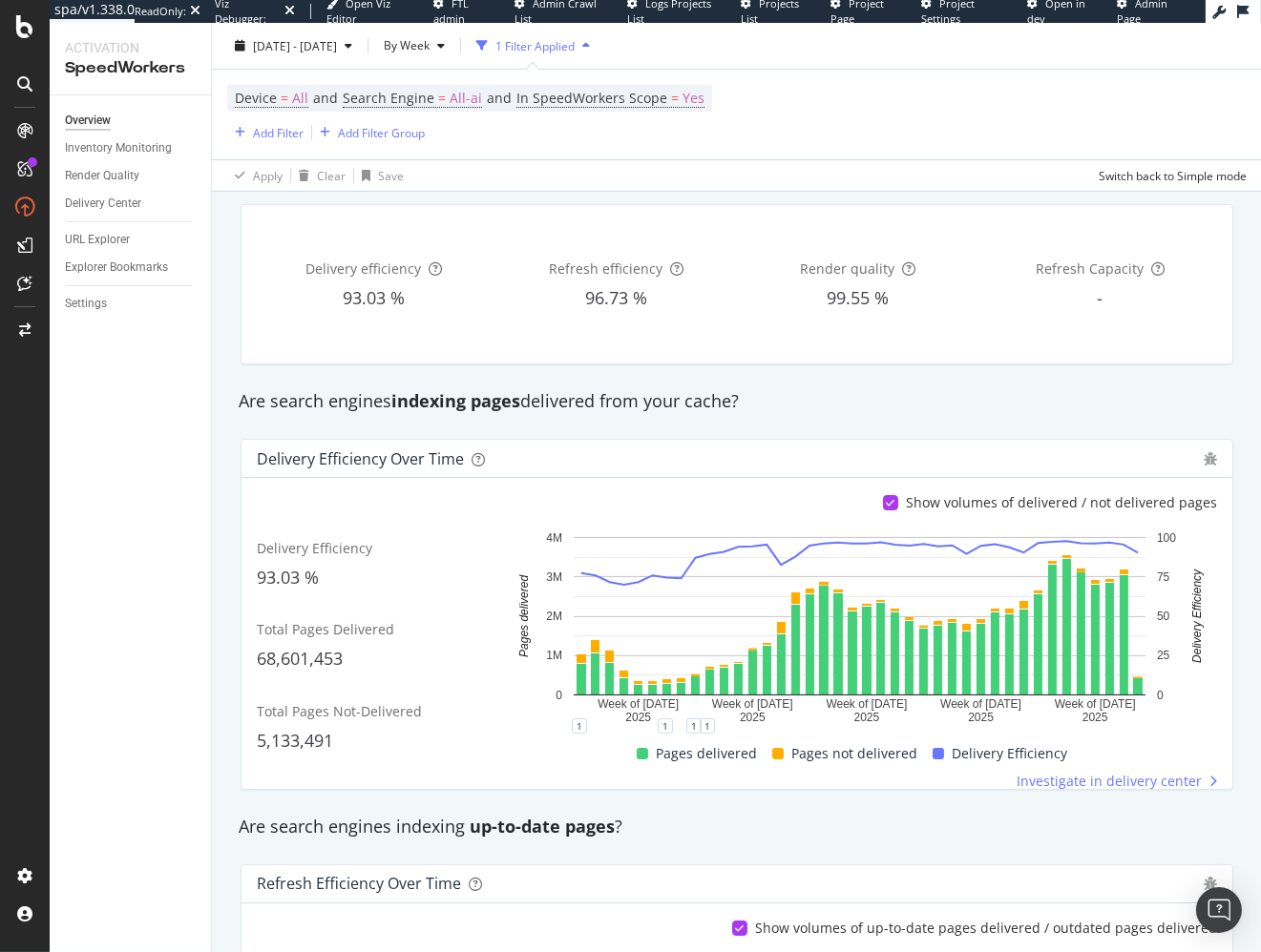
click at [446, 361] on div "Delivery efficiency 93.03 % Refresh efficiency 96.73 % Render quality 99.55 % R…" at bounding box center [736, 284] width 991 height 159
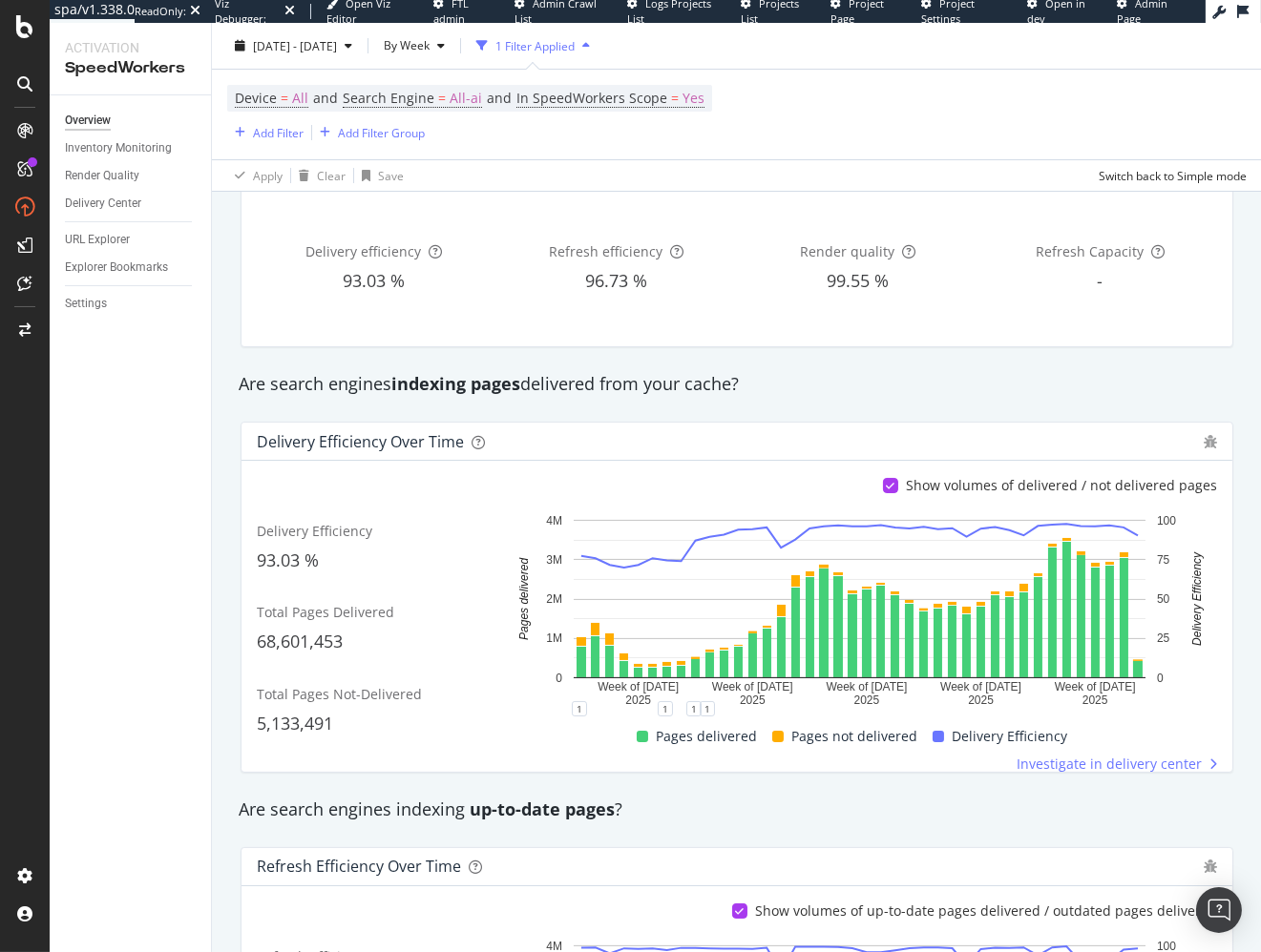
scroll to position [114, 0]
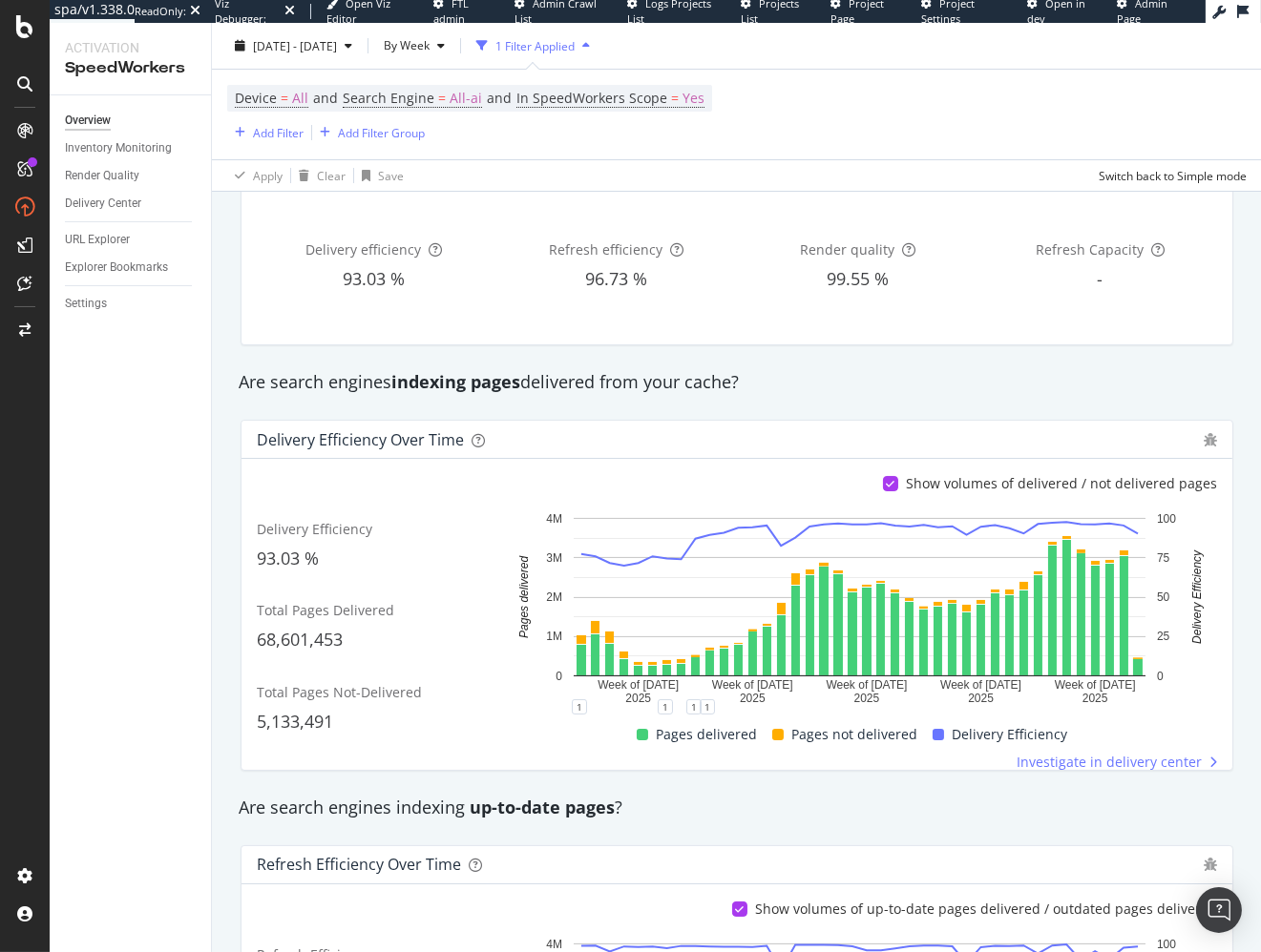
click at [597, 369] on div "Are search engines indexing pages delivered from your cache?" at bounding box center [736, 382] width 1016 height 44
click at [460, 93] on span "All-ai" at bounding box center [465, 98] width 33 height 27
drag, startPoint x: 420, startPoint y: 139, endPoint x: 426, endPoint y: 148, distance: 10.8
click at [420, 139] on span "All AI Search Engines" at bounding box center [419, 142] width 111 height 16
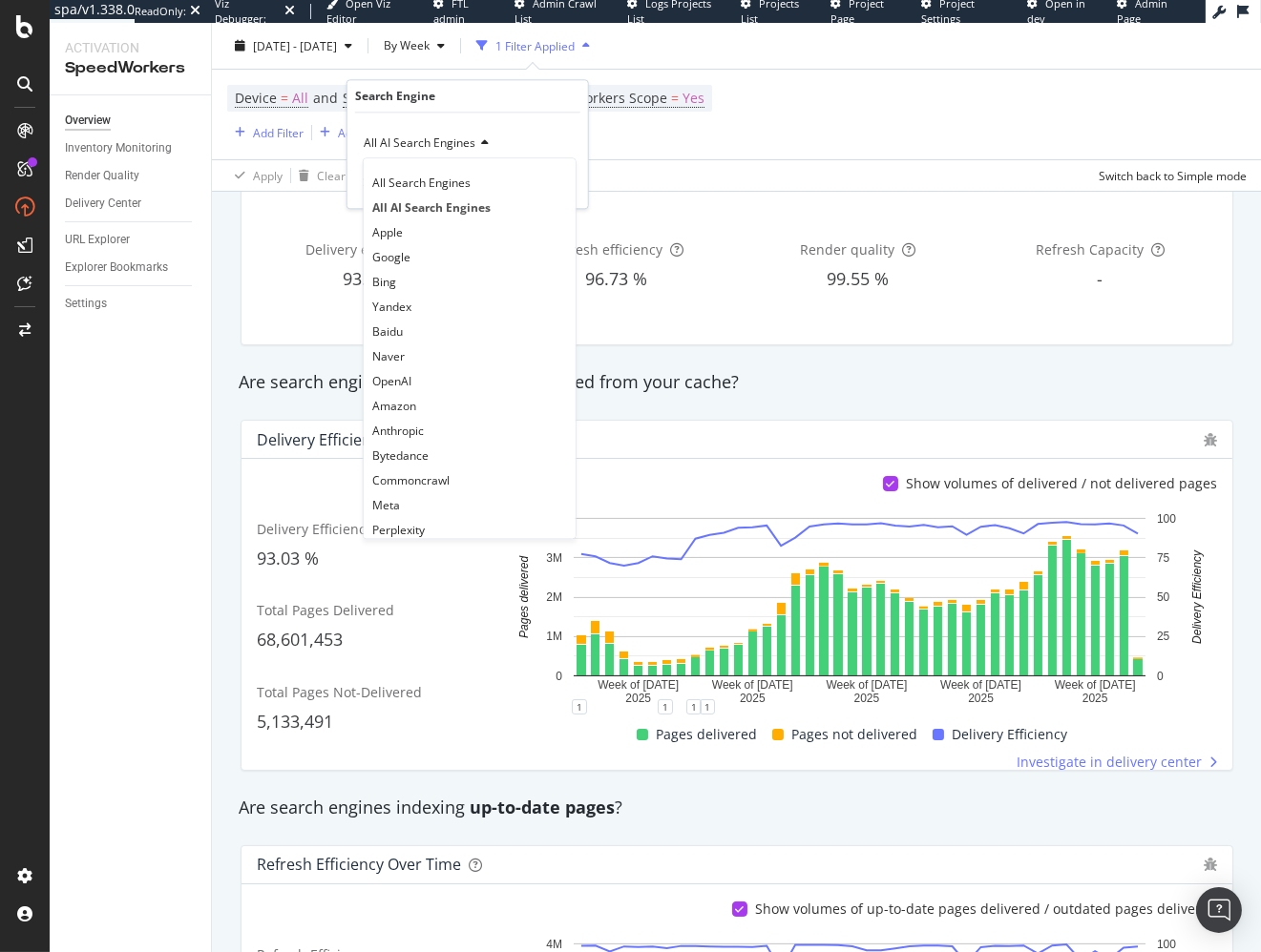
click at [472, 373] on div "OpenAI" at bounding box center [469, 380] width 204 height 25
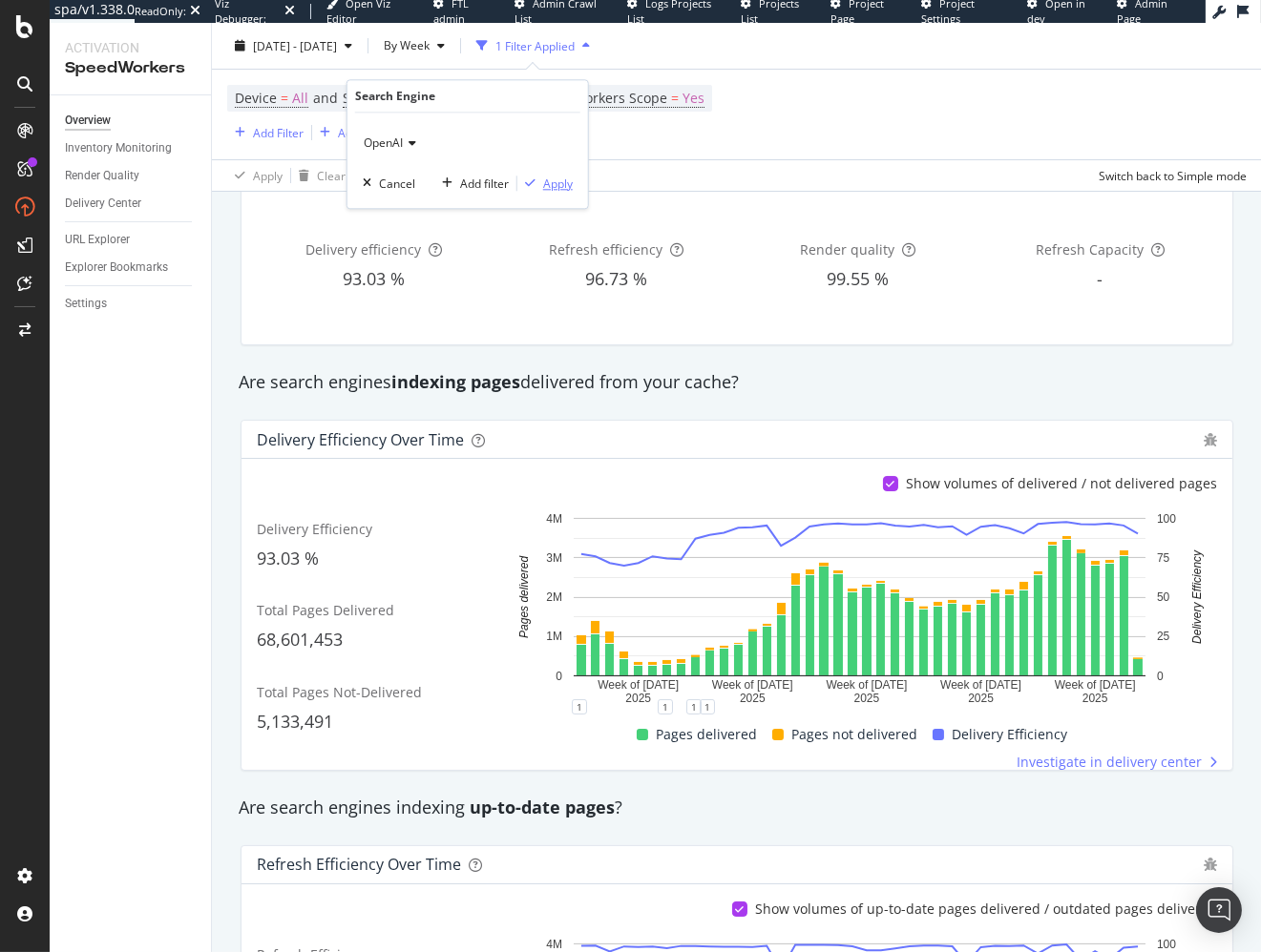
click at [549, 189] on div "Apply" at bounding box center [558, 183] width 30 height 16
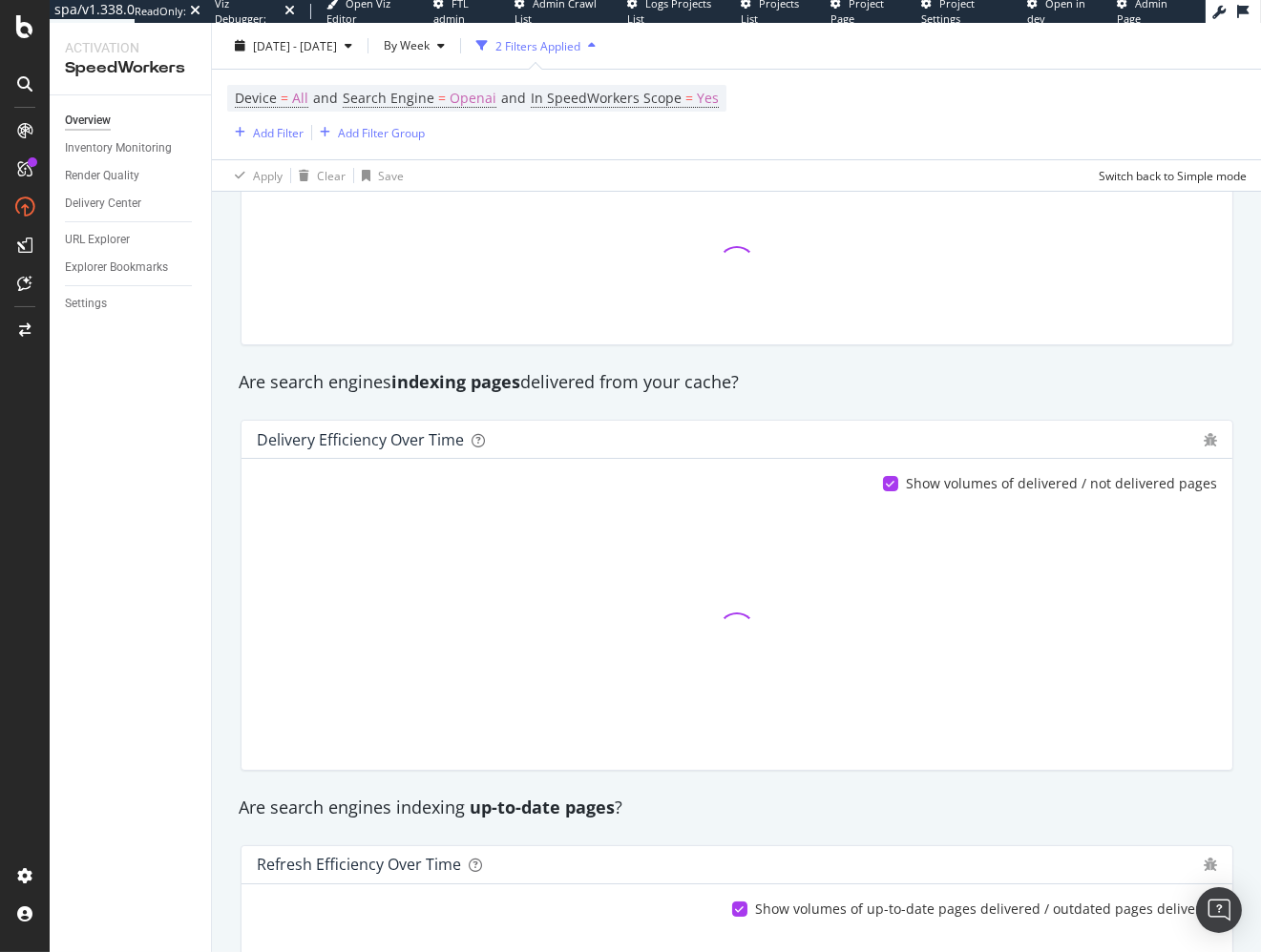
click at [459, 102] on span "Openai" at bounding box center [472, 98] width 46 height 27
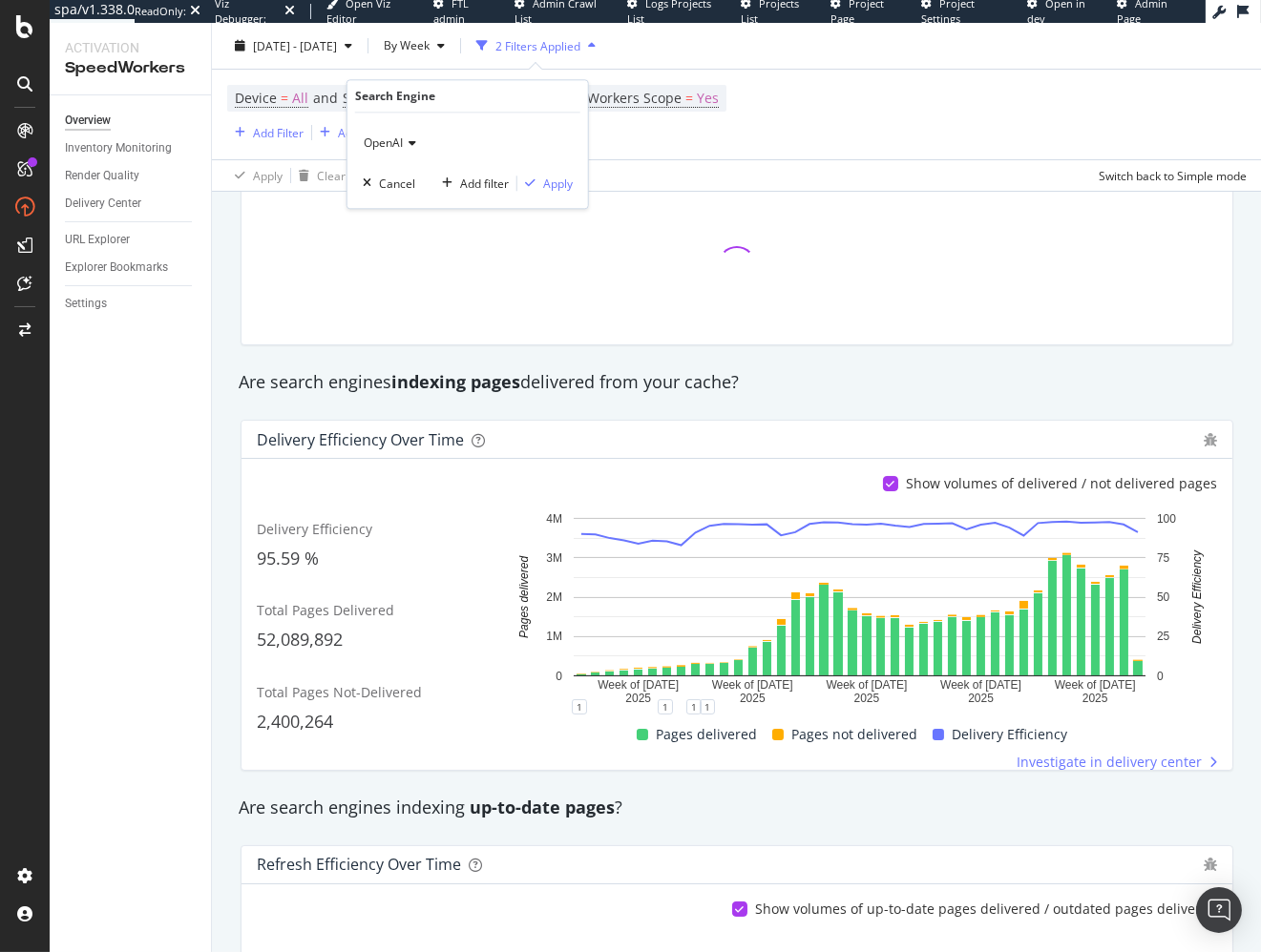
click at [391, 142] on span "OpenAI" at bounding box center [384, 142] width 39 height 16
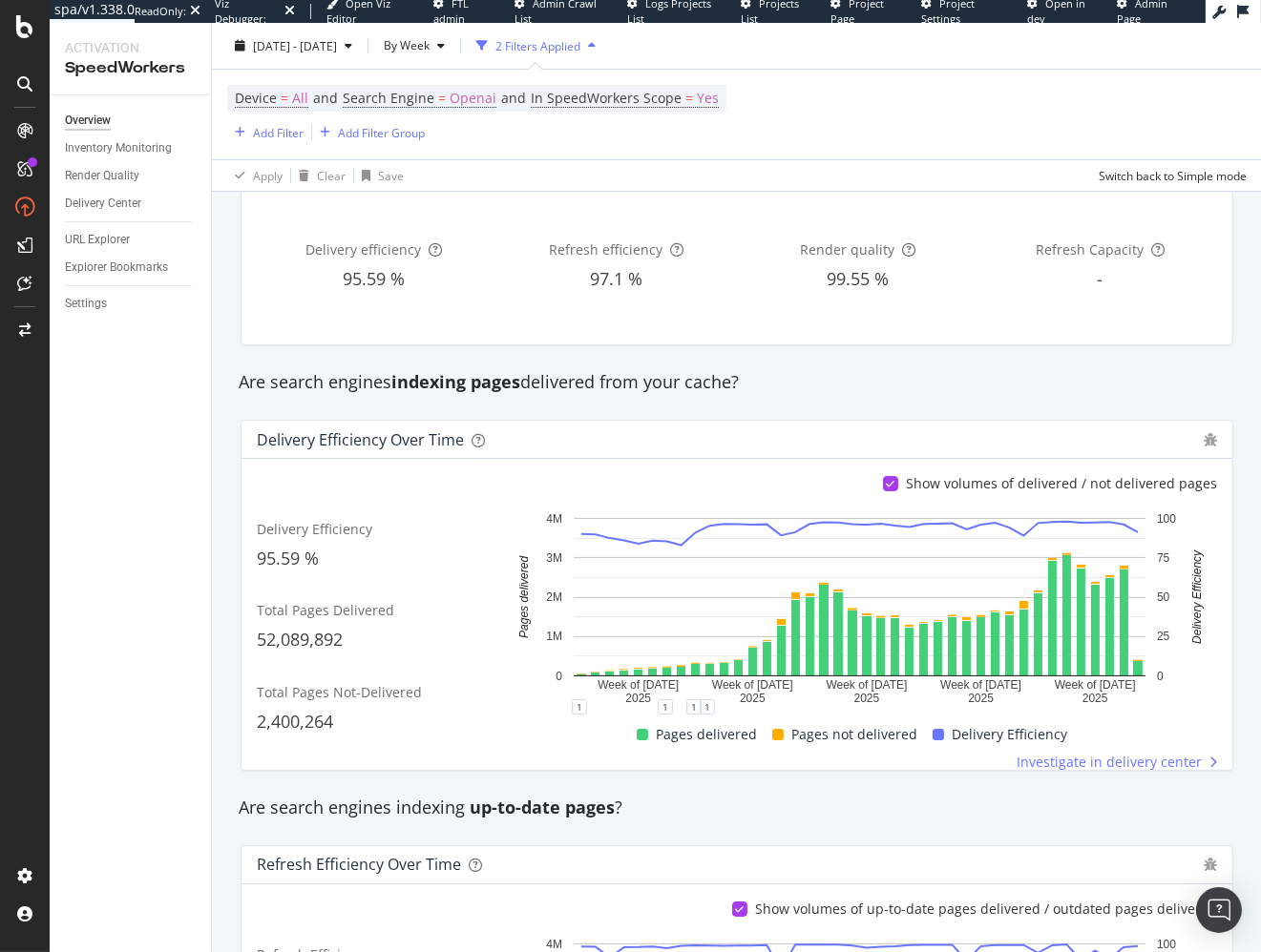
click at [806, 357] on div "Delivery efficiency 95.59 % Refresh efficiency 97.1 % Render quality 99.55 % Re…" at bounding box center [736, 265] width 1016 height 191
click at [376, 97] on span "Search Engine" at bounding box center [387, 98] width 92 height 18
click at [383, 149] on span "OpenAI" at bounding box center [384, 142] width 39 height 16
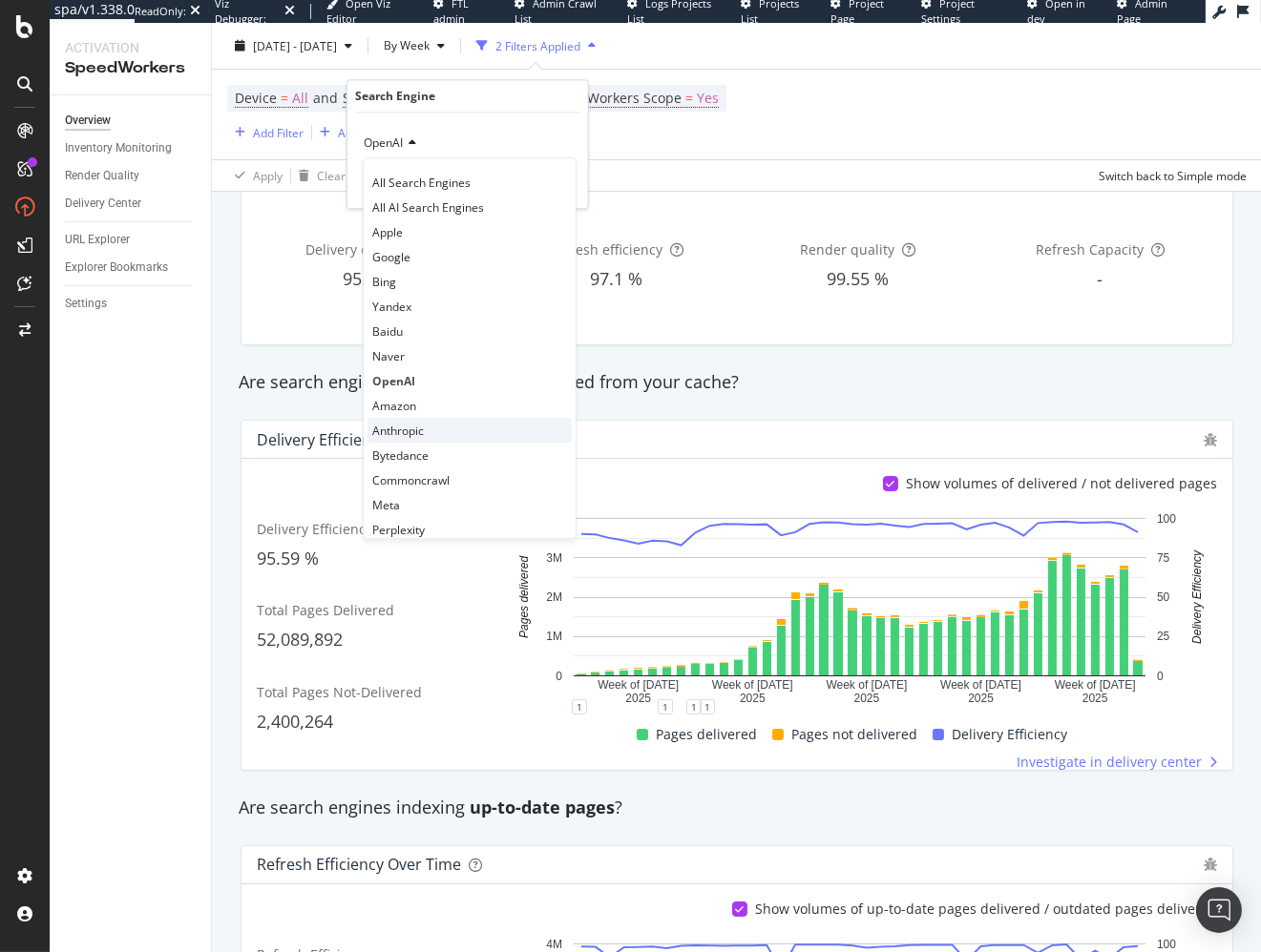
click at [459, 432] on div "Anthropic" at bounding box center [469, 430] width 204 height 25
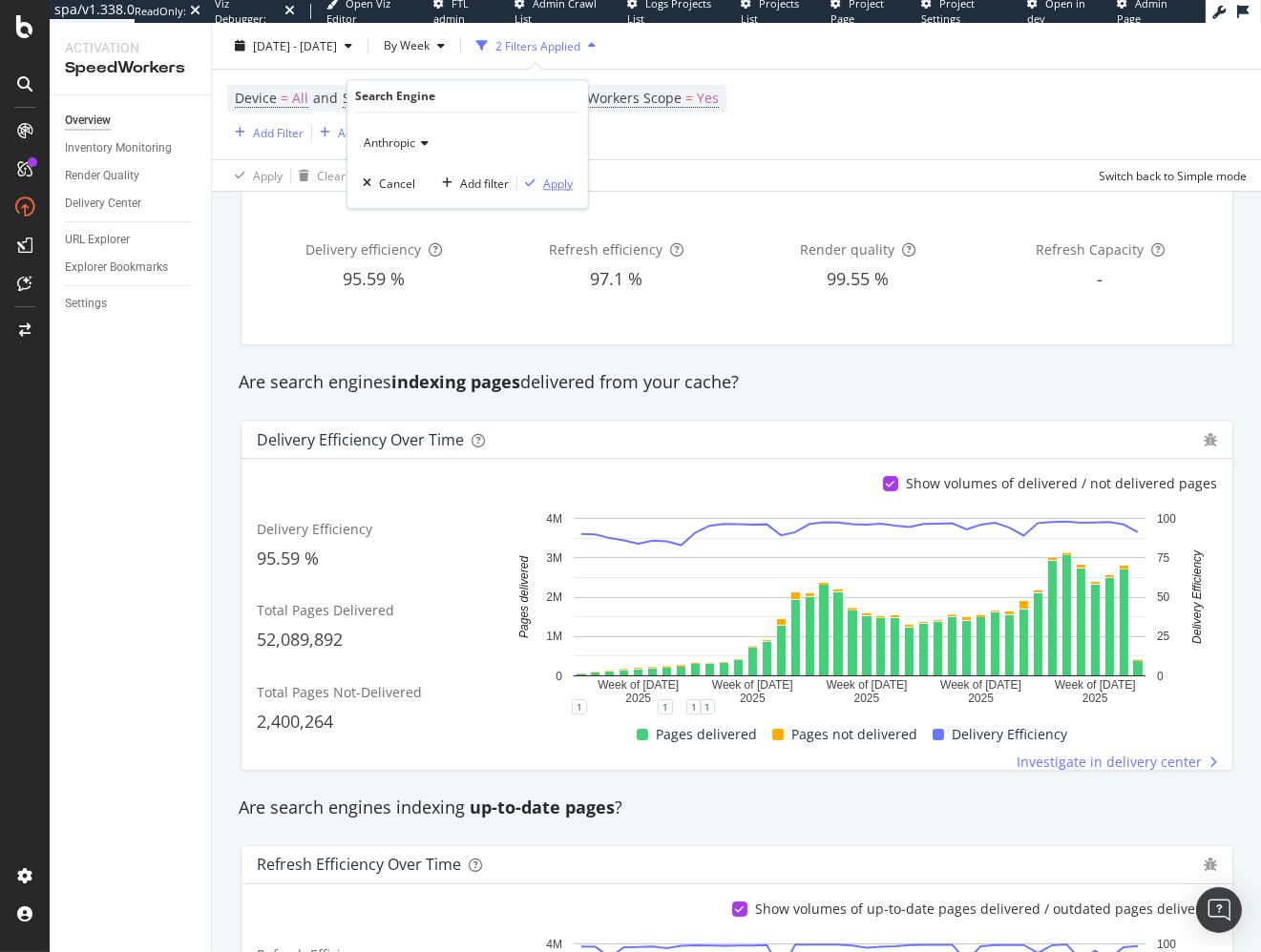
click at [541, 181] on div "button" at bounding box center [530, 183] width 26 height 12
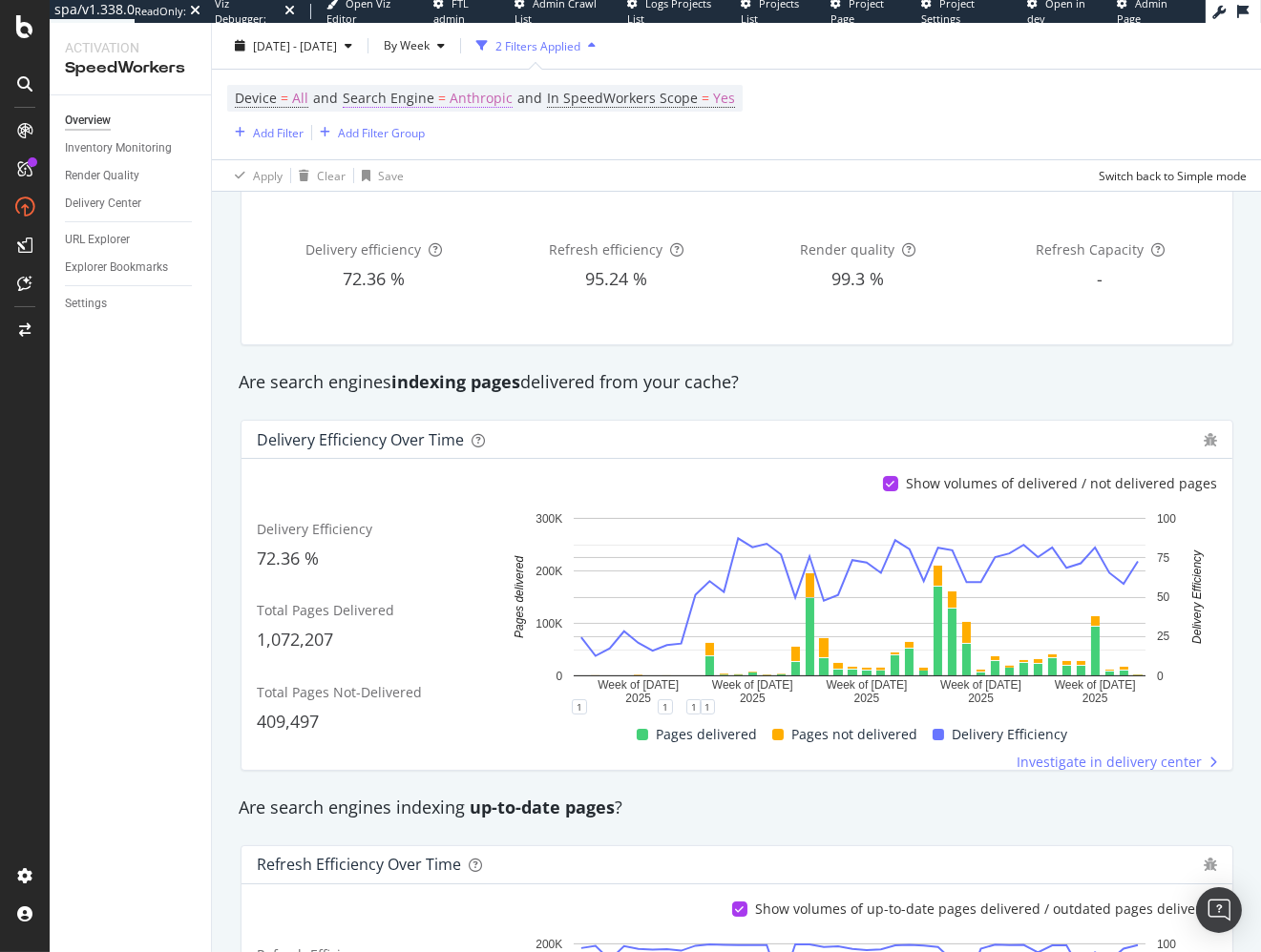
click at [470, 104] on span "Anthropic" at bounding box center [481, 98] width 63 height 27
click at [424, 146] on icon at bounding box center [422, 143] width 14 height 12
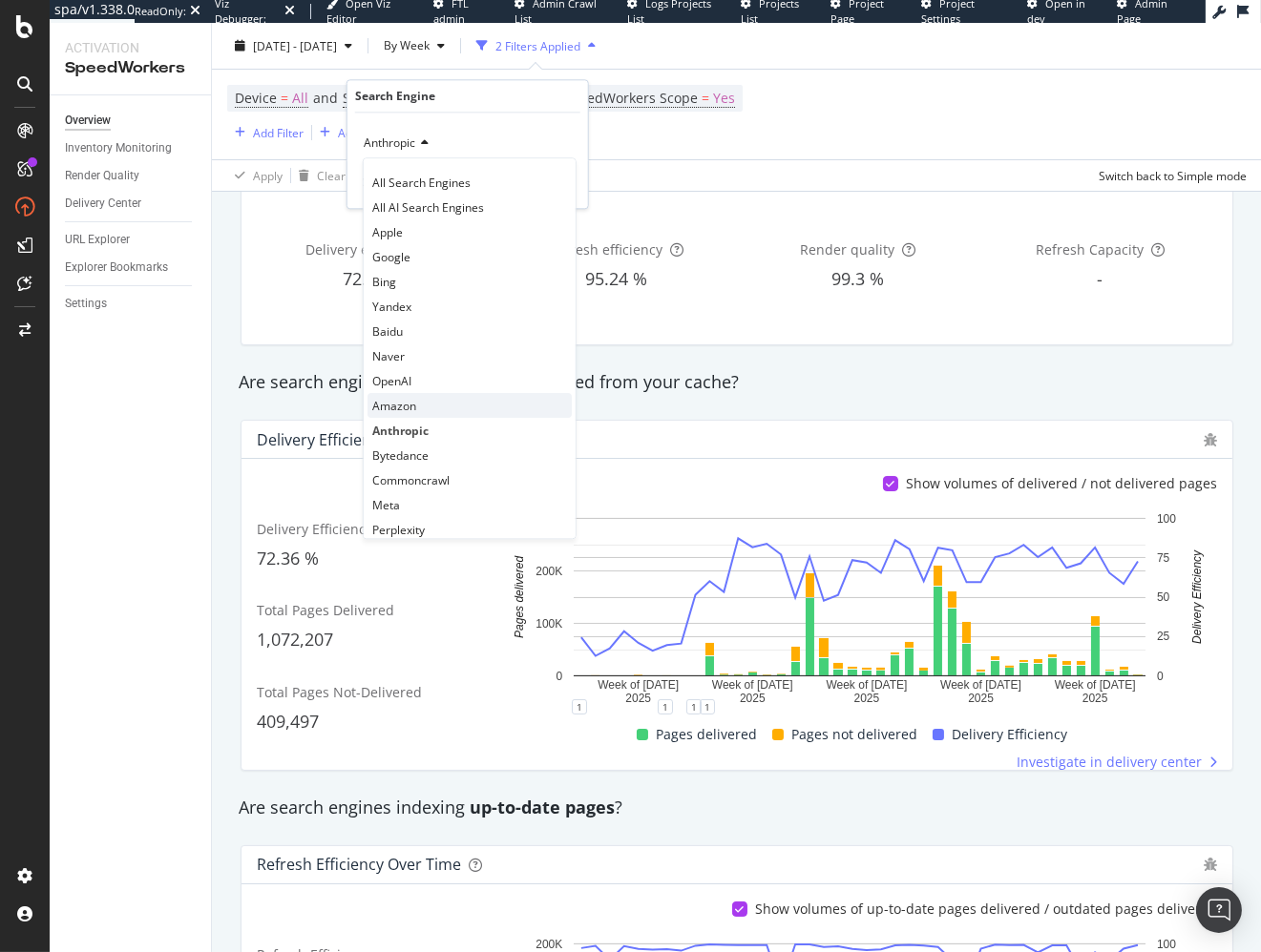
scroll to position [39, 0]
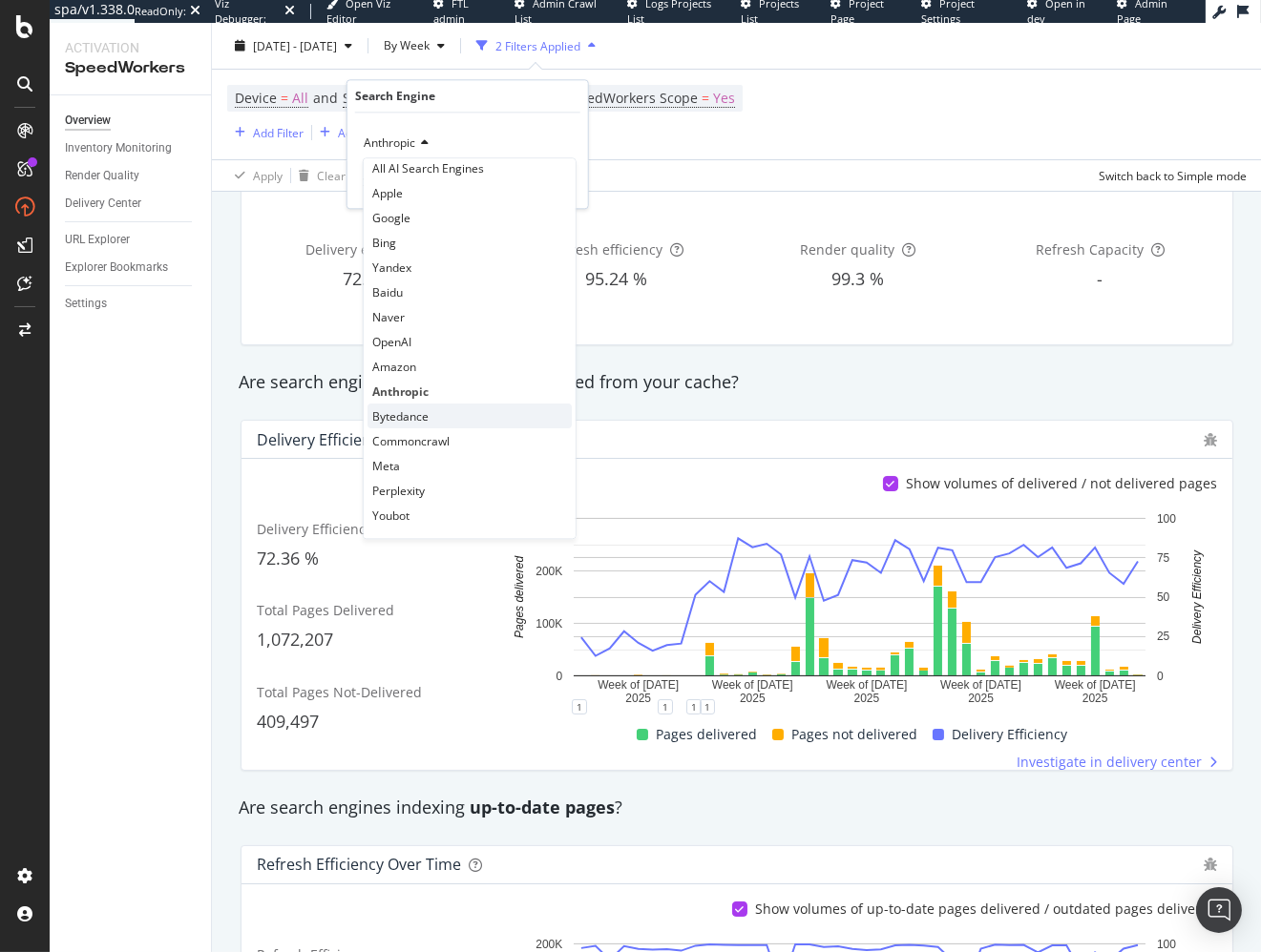
click at [473, 413] on div "Bytedance" at bounding box center [469, 415] width 204 height 25
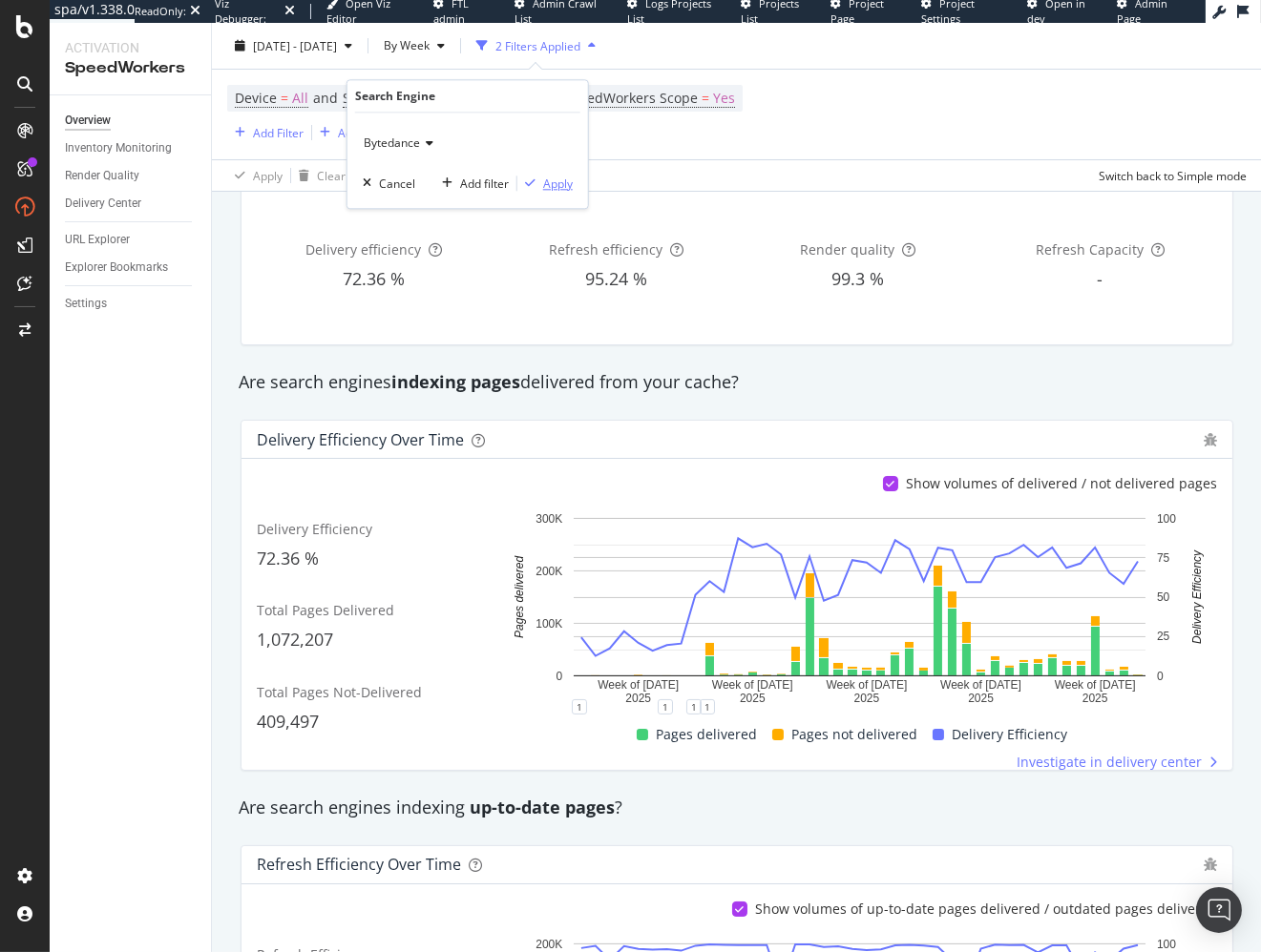
click at [536, 177] on div "button" at bounding box center [530, 183] width 26 height 12
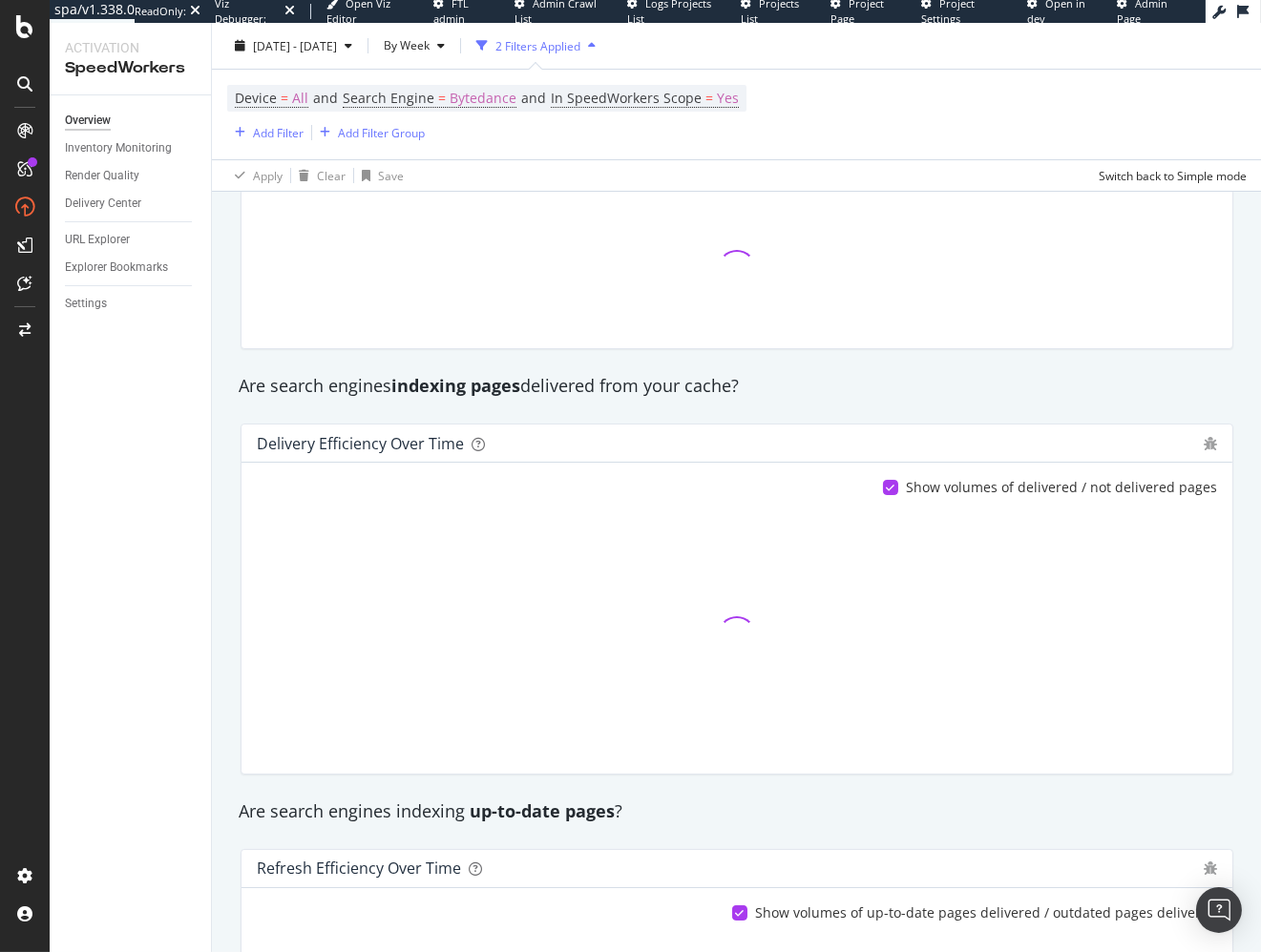
scroll to position [86, 0]
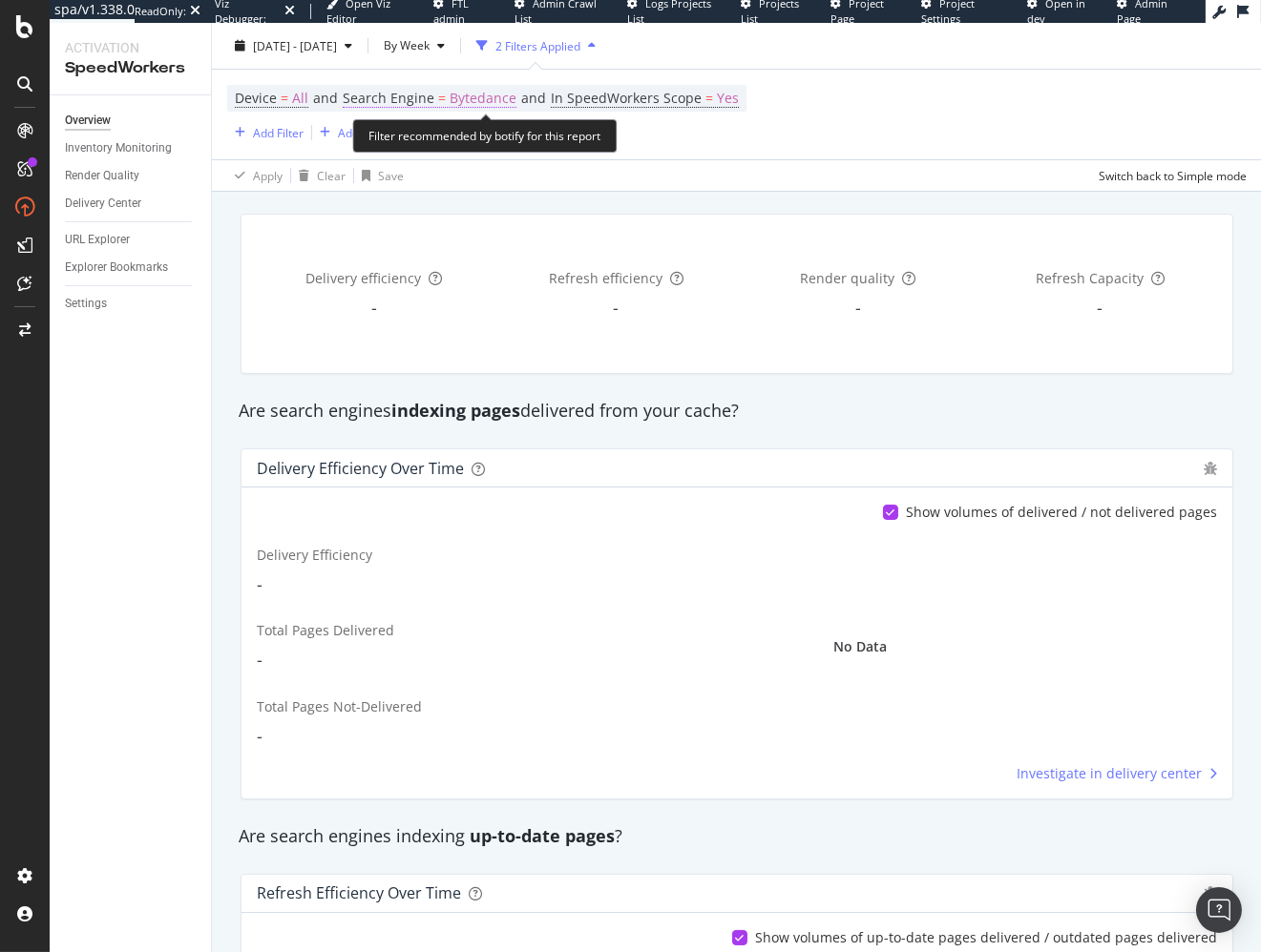
click at [482, 105] on span "Bytedance" at bounding box center [483, 98] width 67 height 27
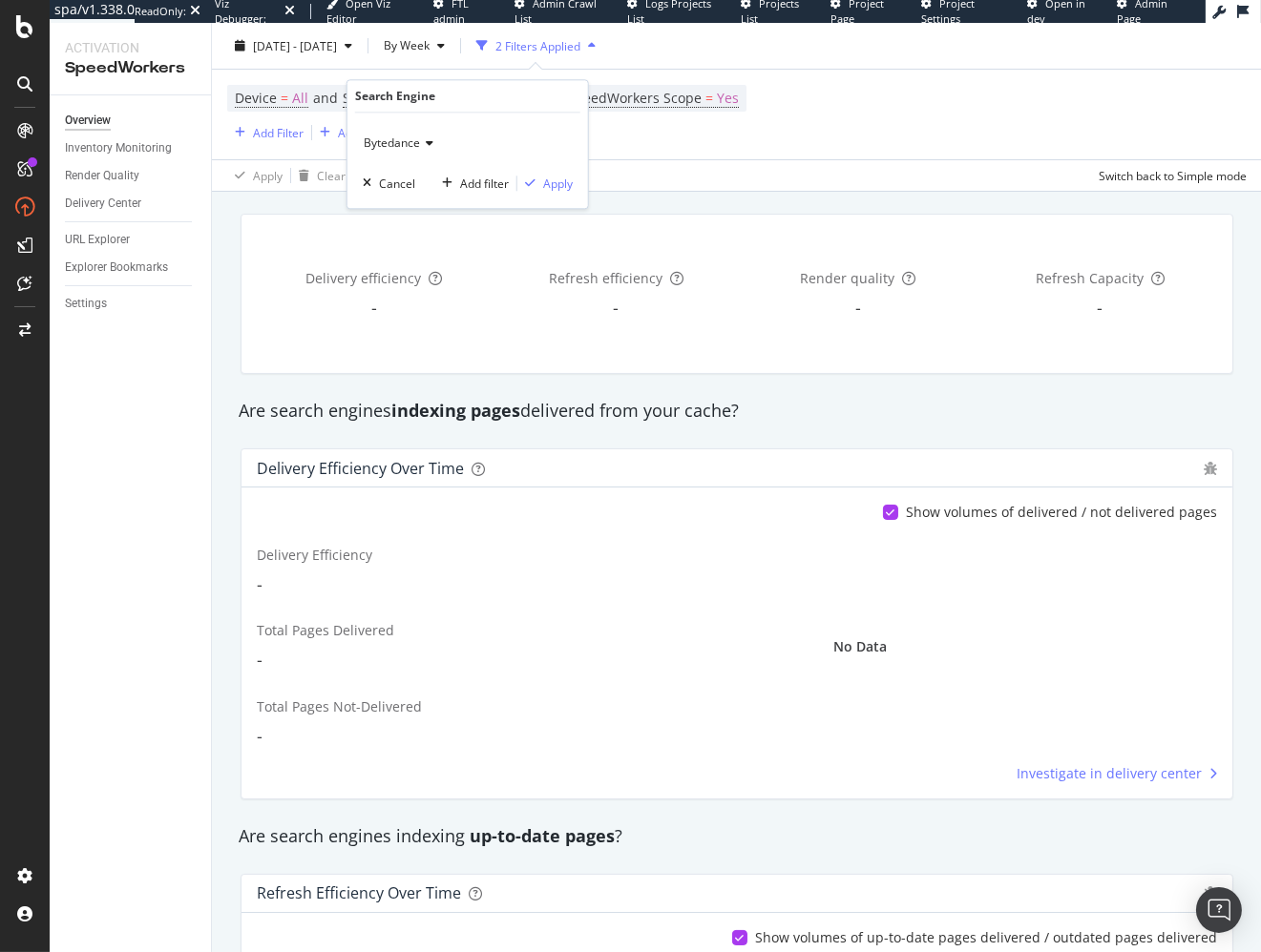
click at [413, 145] on span "Bytedance" at bounding box center [391, 142] width 56 height 16
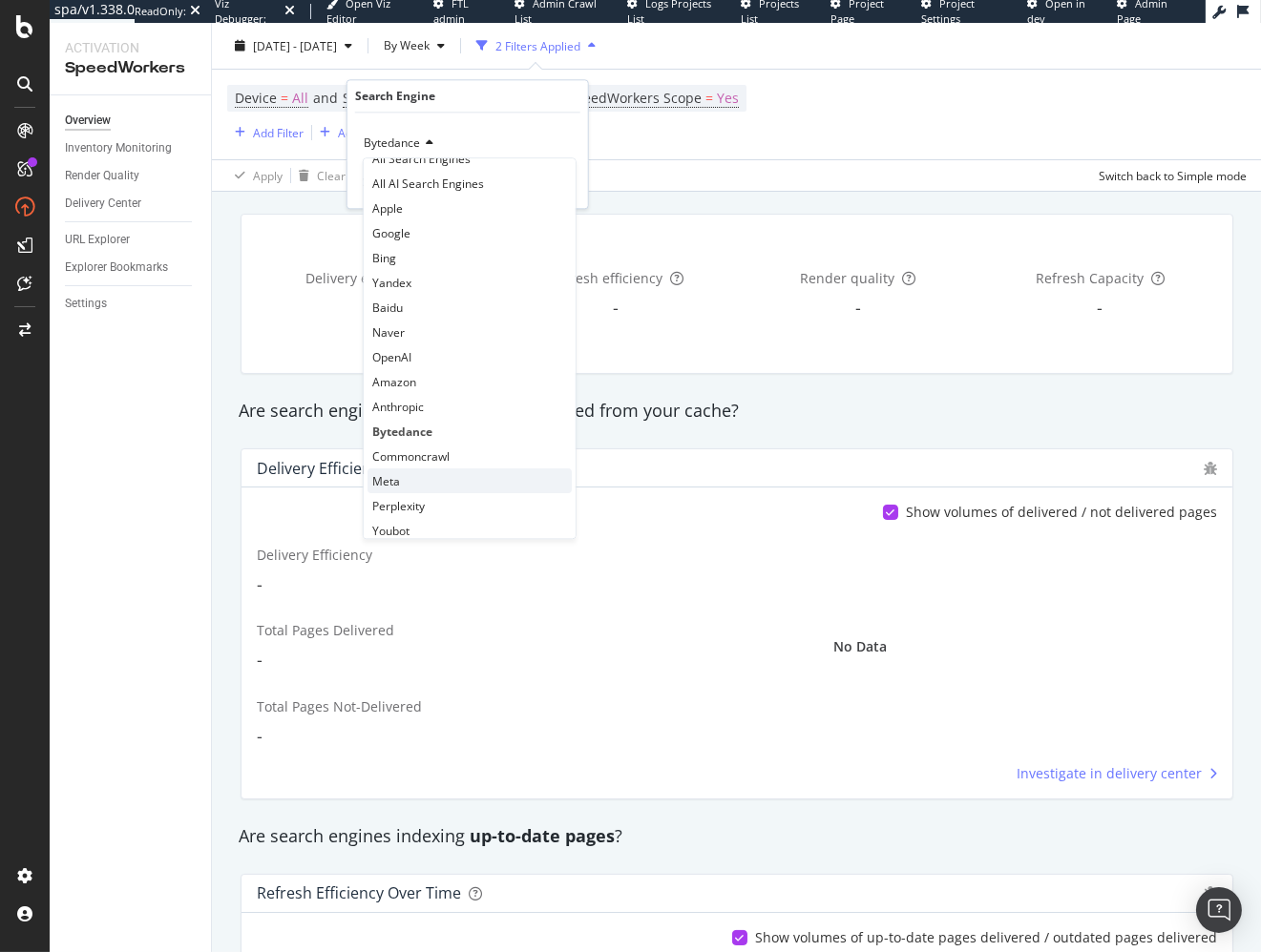
scroll to position [39, 0]
drag, startPoint x: 451, startPoint y: 464, endPoint x: 453, endPoint y: 418, distance: 46.0
click at [451, 464] on div "Meta" at bounding box center [469, 465] width 204 height 25
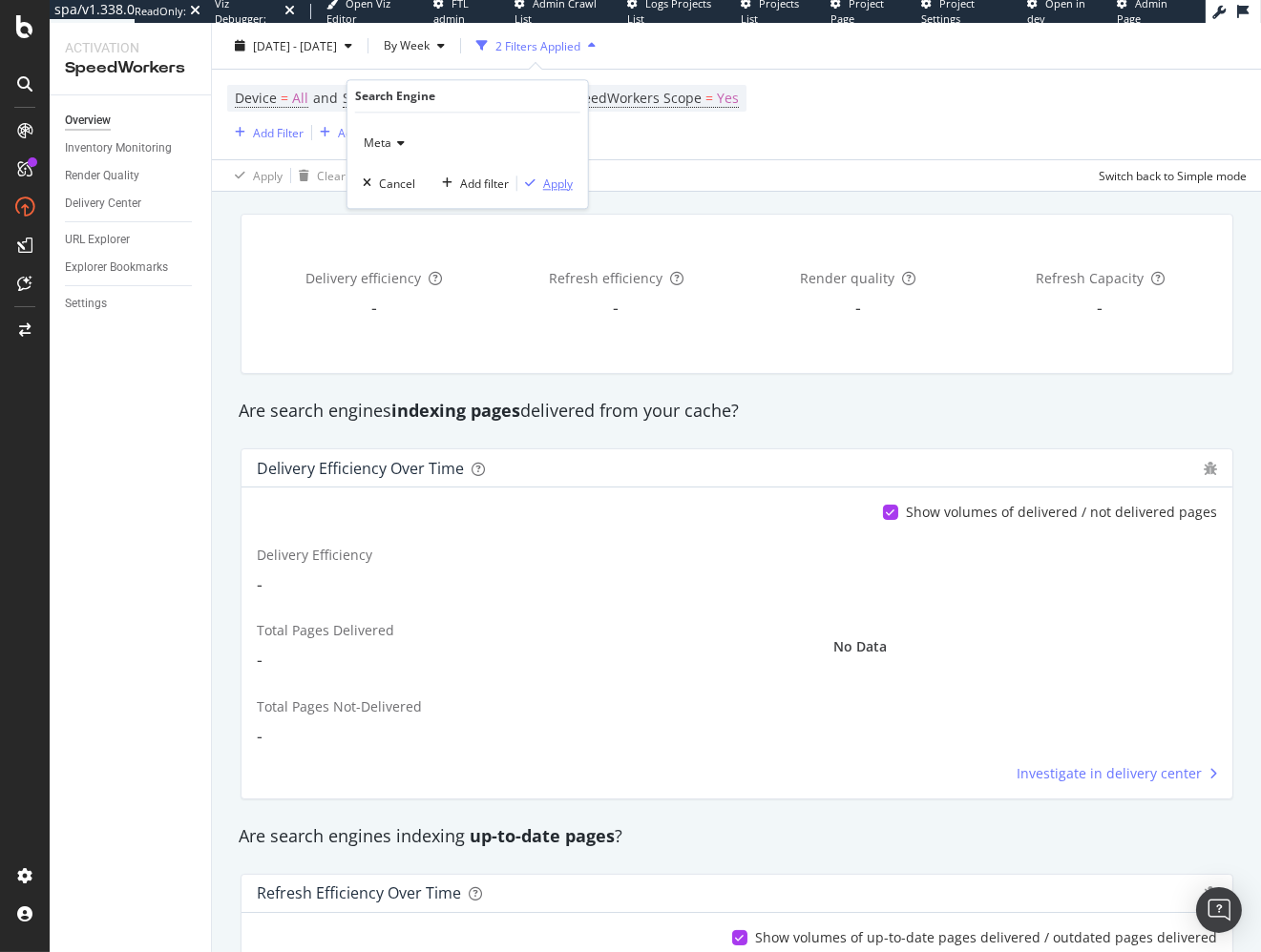
click at [545, 190] on div "Meta Cancel Add filter Apply" at bounding box center [467, 160] width 241 height 96
click at [549, 183] on div "Apply" at bounding box center [558, 183] width 30 height 16
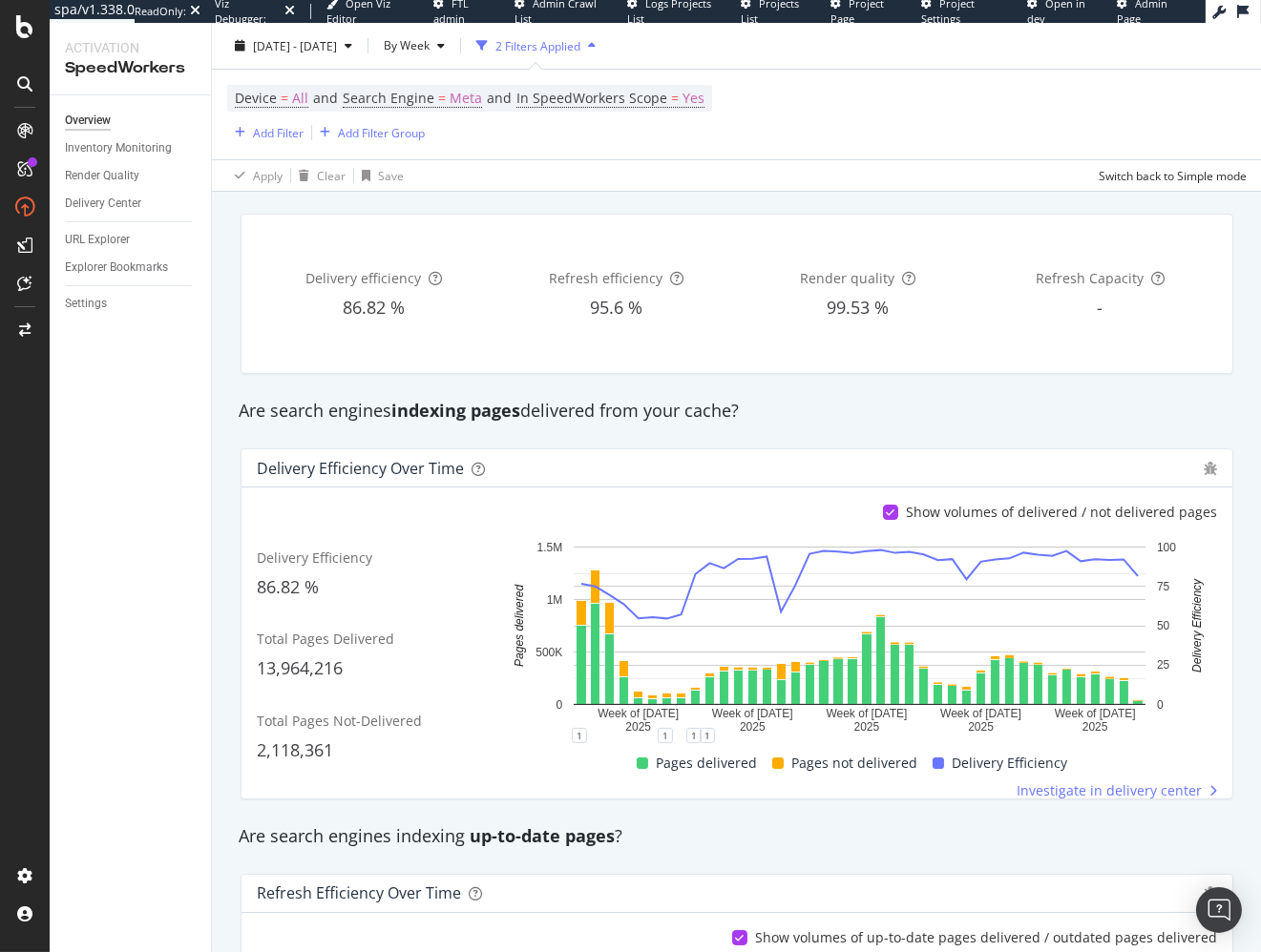
click at [649, 409] on div "Are search engines indexing pages delivered from your cache?" at bounding box center [736, 411] width 1016 height 25
click at [429, 102] on span "Search Engine" at bounding box center [387, 98] width 92 height 18
drag, startPoint x: 377, startPoint y: 131, endPoint x: 391, endPoint y: 141, distance: 17.2
click at [377, 131] on div "Meta" at bounding box center [467, 143] width 210 height 31
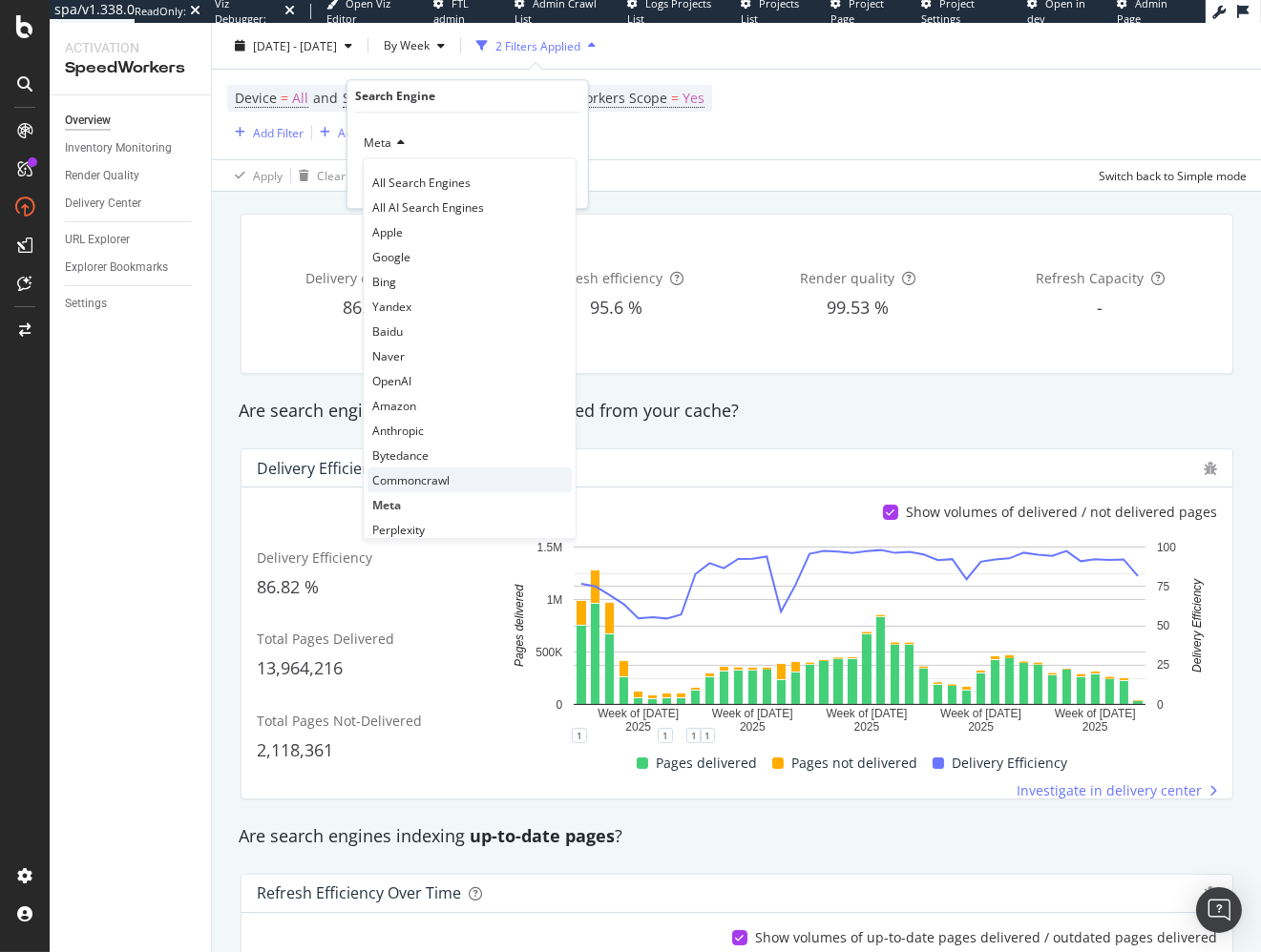
scroll to position [36, 0]
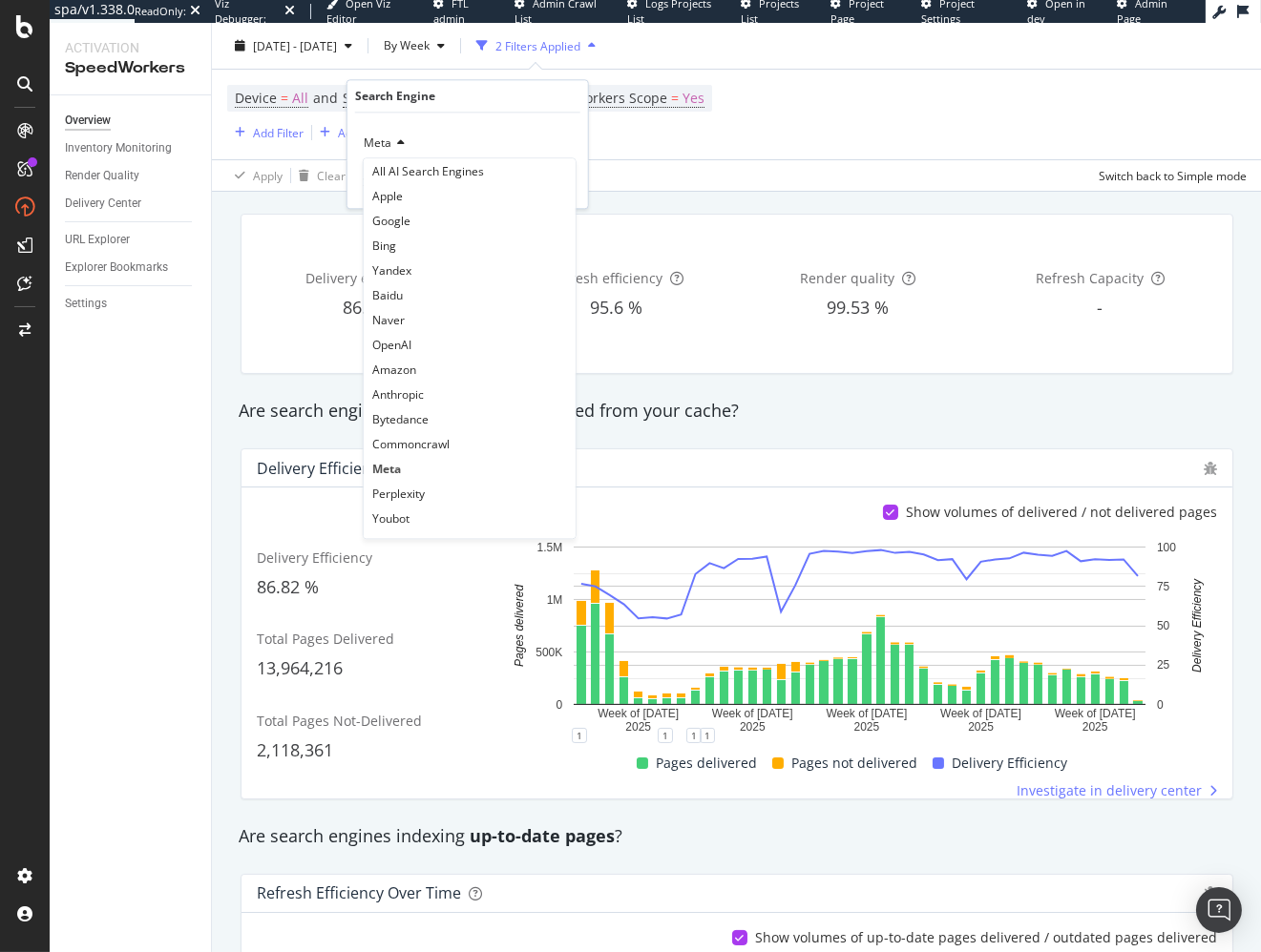
drag, startPoint x: 472, startPoint y: 496, endPoint x: 533, endPoint y: 313, distance: 192.9
click at [472, 496] on div "Perplexity" at bounding box center [469, 493] width 204 height 25
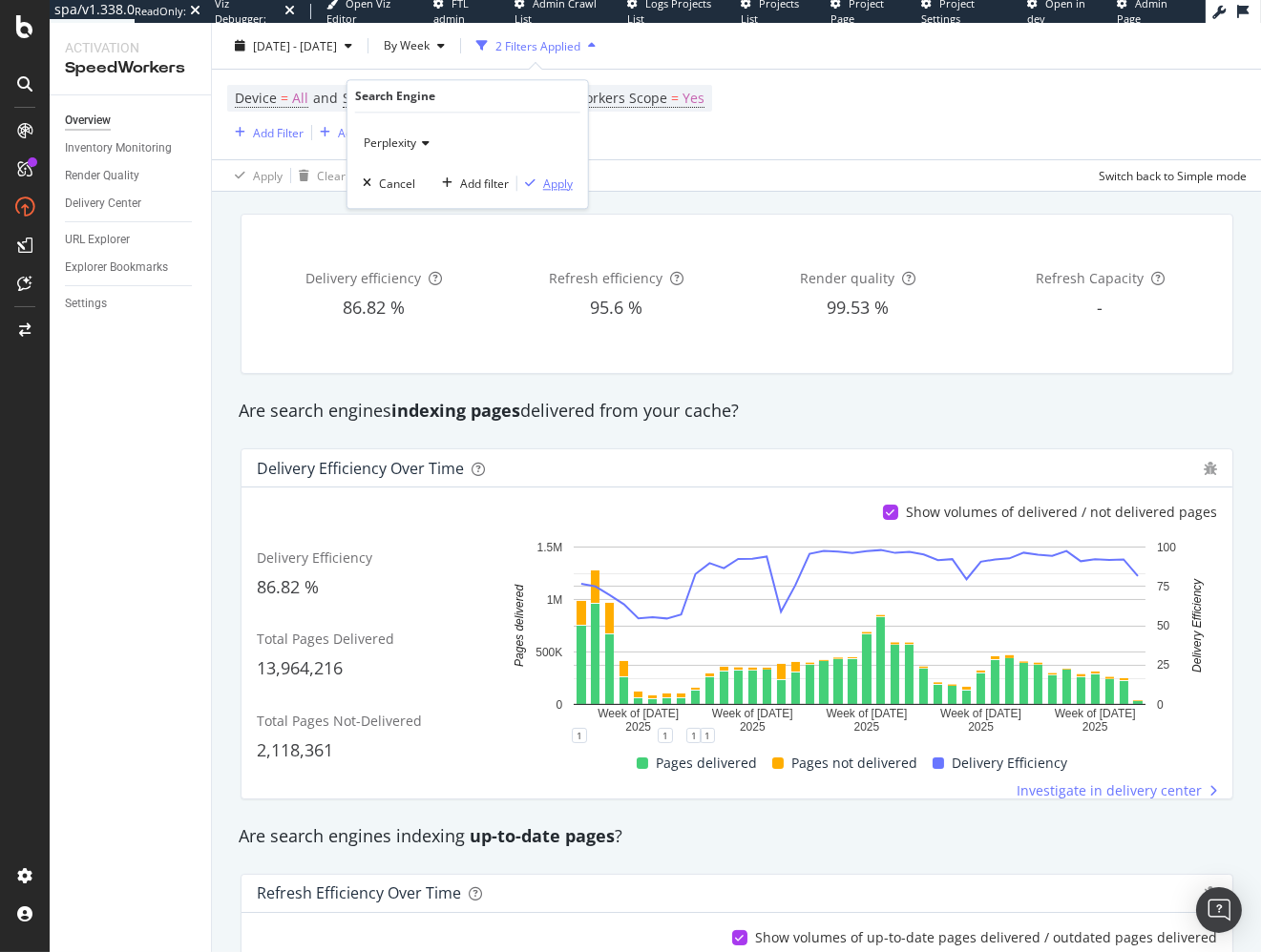
click at [563, 191] on div "Perplexity Cancel Add filter Apply" at bounding box center [467, 160] width 241 height 96
click at [563, 188] on div "Apply" at bounding box center [558, 183] width 30 height 16
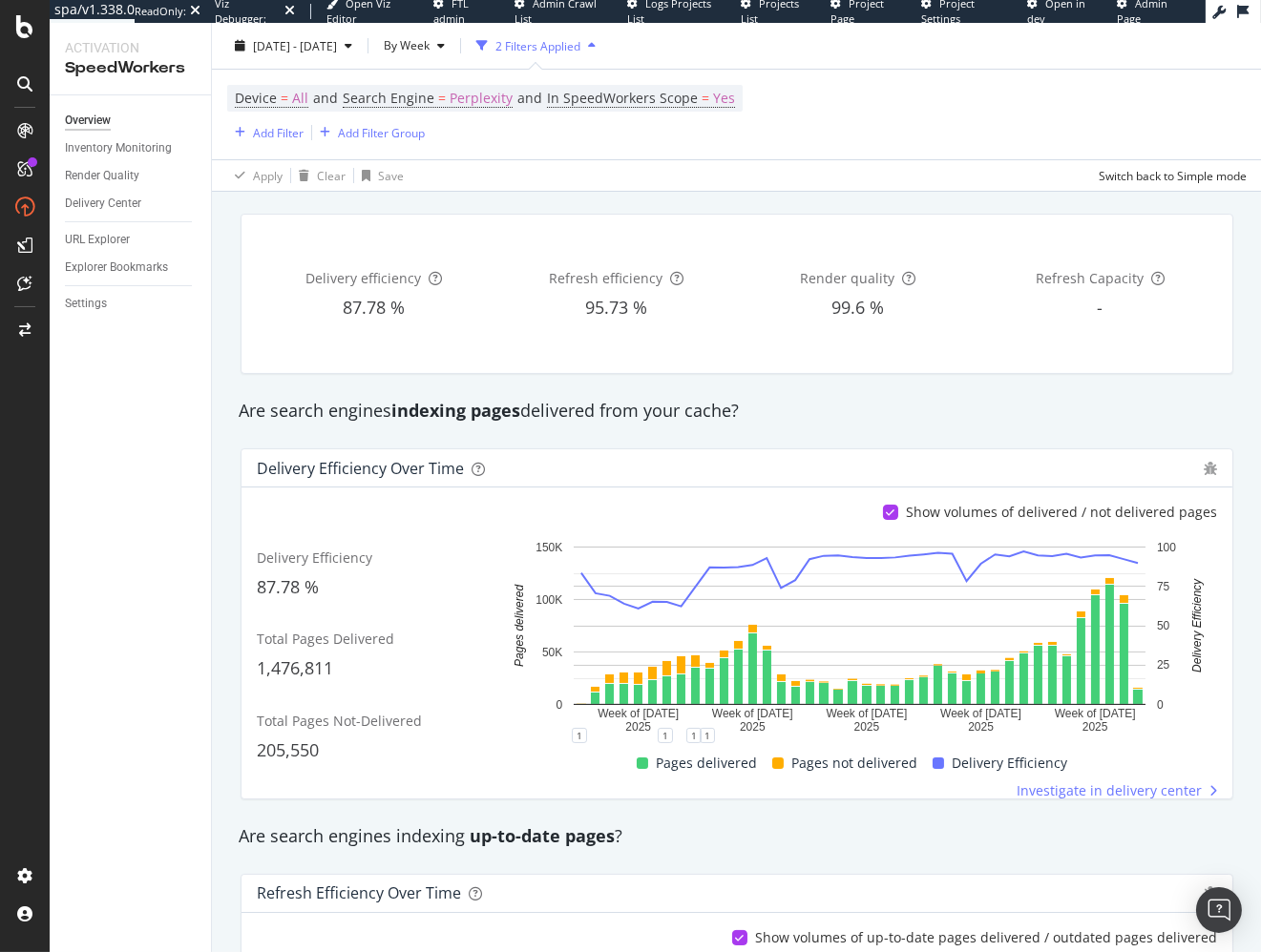
click at [482, 440] on div "Delivery Efficiency over time Show volumes of delivered / not delivered pages D…" at bounding box center [736, 623] width 1016 height 381
click at [480, 93] on span "Perplexity" at bounding box center [481, 98] width 63 height 27
click at [378, 137] on span "Perplexity" at bounding box center [389, 142] width 52 height 16
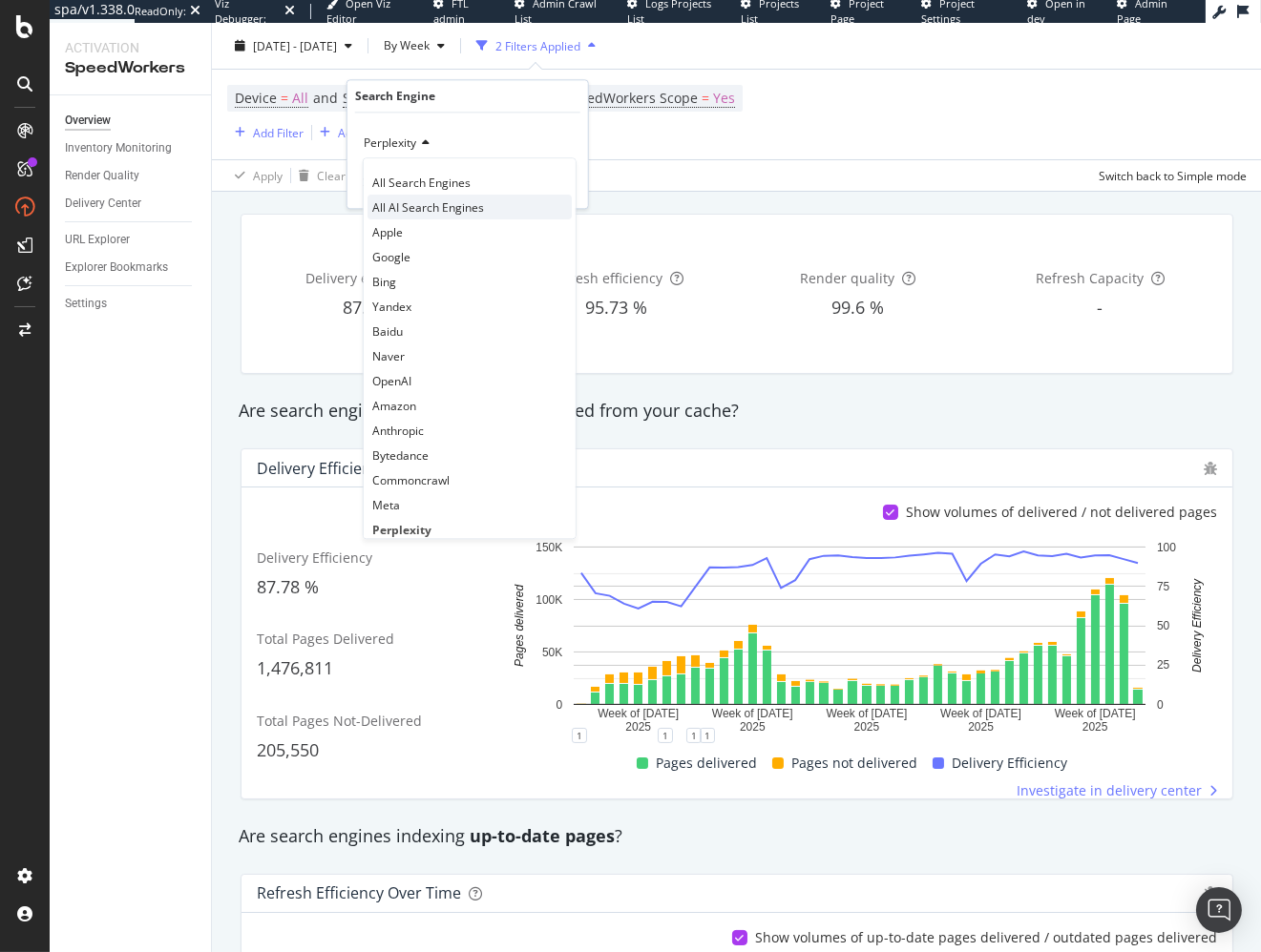
click at [486, 195] on div "All AI Search Engines" at bounding box center [469, 206] width 204 height 25
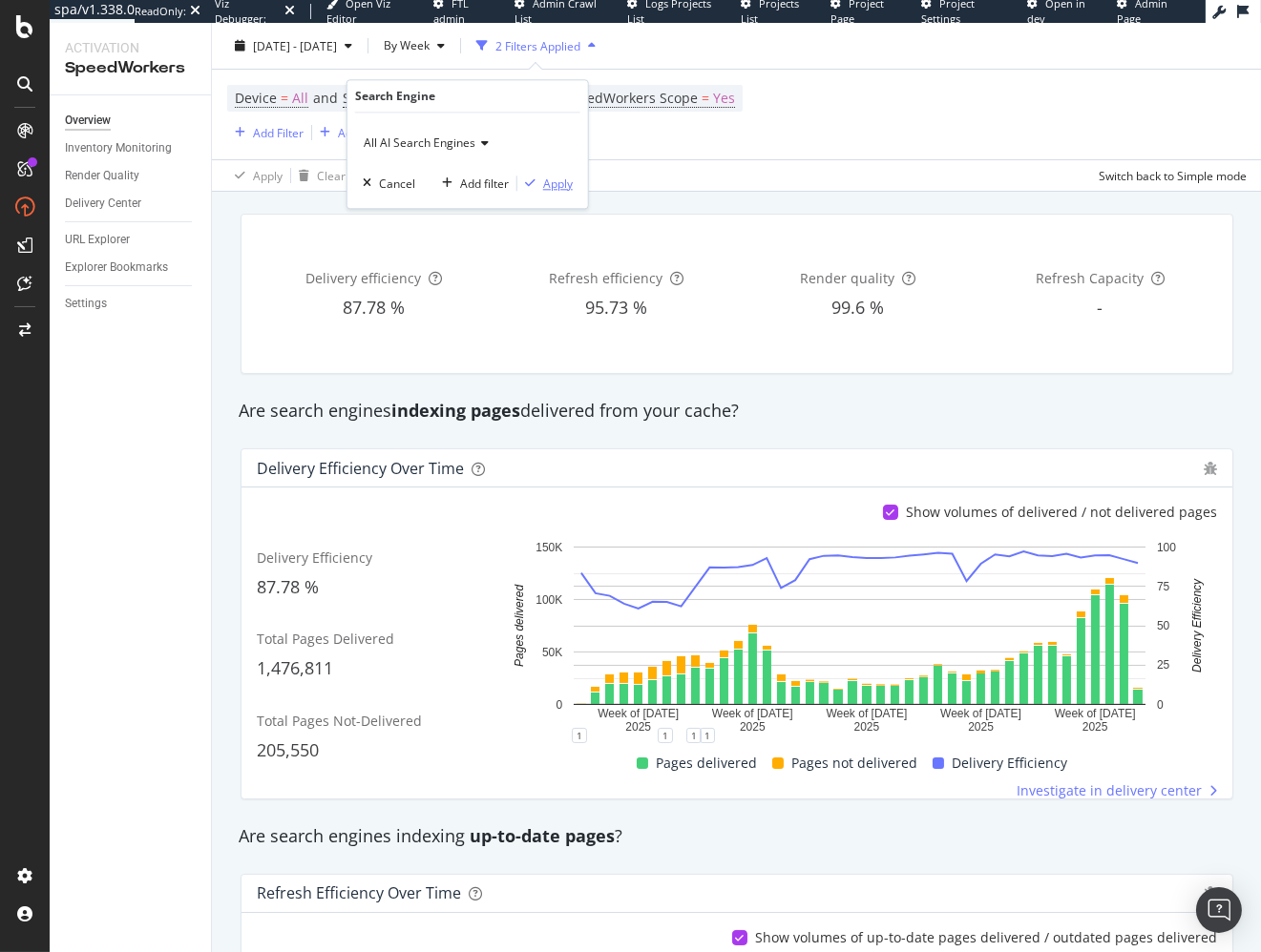
drag, startPoint x: 541, startPoint y: 178, endPoint x: 1177, endPoint y: 449, distance: 691.3
click at [541, 178] on div "button" at bounding box center [530, 183] width 26 height 12
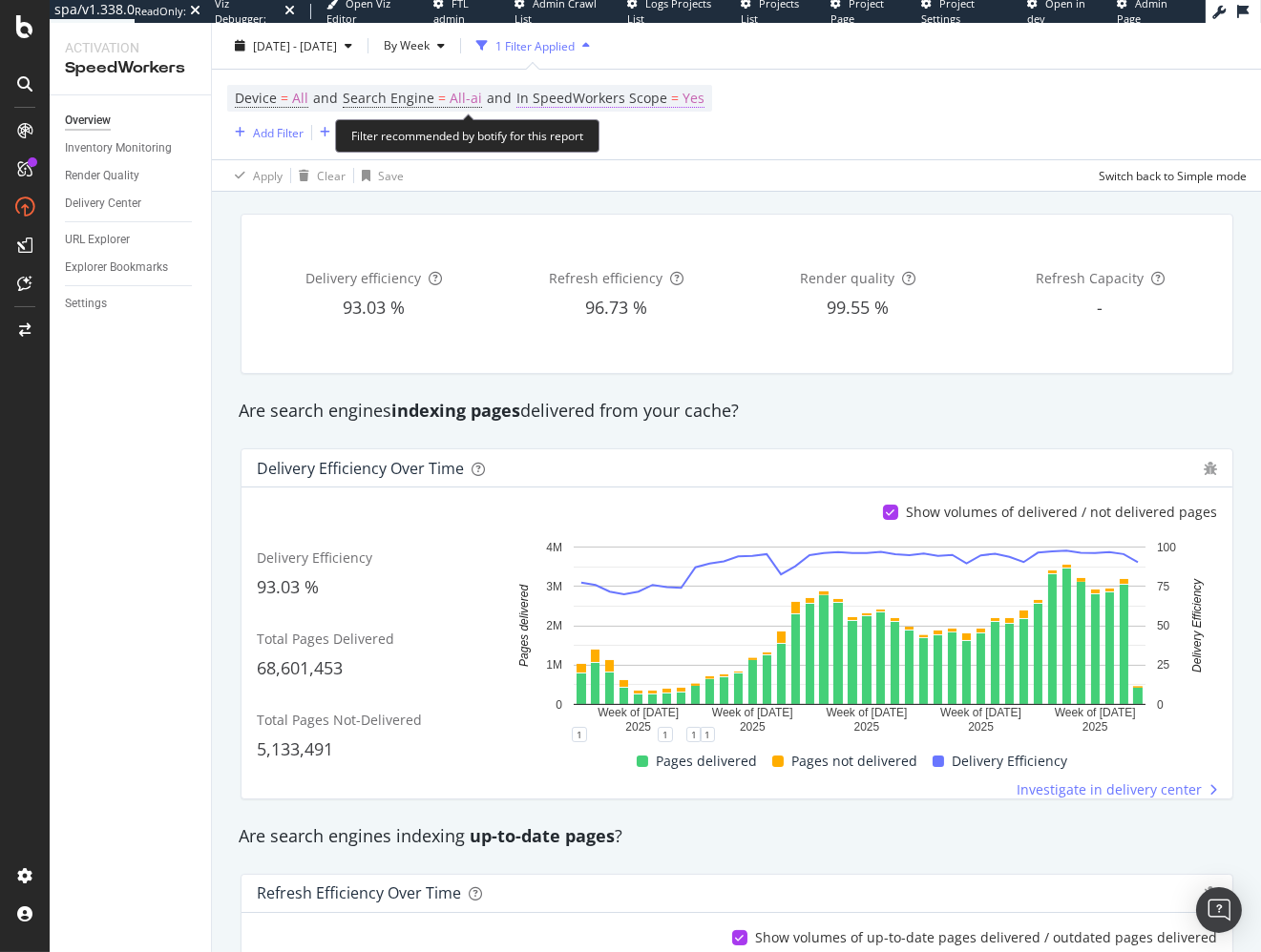
click at [682, 102] on span "Yes" at bounding box center [693, 98] width 22 height 27
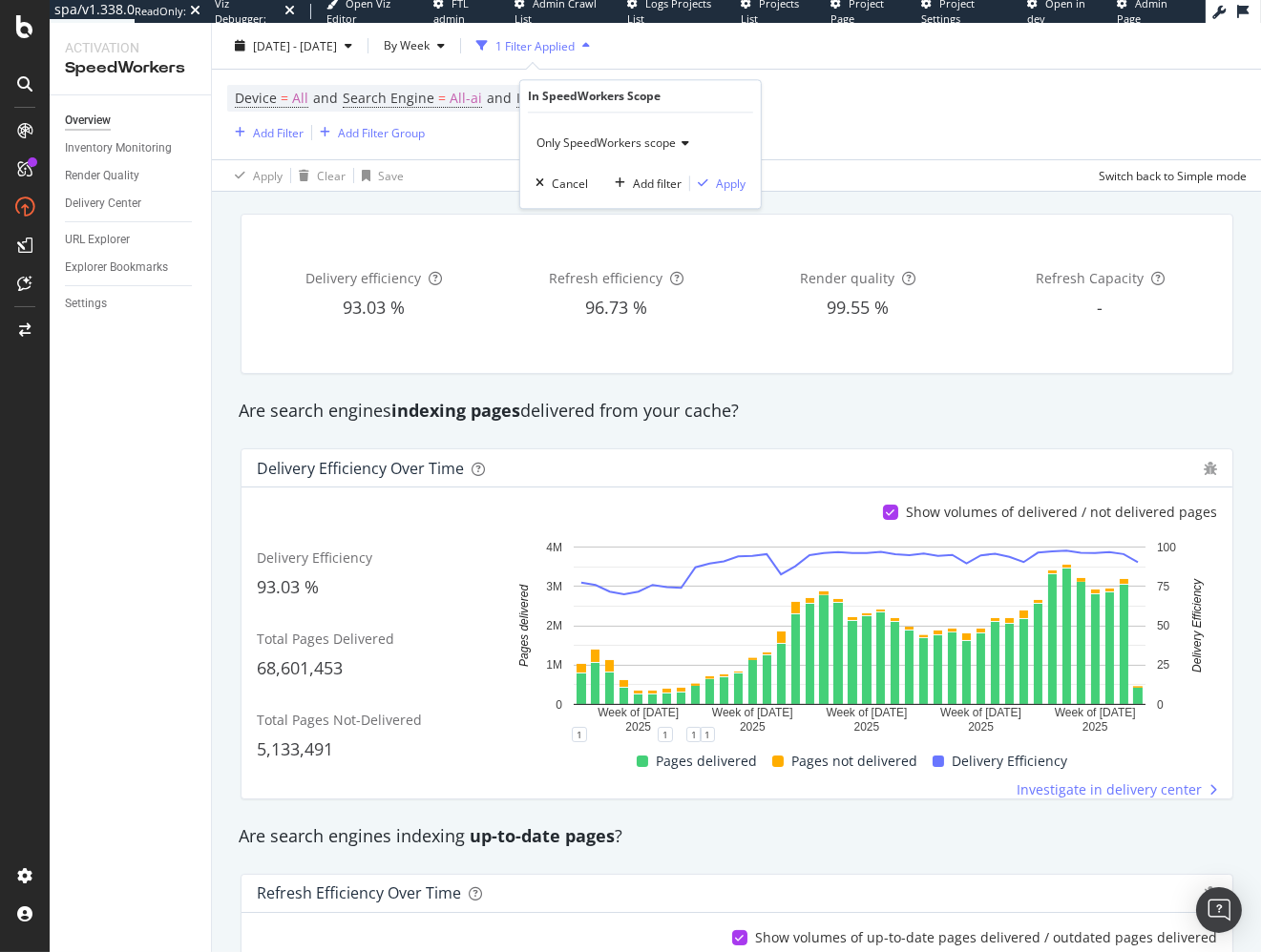
drag, startPoint x: 595, startPoint y: 133, endPoint x: 608, endPoint y: 150, distance: 21.4
click at [595, 134] on span "Only SpeedWorkers scope" at bounding box center [605, 142] width 139 height 16
click at [617, 179] on span "All requested pages" at bounding box center [597, 182] width 105 height 16
click at [719, 179] on div "Apply" at bounding box center [731, 183] width 30 height 16
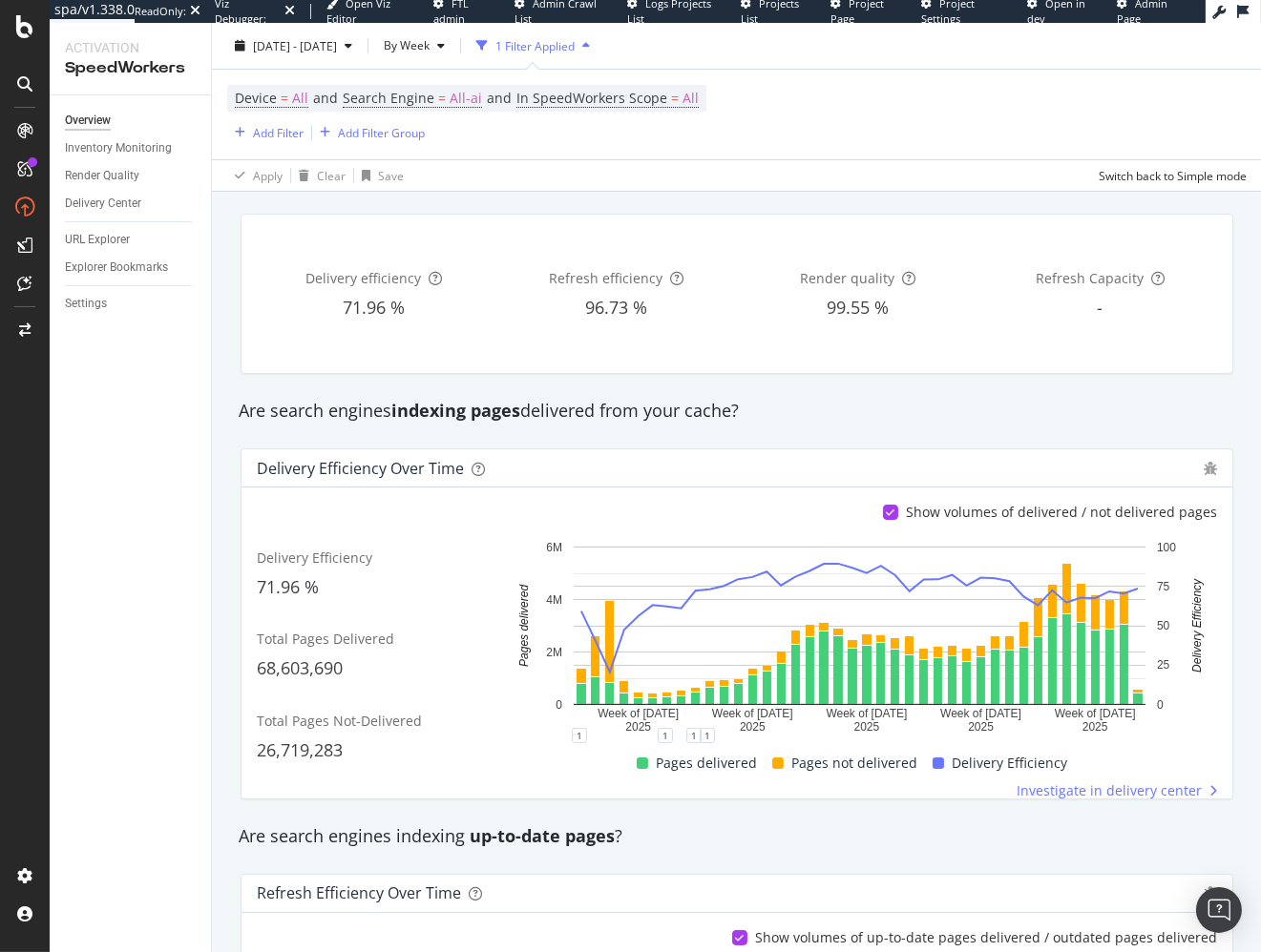
click at [520, 409] on strong "indexing pages" at bounding box center [455, 410] width 129 height 23
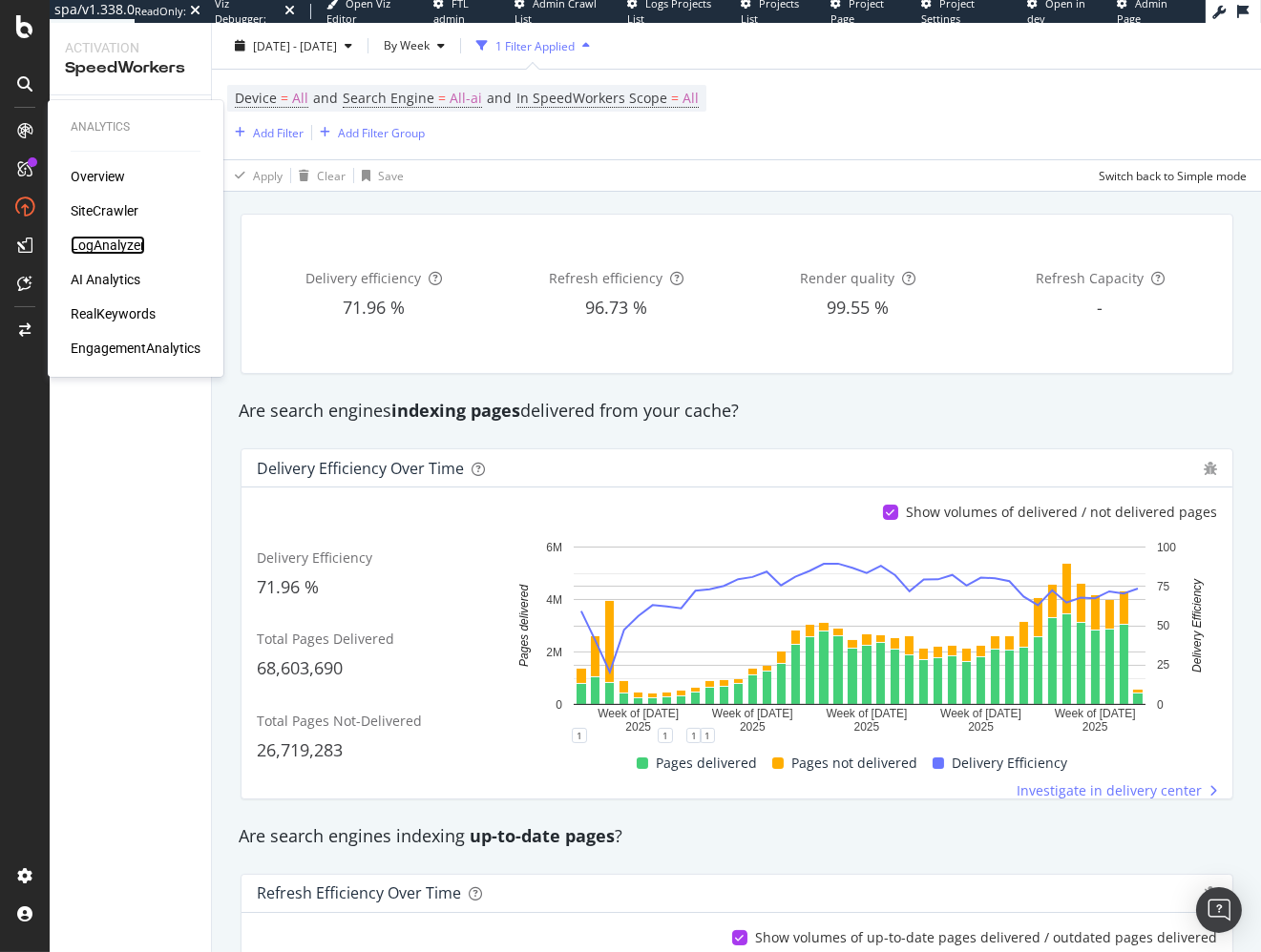
click at [135, 251] on div "LogAnalyzer" at bounding box center [107, 244] width 74 height 19
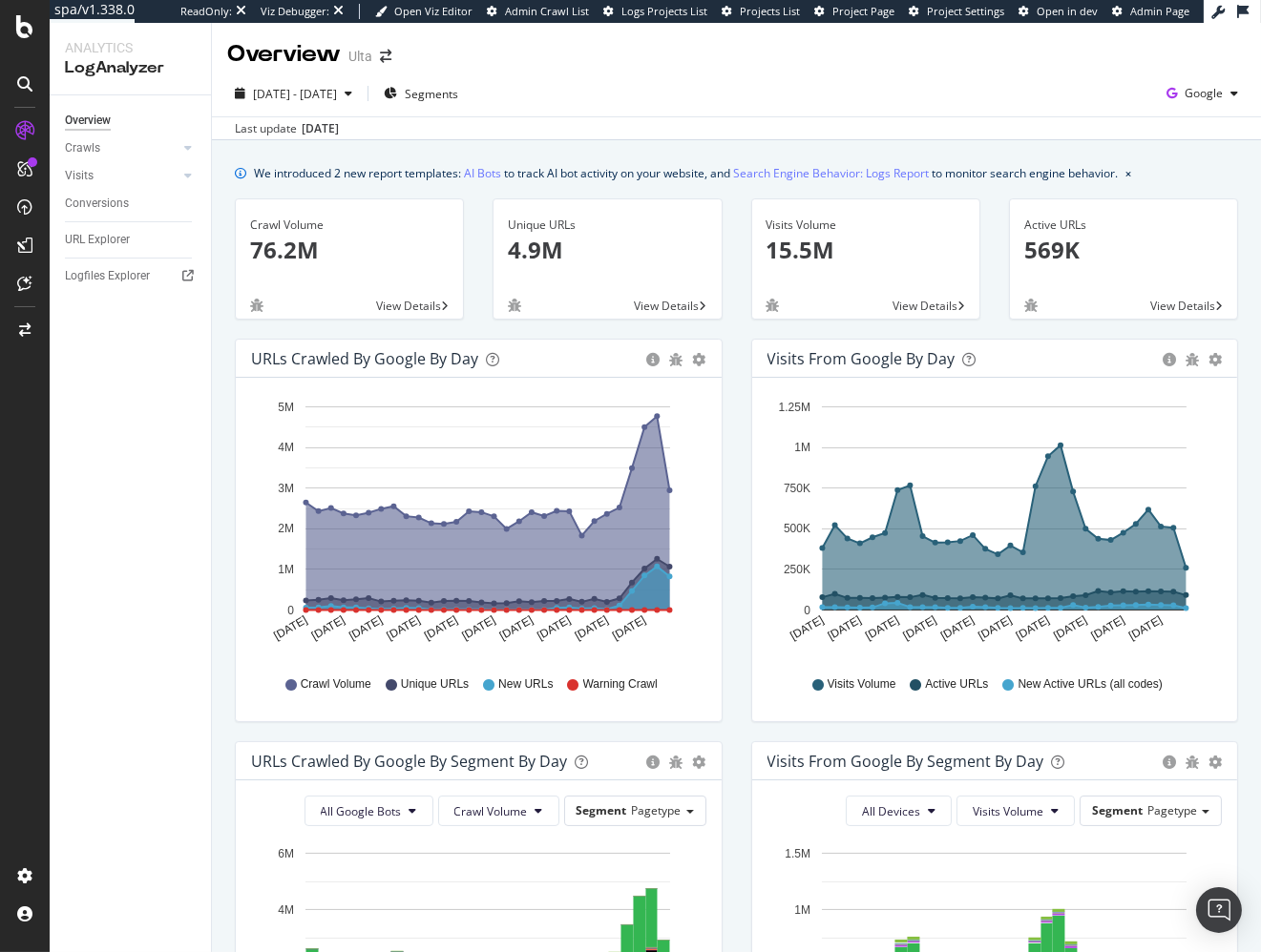
click at [378, 326] on div "Crawl Volume 76.2M View Details" at bounding box center [349, 268] width 257 height 140
click at [110, 146] on link "Crawls" at bounding box center [121, 148] width 113 height 20
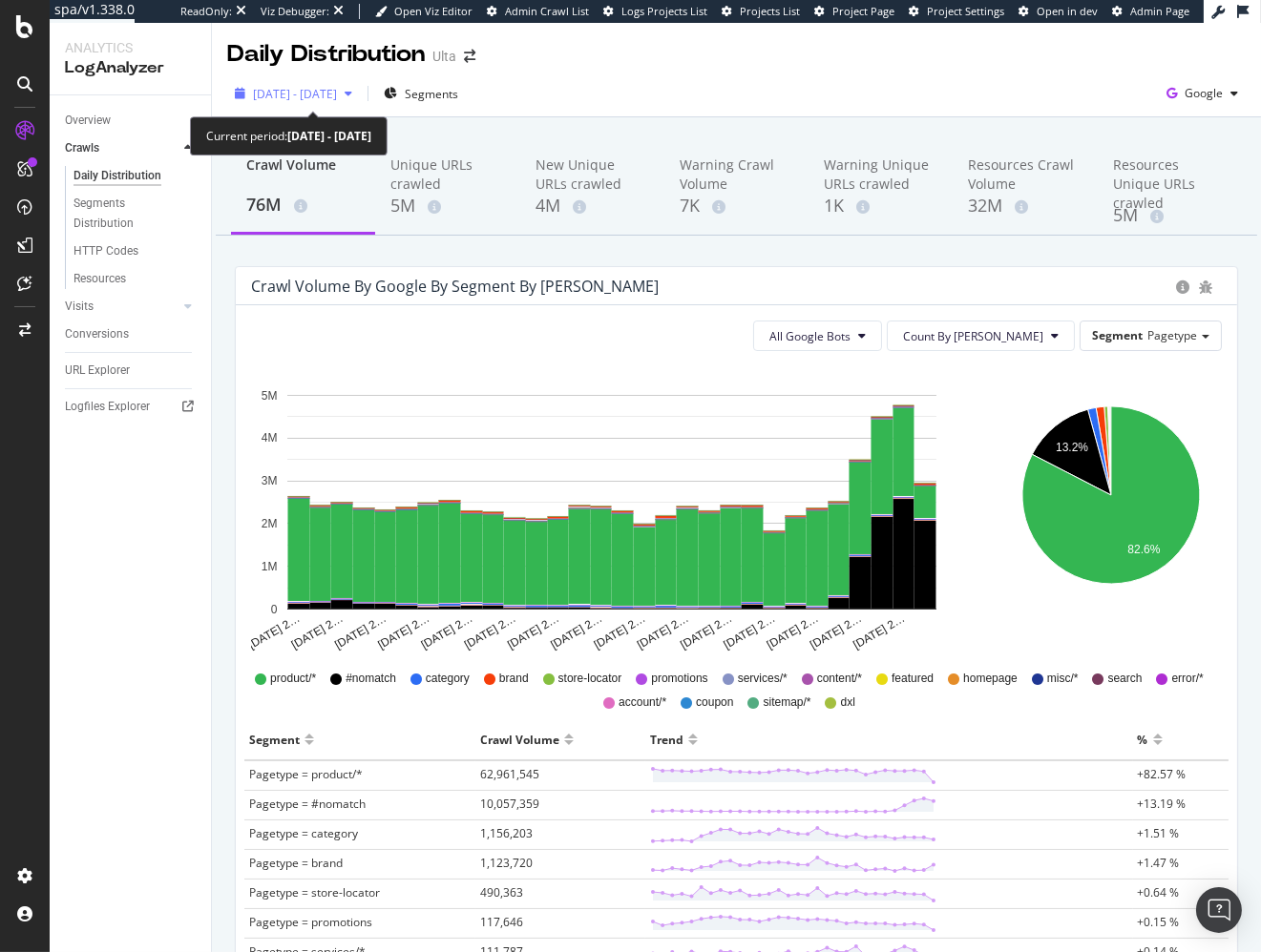
click at [310, 89] on span "[DATE] - [DATE]" at bounding box center [294, 94] width 84 height 16
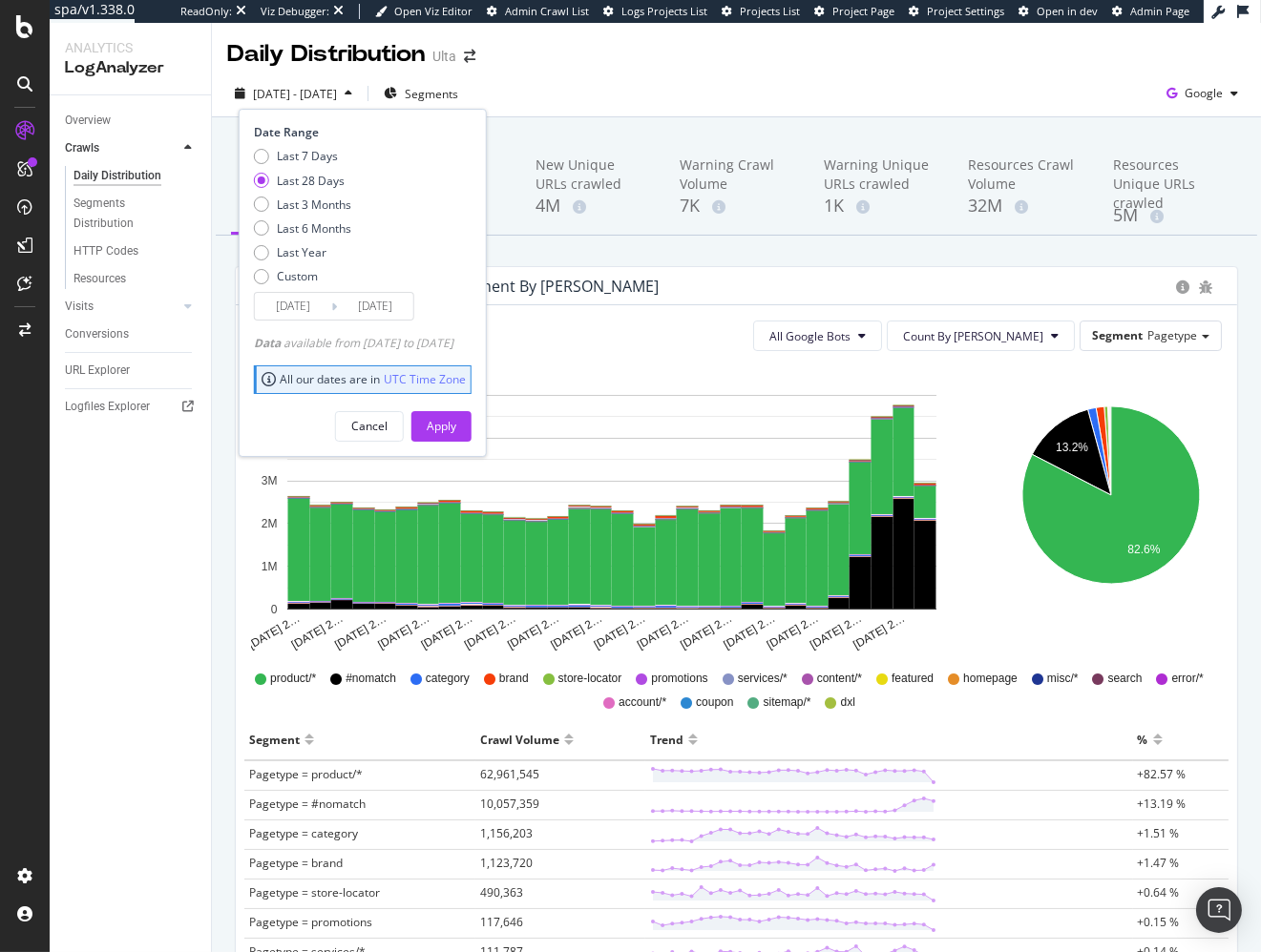
drag, startPoint x: 312, startPoint y: 224, endPoint x: 322, endPoint y: 260, distance: 37.4
click at [312, 225] on div "Last 6 Months" at bounding box center [314, 229] width 74 height 16
click at [299, 250] on div "Last Year" at bounding box center [302, 252] width 49 height 16
type input "[DATE]"
click at [456, 424] on div "Apply" at bounding box center [442, 426] width 30 height 16
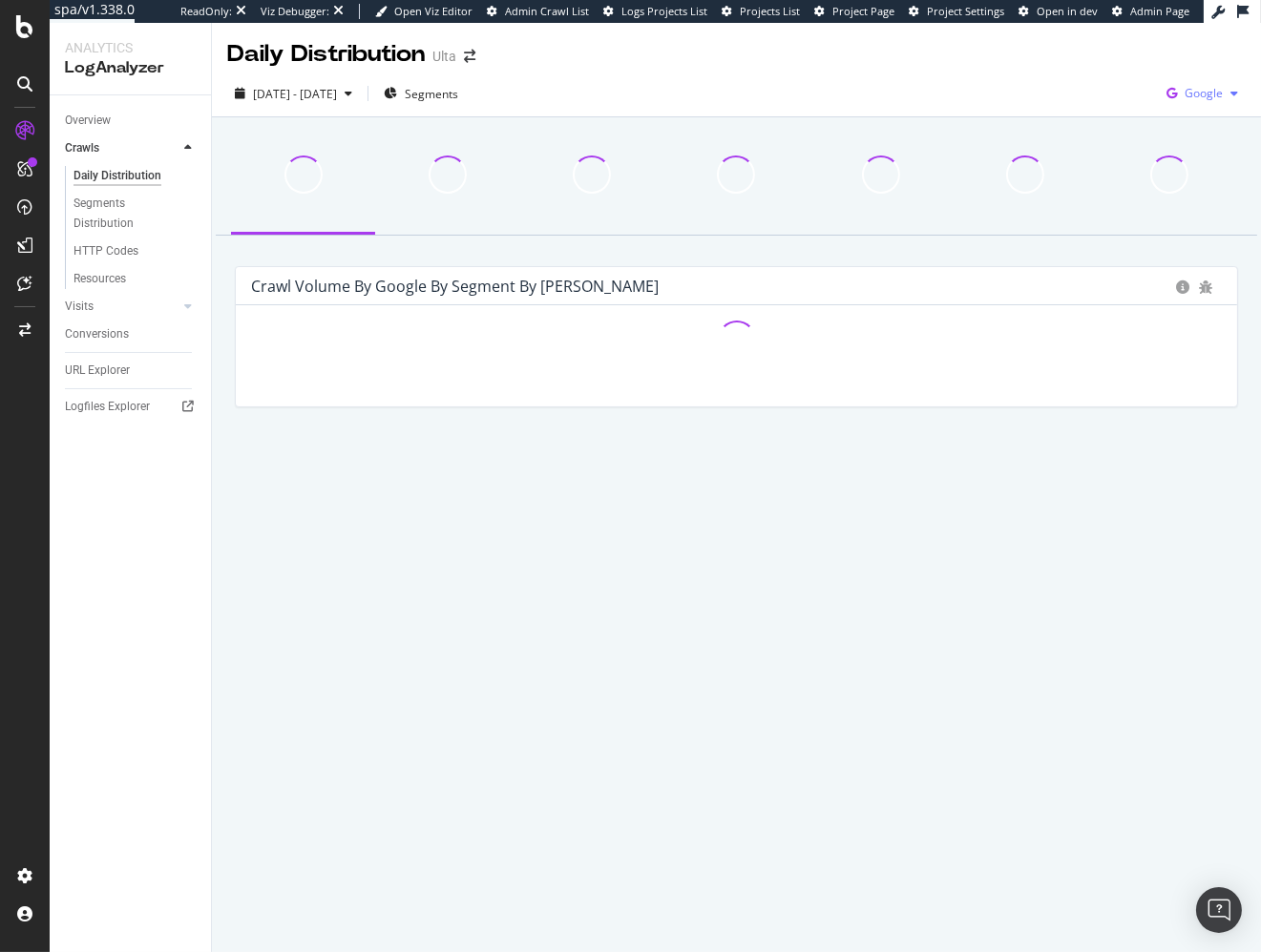
click at [1185, 90] on span "Google" at bounding box center [1203, 93] width 38 height 16
click at [1111, 106] on span "OpenAI" at bounding box center [1108, 111] width 71 height 17
click at [973, 84] on div "[DATE] - [DATE] Segments OpenAI" at bounding box center [736, 97] width 1049 height 38
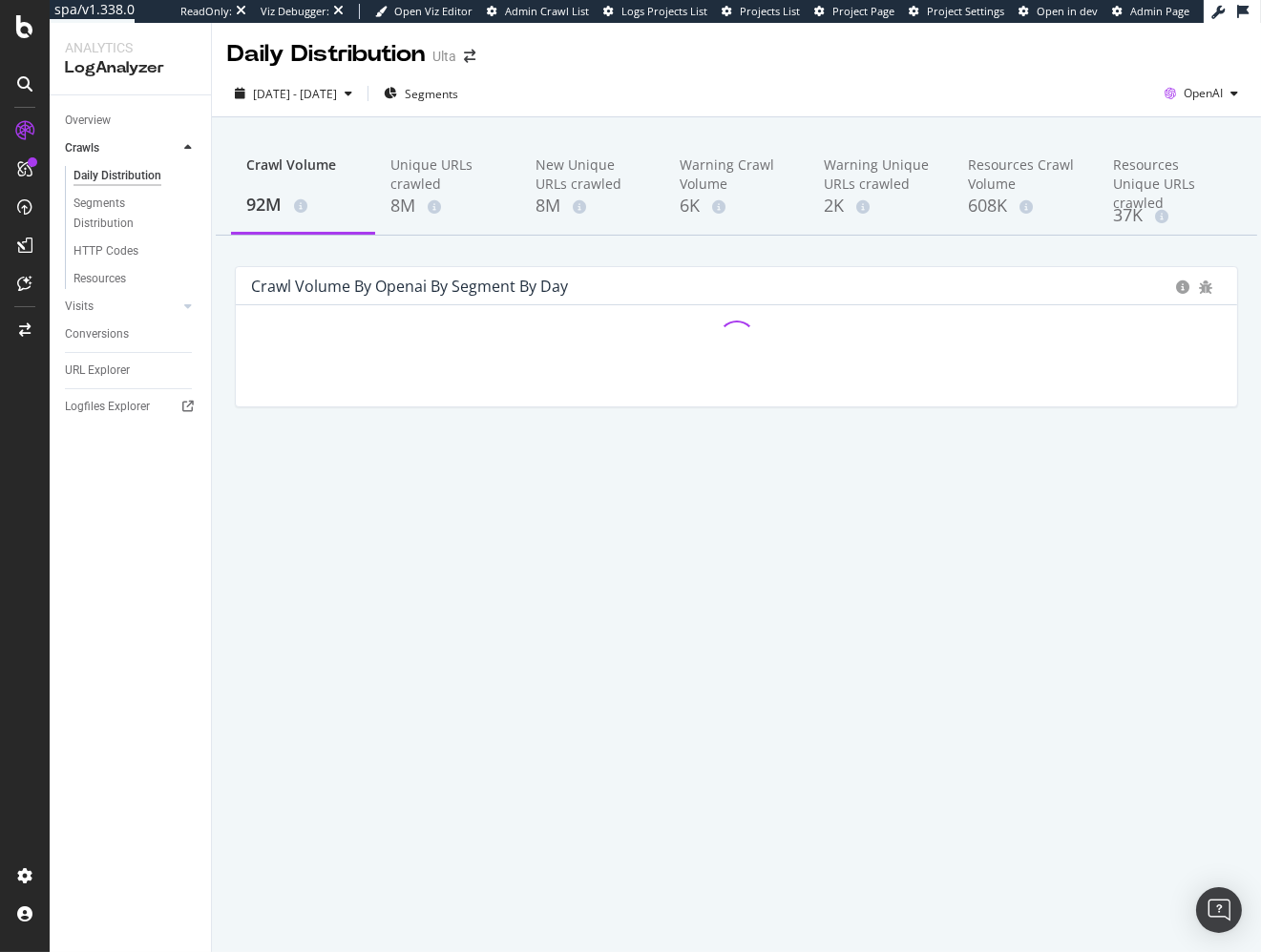
click at [886, 251] on div "Crawl Volume 92M Unique URLs crawled 8M New Unique URLs crawled 8M Warning Craw…" at bounding box center [736, 305] width 1049 height 375
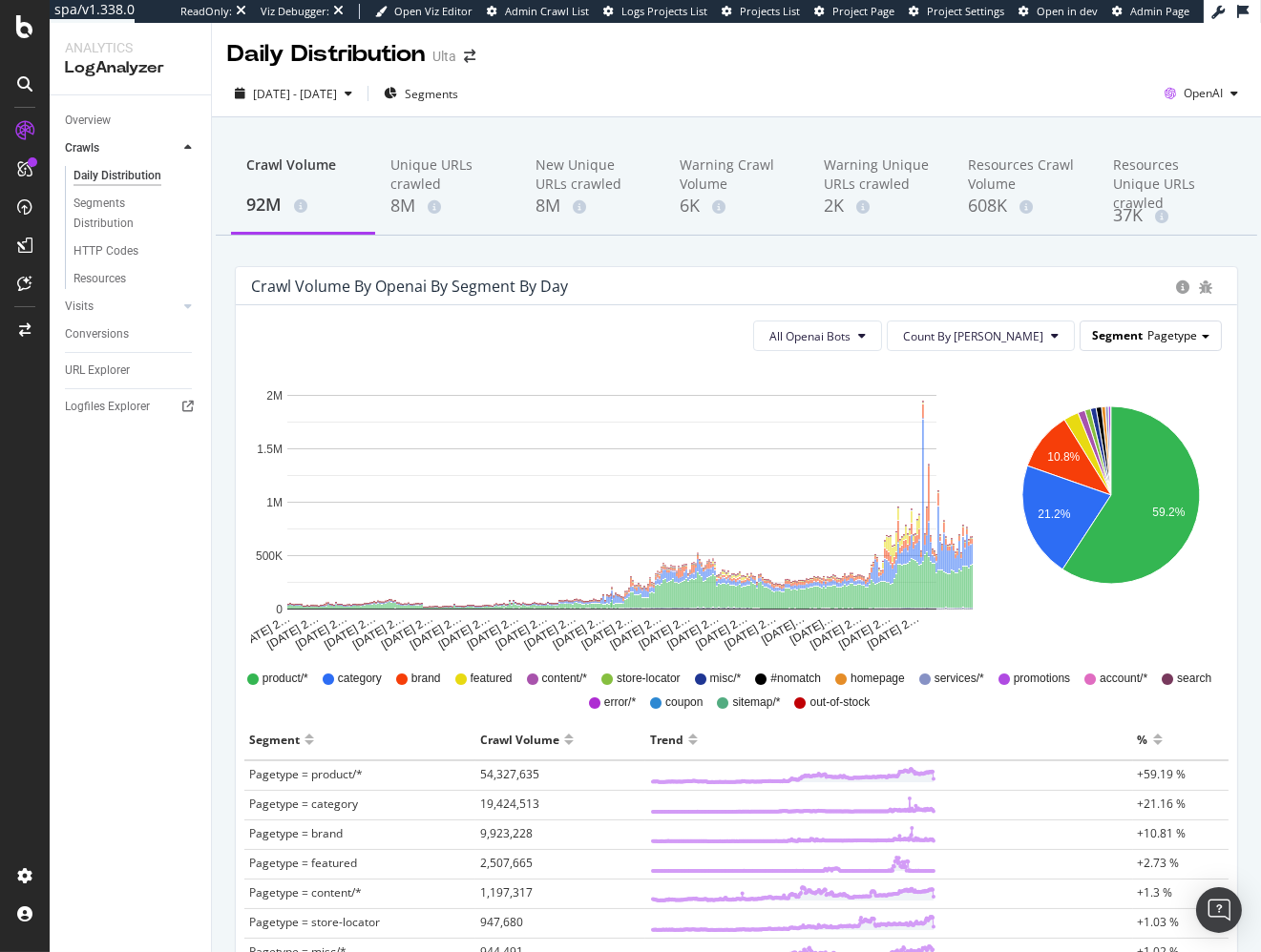
drag, startPoint x: 1148, startPoint y: 329, endPoint x: 1155, endPoint y: 343, distance: 15.7
click at [1149, 329] on span "Pagetype" at bounding box center [1171, 335] width 49 height 16
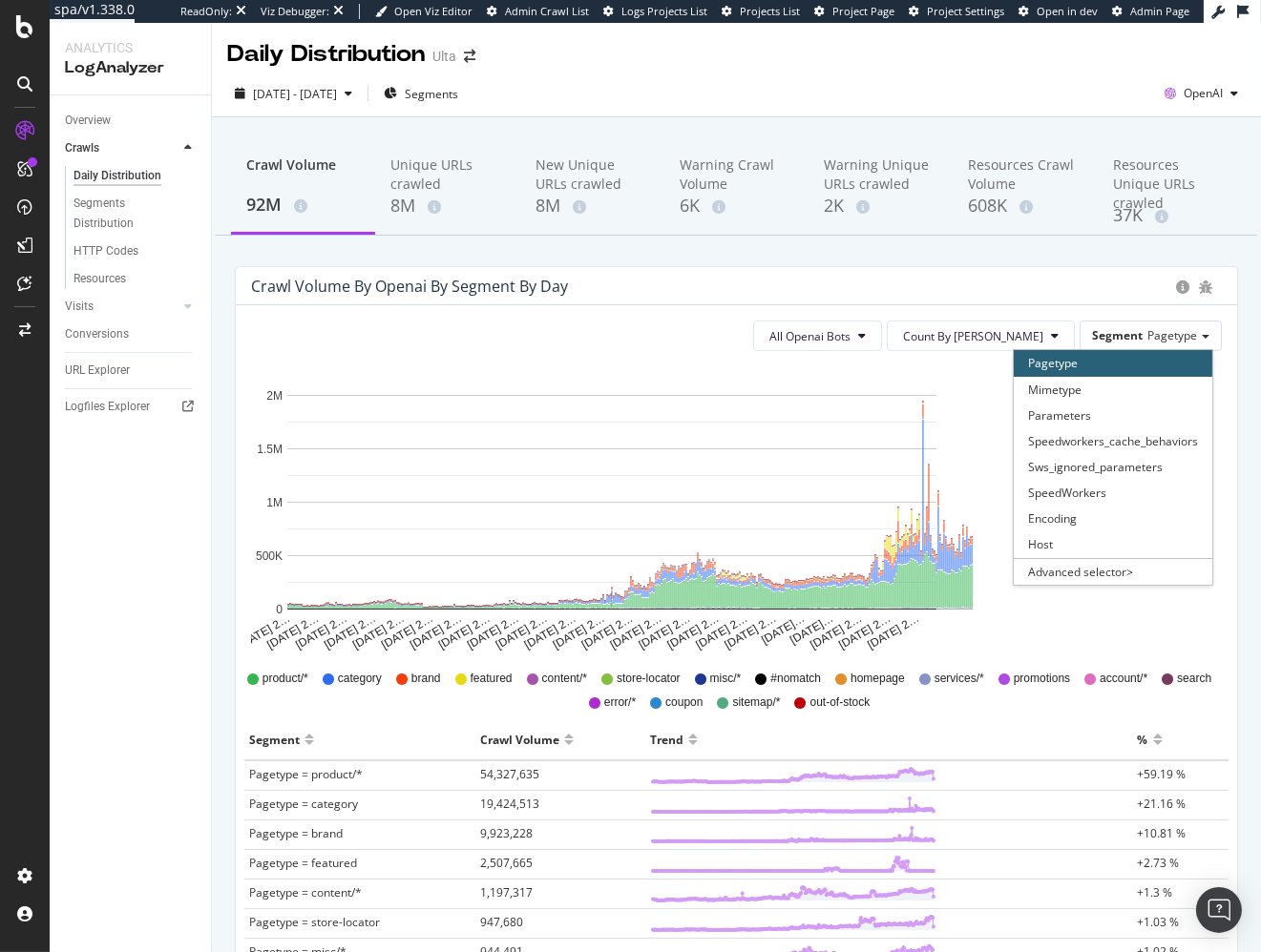
click at [1155, 432] on div "Speedworkers_cache_behaviors" at bounding box center [1112, 442] width 198 height 26
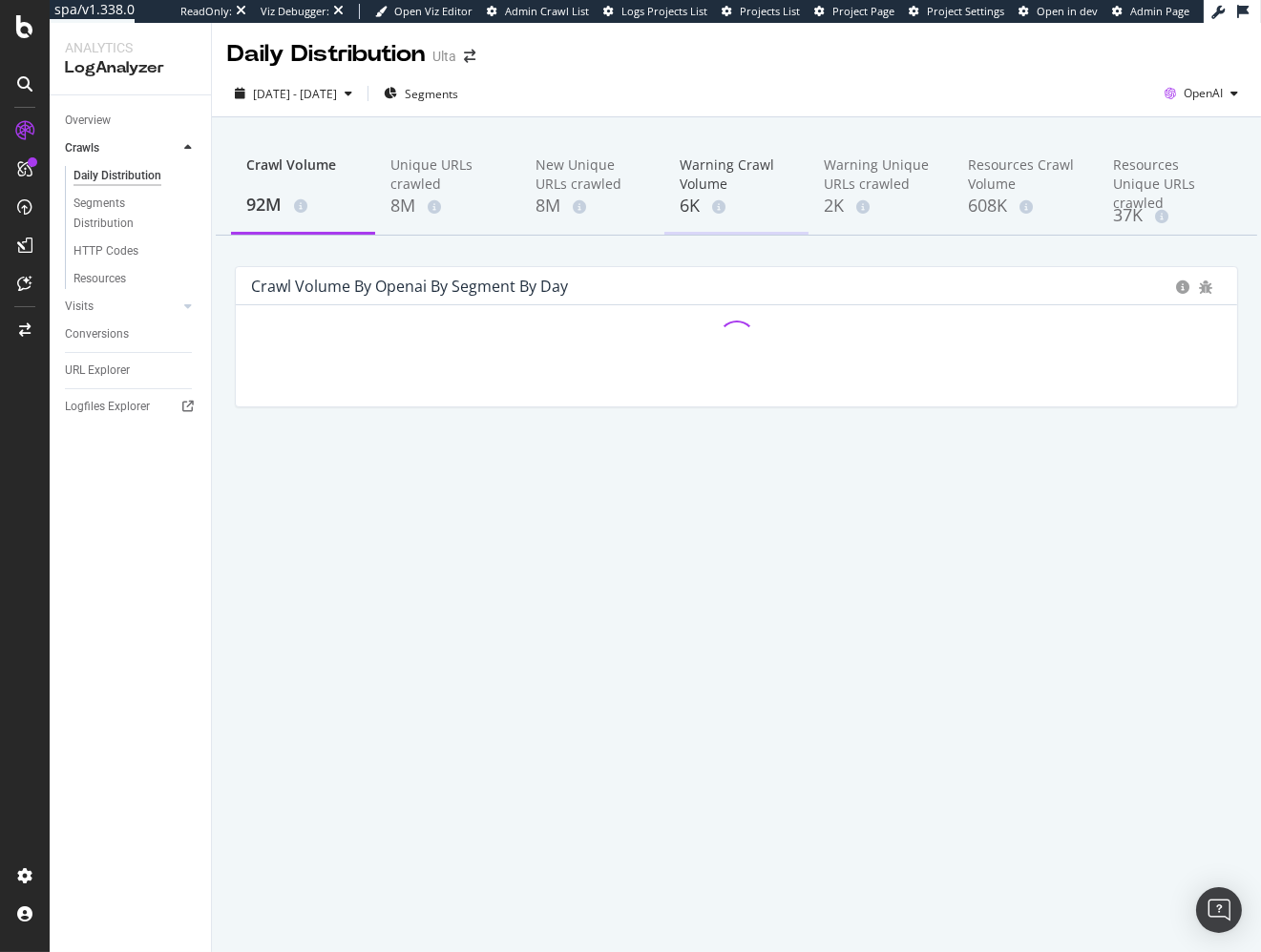
click at [752, 234] on div "Warning Crawl Volume 6K" at bounding box center [736, 187] width 144 height 95
click at [321, 183] on div "Crawl Volume" at bounding box center [303, 173] width 113 height 36
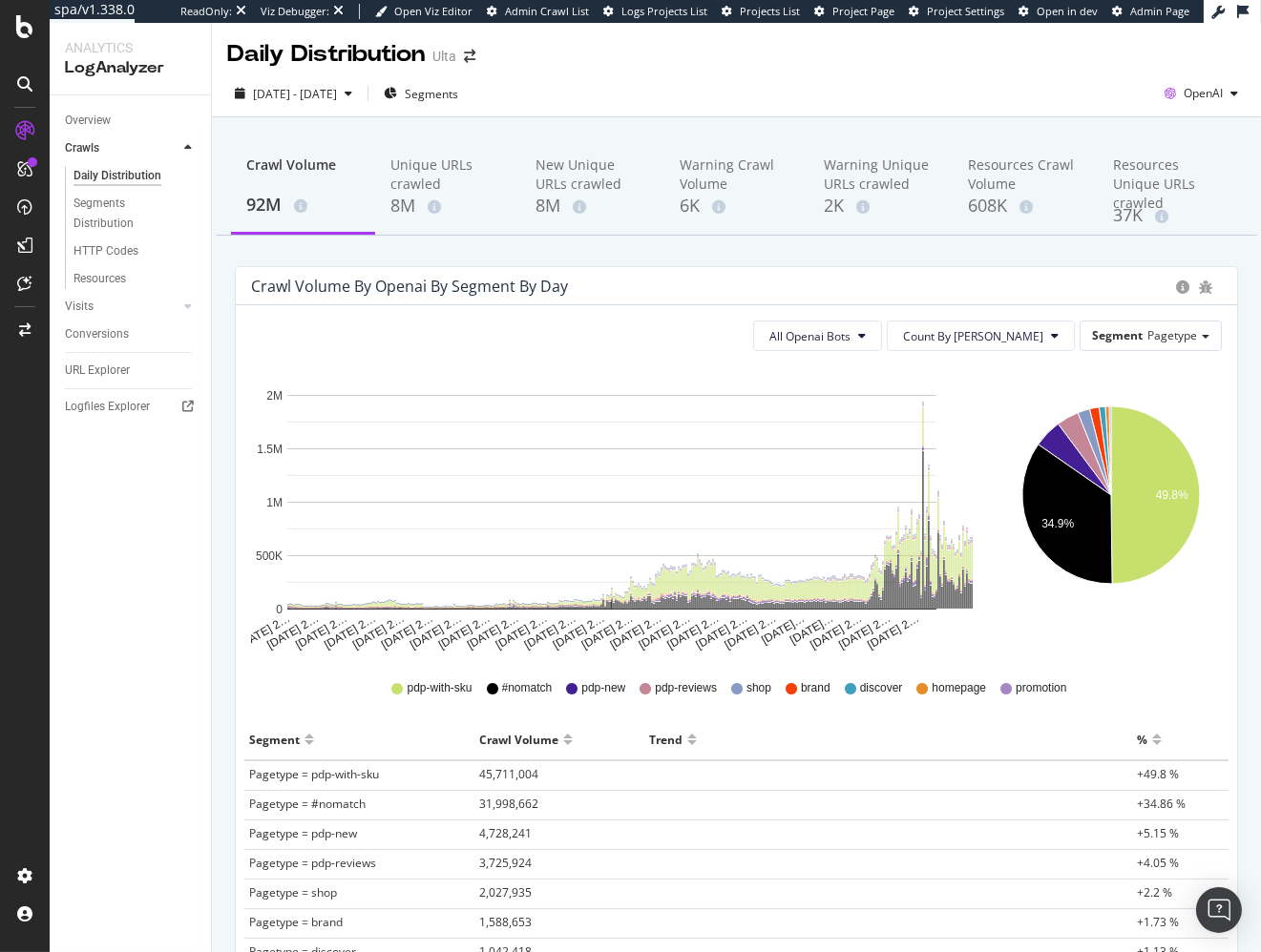
click at [649, 252] on div "Crawl Volume 92M Unique URLs crawled 8M New Unique URLs crawled 8M Warning Craw…" at bounding box center [736, 648] width 1049 height 1062
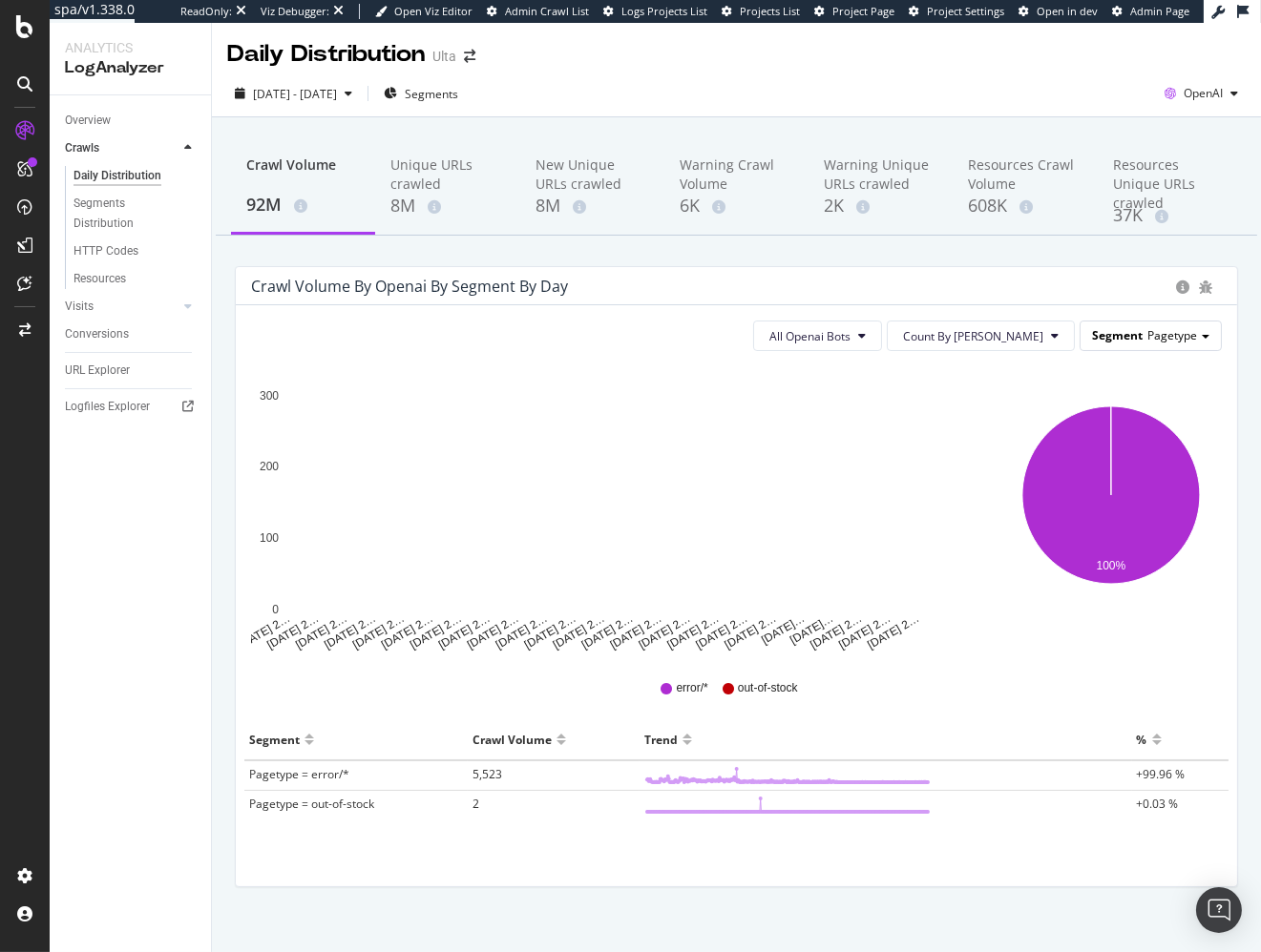
click at [1171, 338] on span "Pagetype" at bounding box center [1171, 335] width 49 height 16
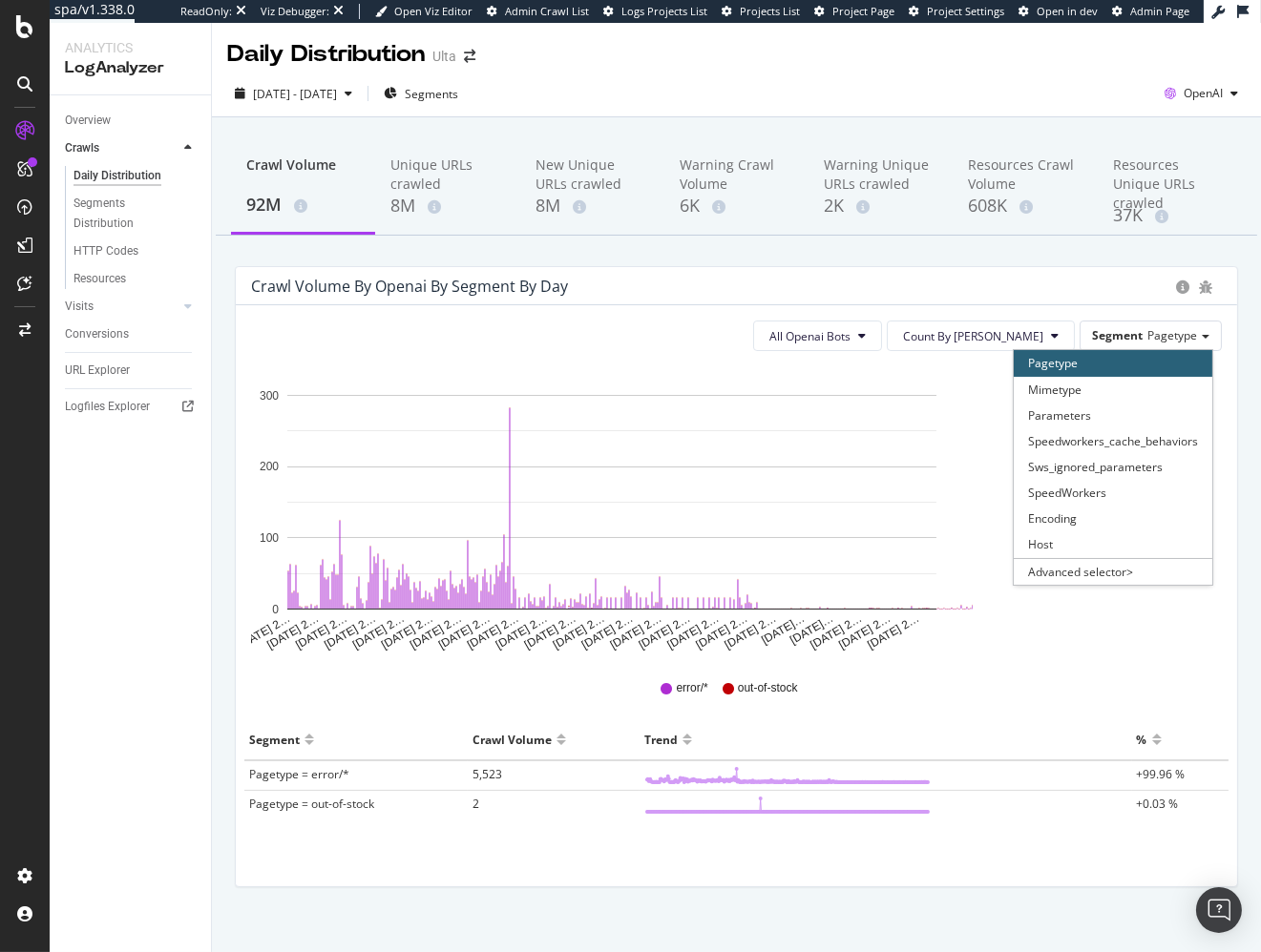
click at [1132, 437] on div "Speedworkers_cache_behaviors" at bounding box center [1112, 442] width 198 height 26
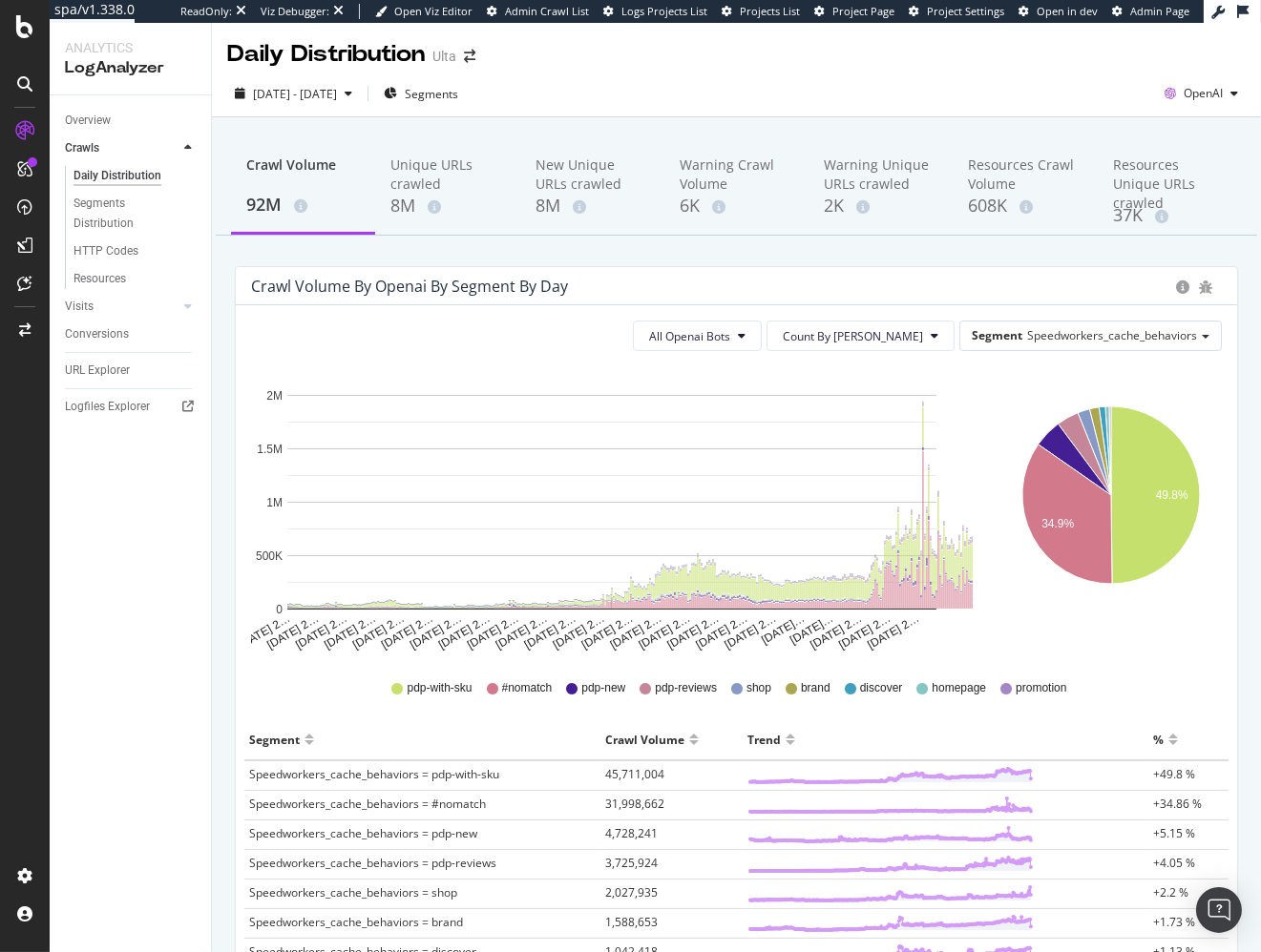
click at [1076, 251] on div "Crawl Volume 92M Unique URLs crawled 8M New Unique URLs crawled 8M Warning Craw…" at bounding box center [736, 648] width 1049 height 1062
